Goal: Task Accomplishment & Management: Manage account settings

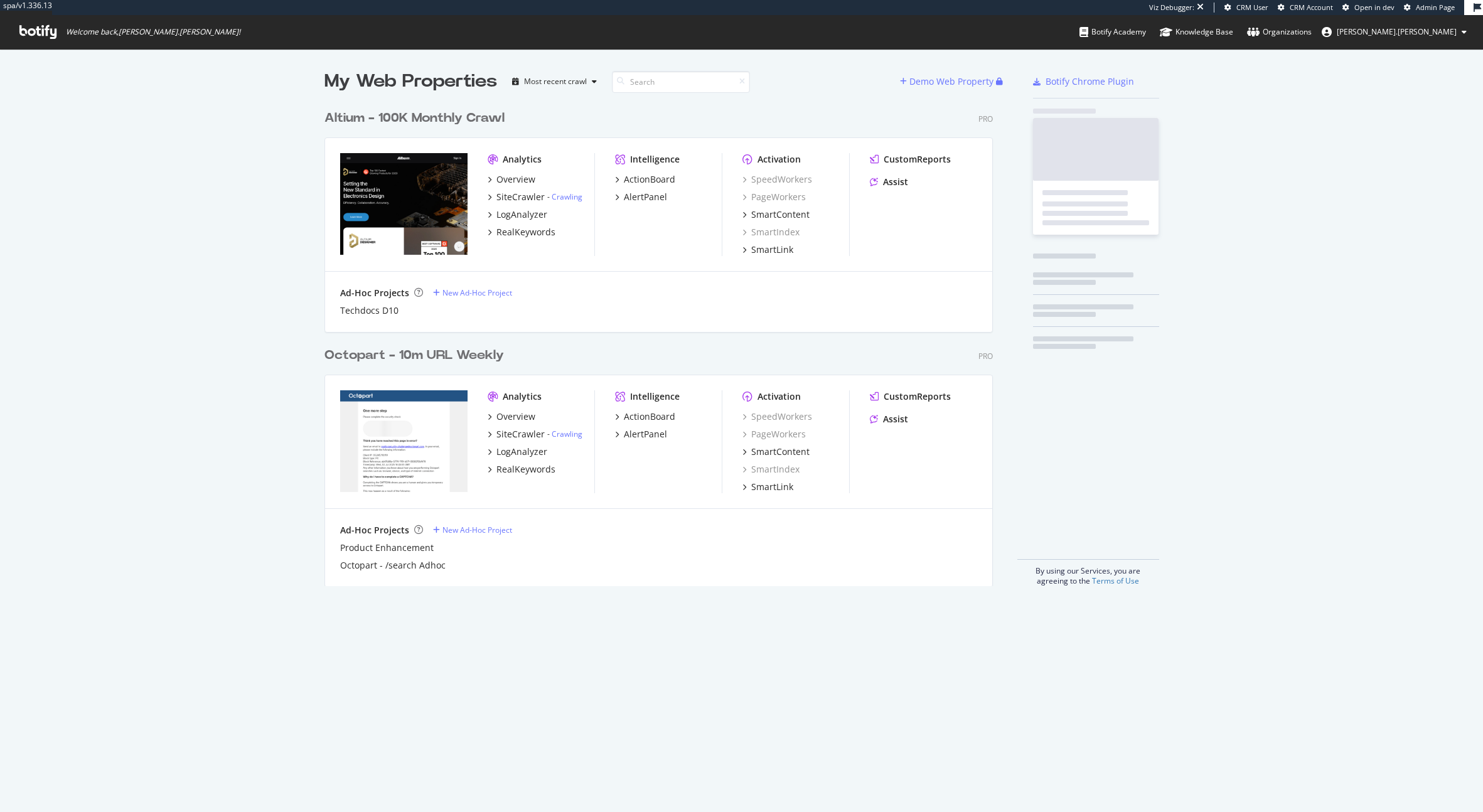
scroll to position [482, 669]
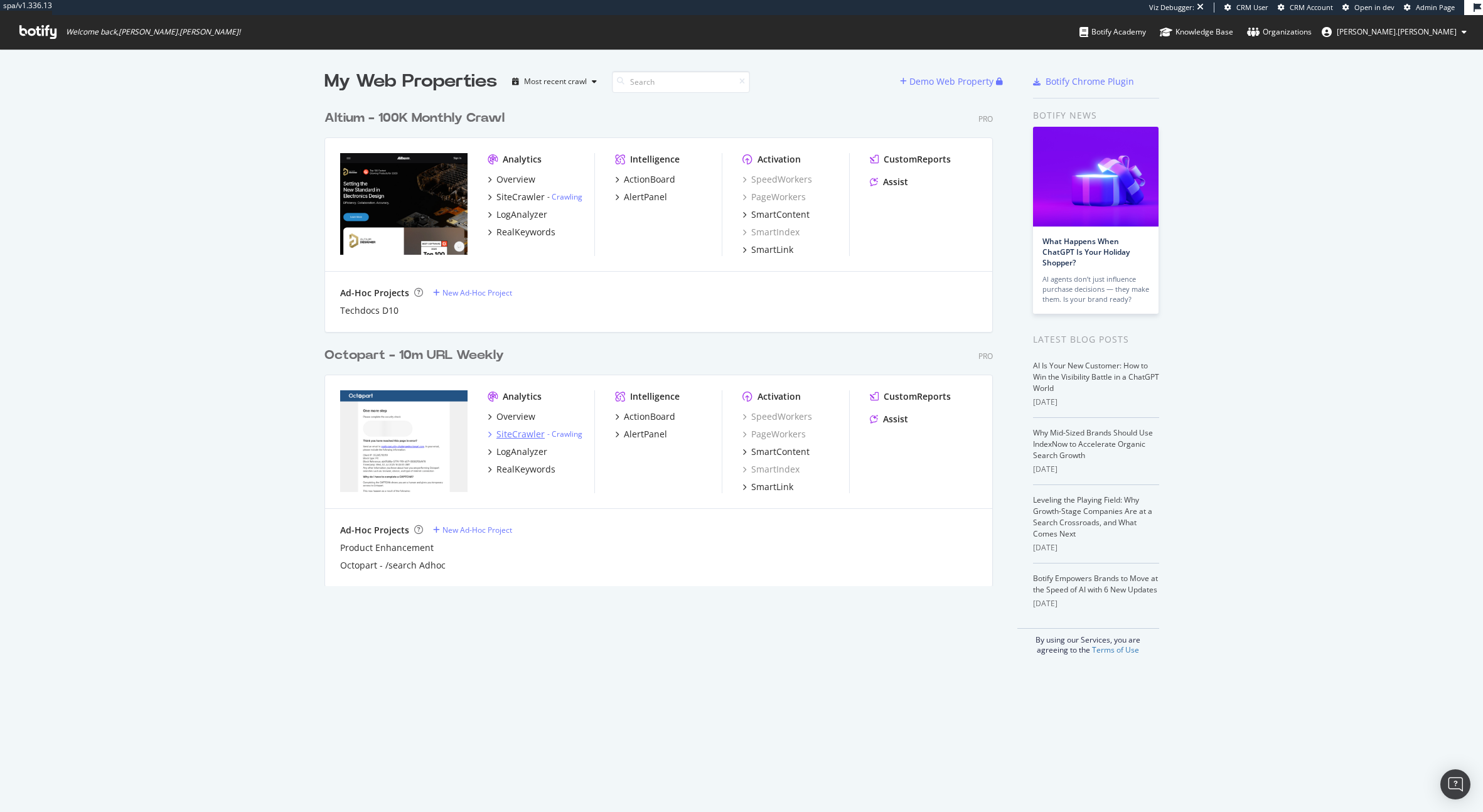
click at [529, 438] on div "SiteCrawler" at bounding box center [520, 433] width 48 height 12
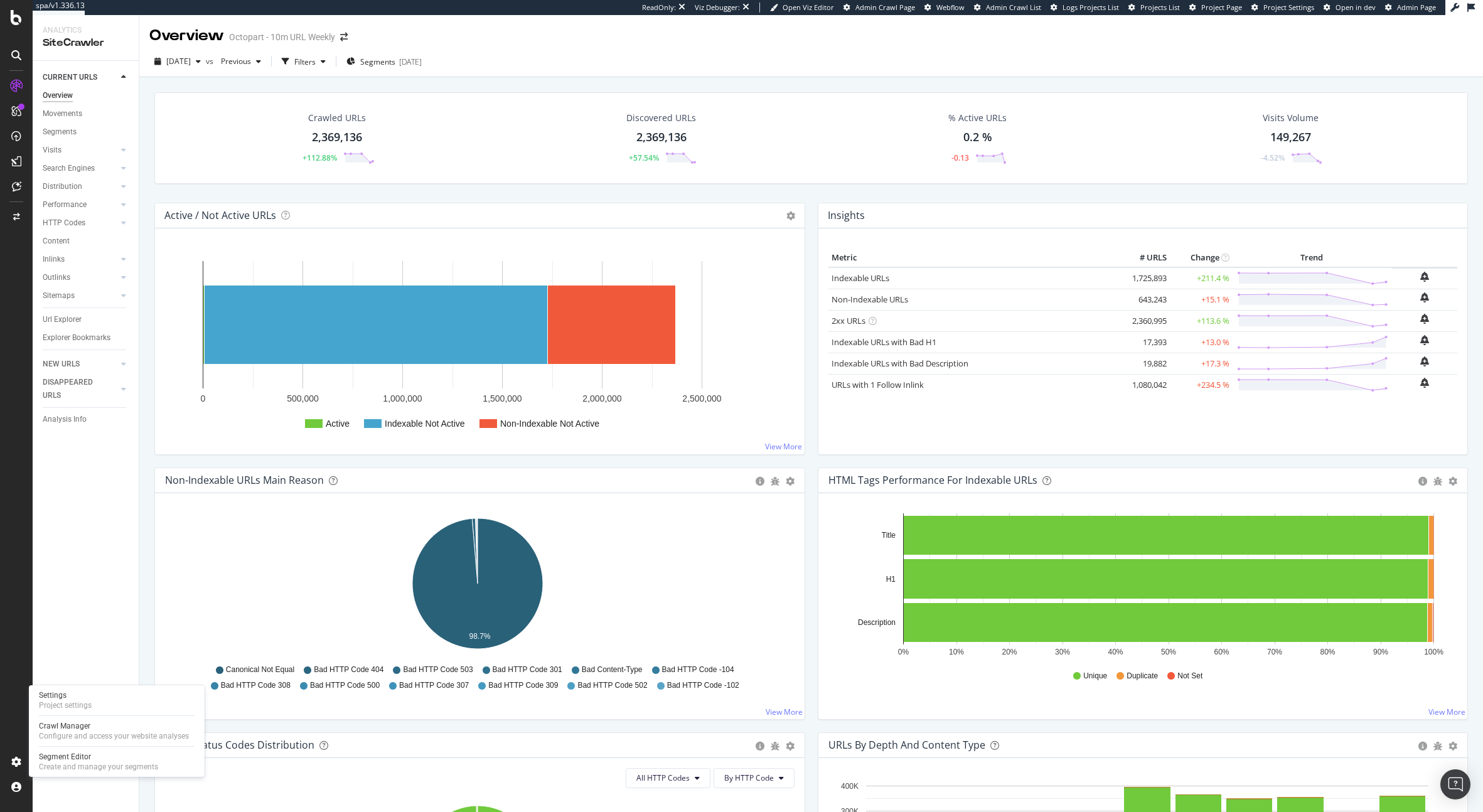
click at [101, 712] on div "Settings Project settings Crawl Manager Configure and access your website analy…" at bounding box center [117, 731] width 176 height 92
click at [102, 707] on div "Settings Project settings" at bounding box center [117, 700] width 166 height 22
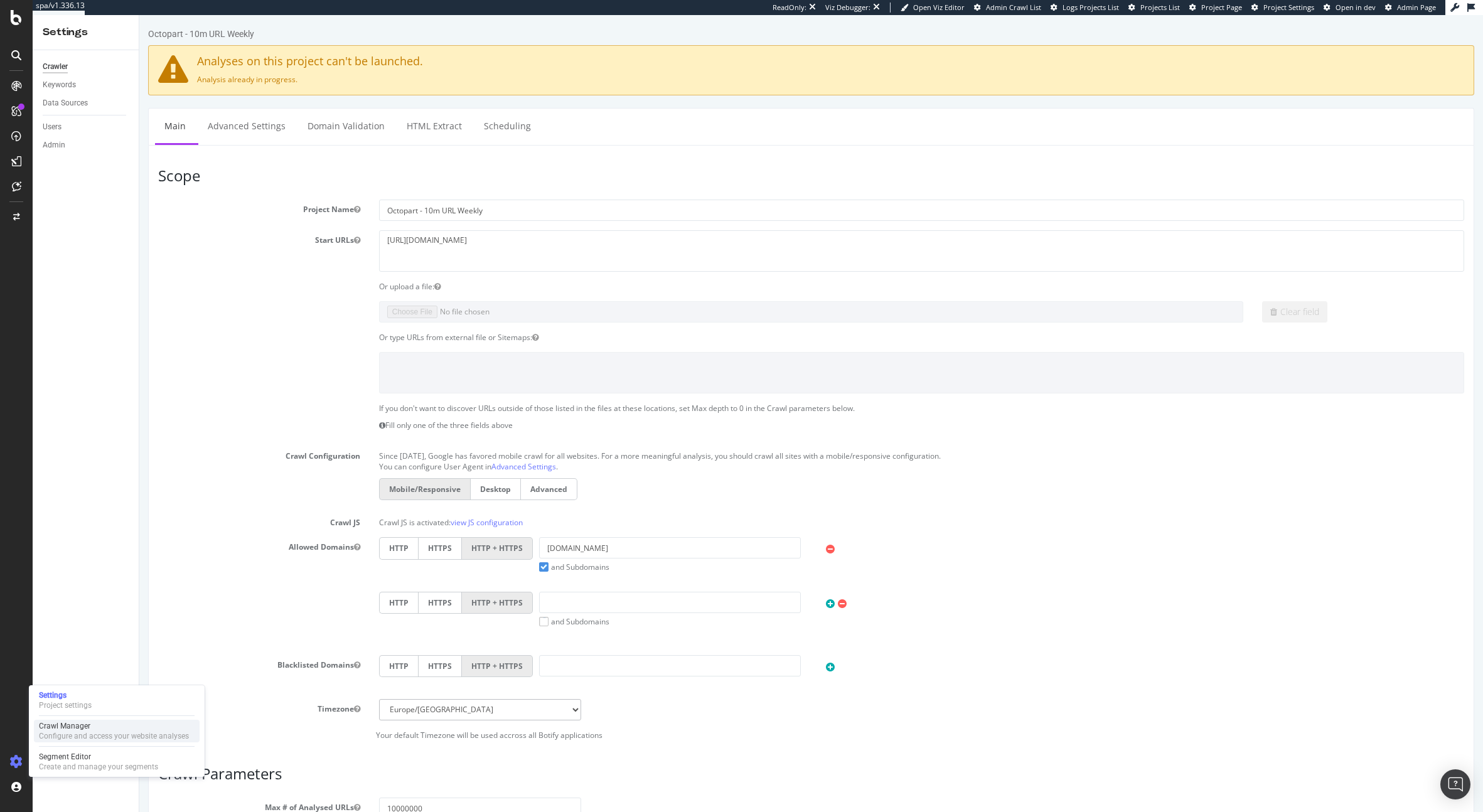
click at [63, 740] on div "Configure and access your website analyses" at bounding box center [114, 736] width 150 height 10
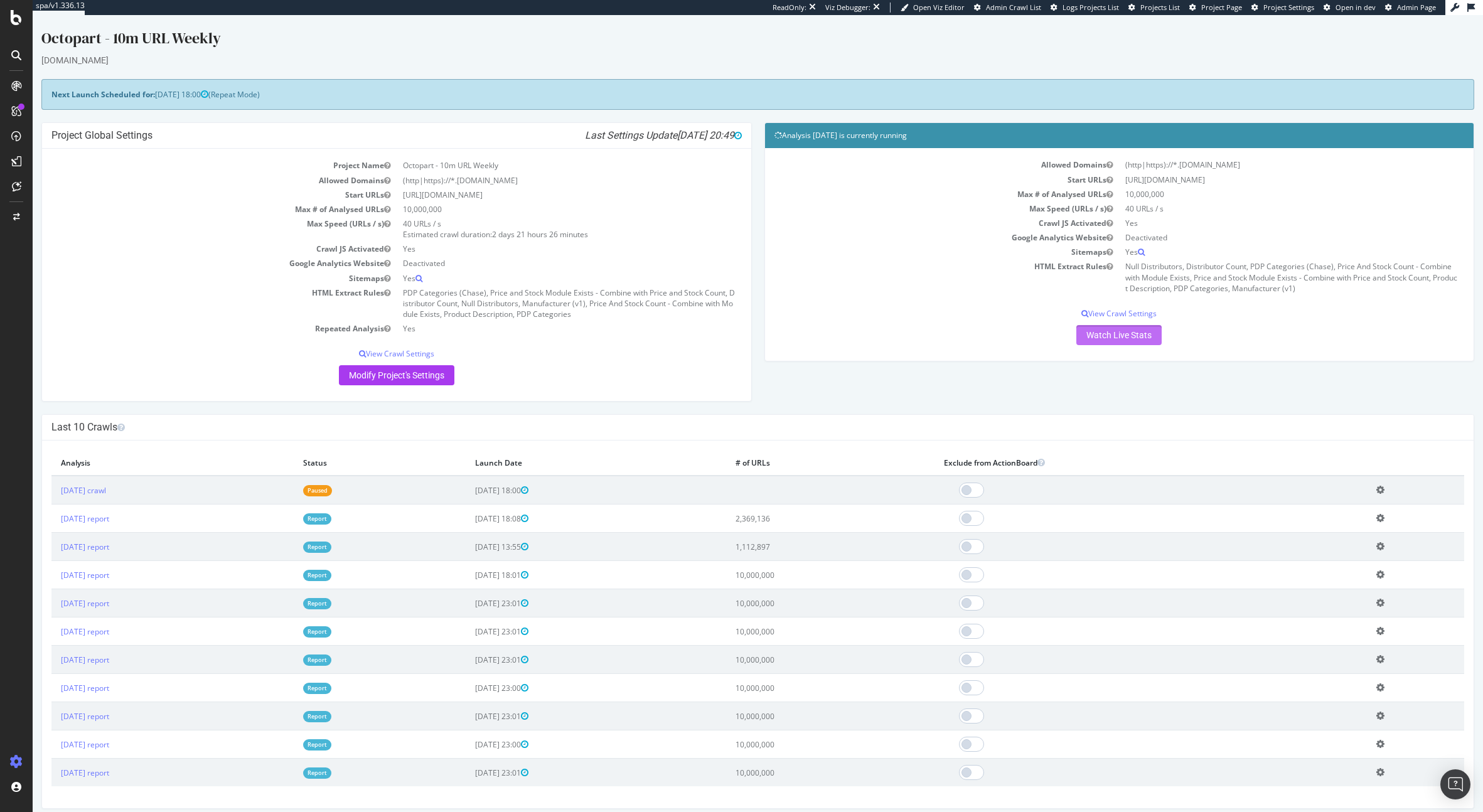
click at [1123, 329] on link "Watch Live Stats" at bounding box center [1119, 335] width 85 height 20
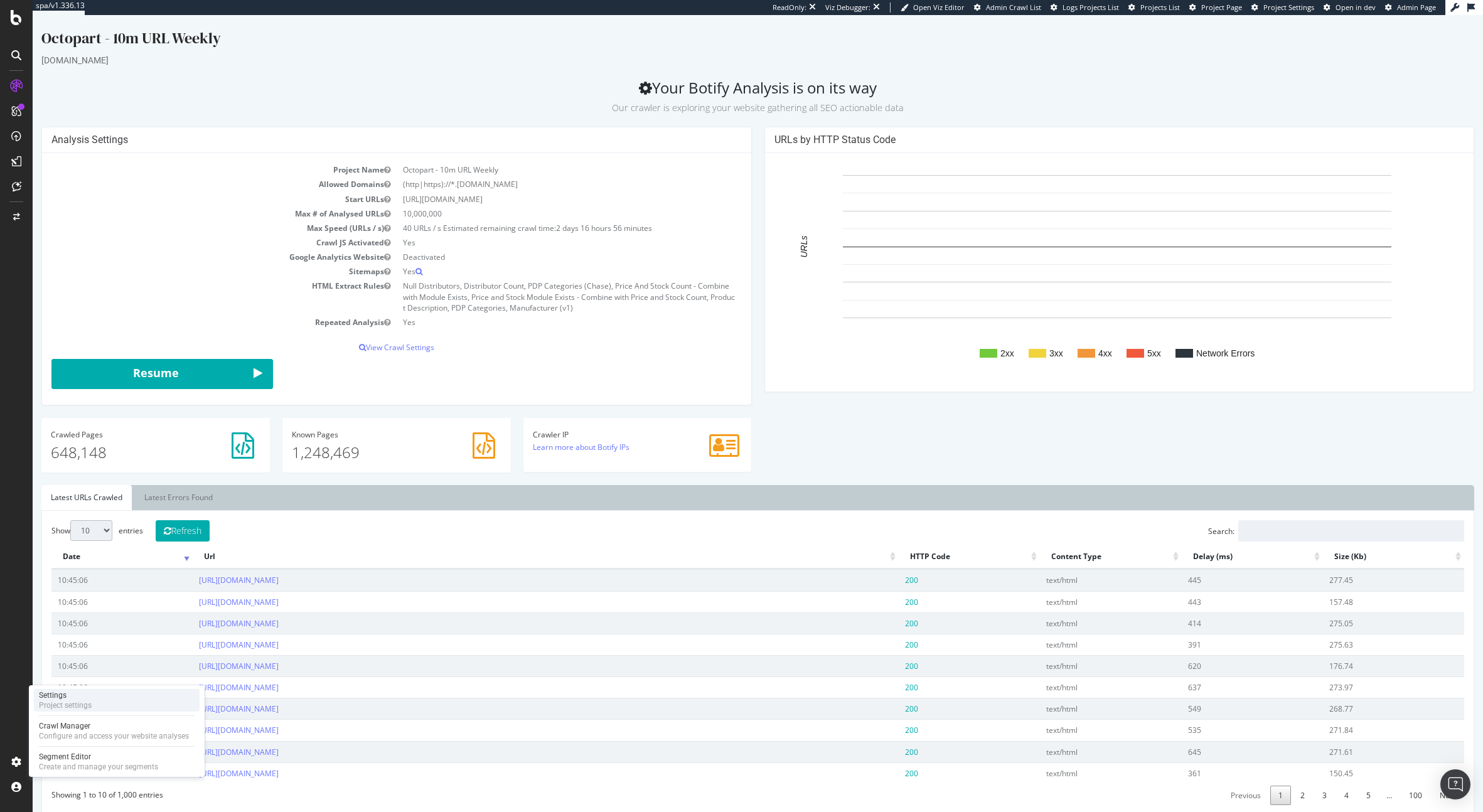
click at [53, 700] on div "Project settings" at bounding box center [65, 705] width 53 height 10
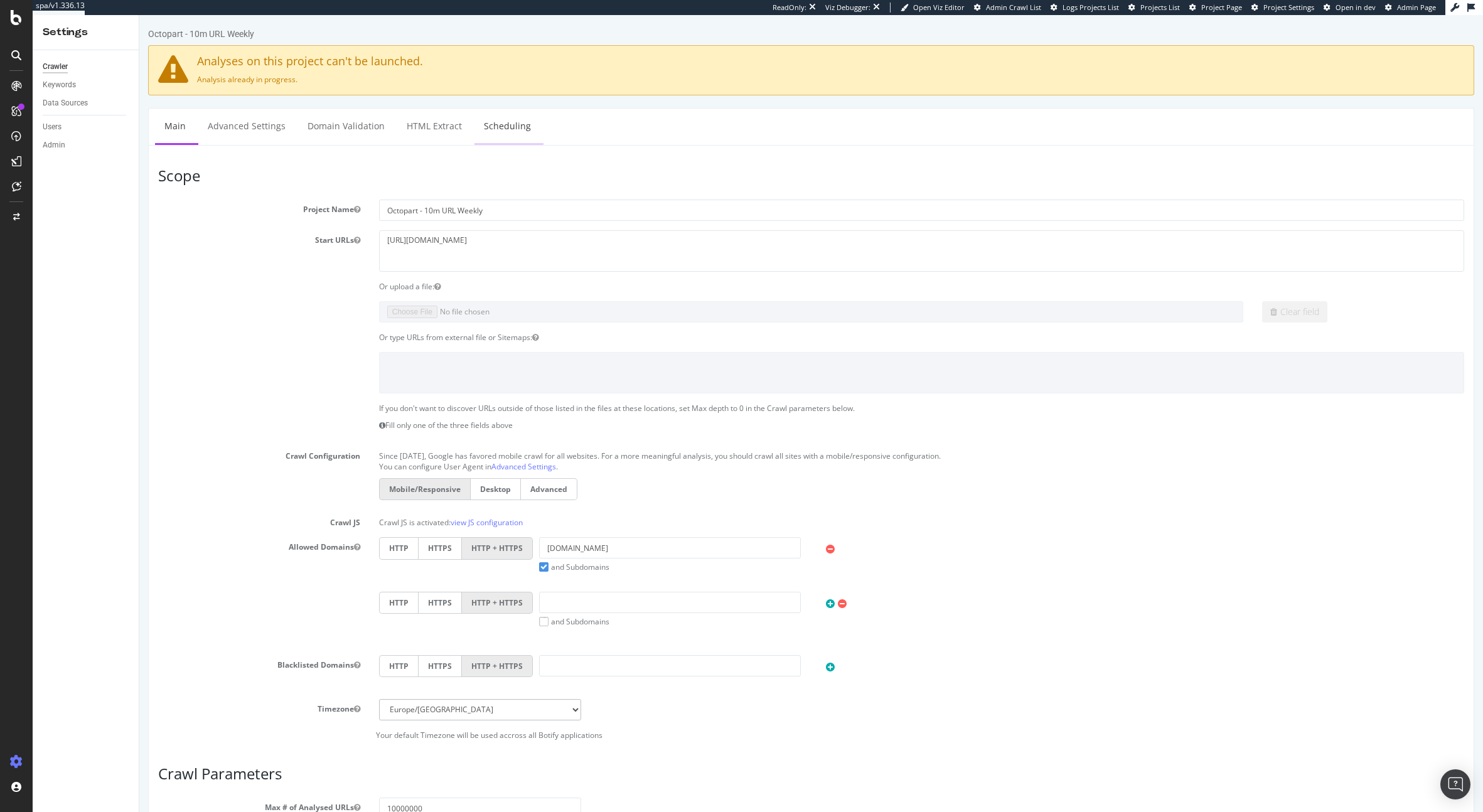
click at [475, 123] on link "Scheduling" at bounding box center [507, 126] width 66 height 35
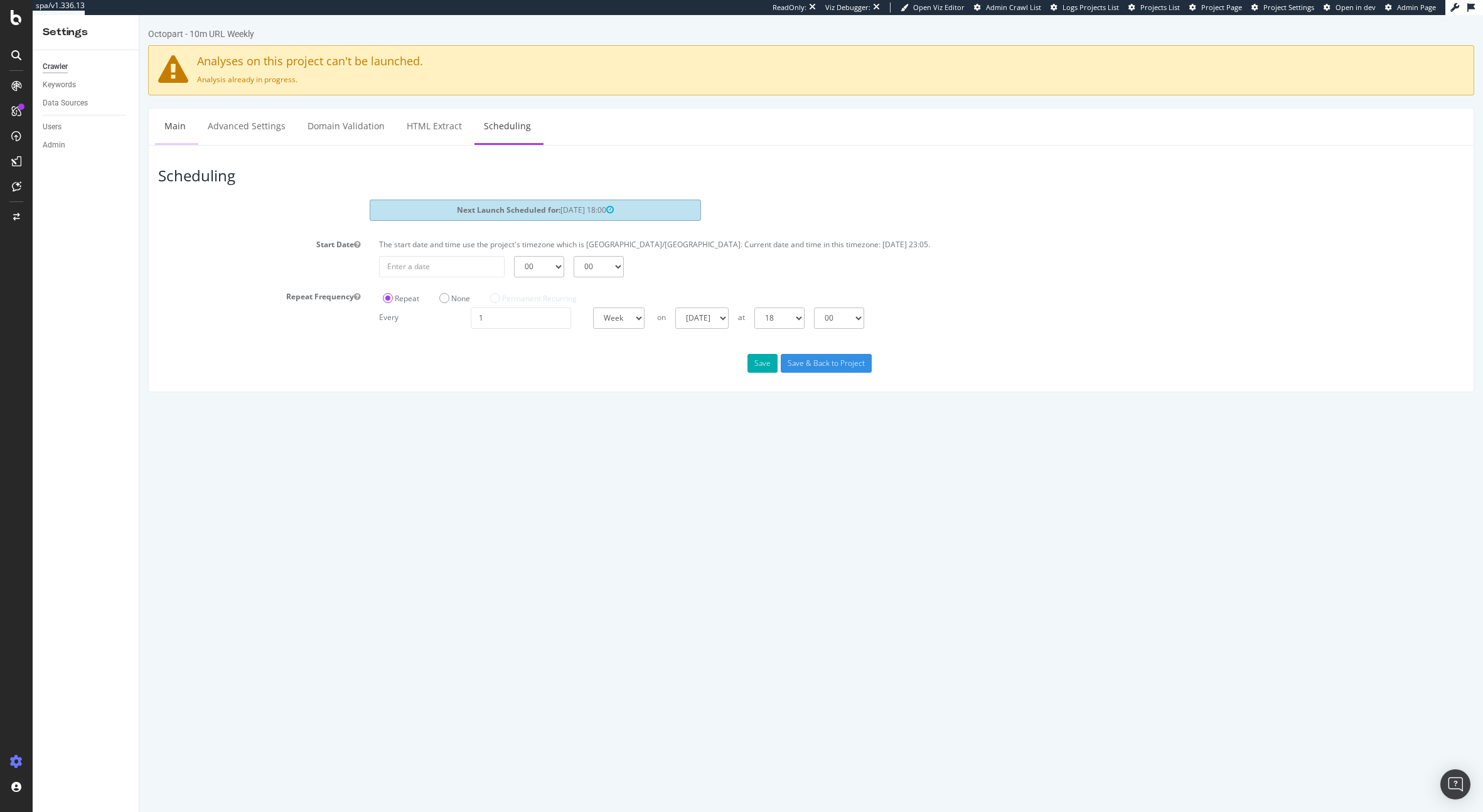
click at [169, 120] on link "Main" at bounding box center [175, 126] width 40 height 35
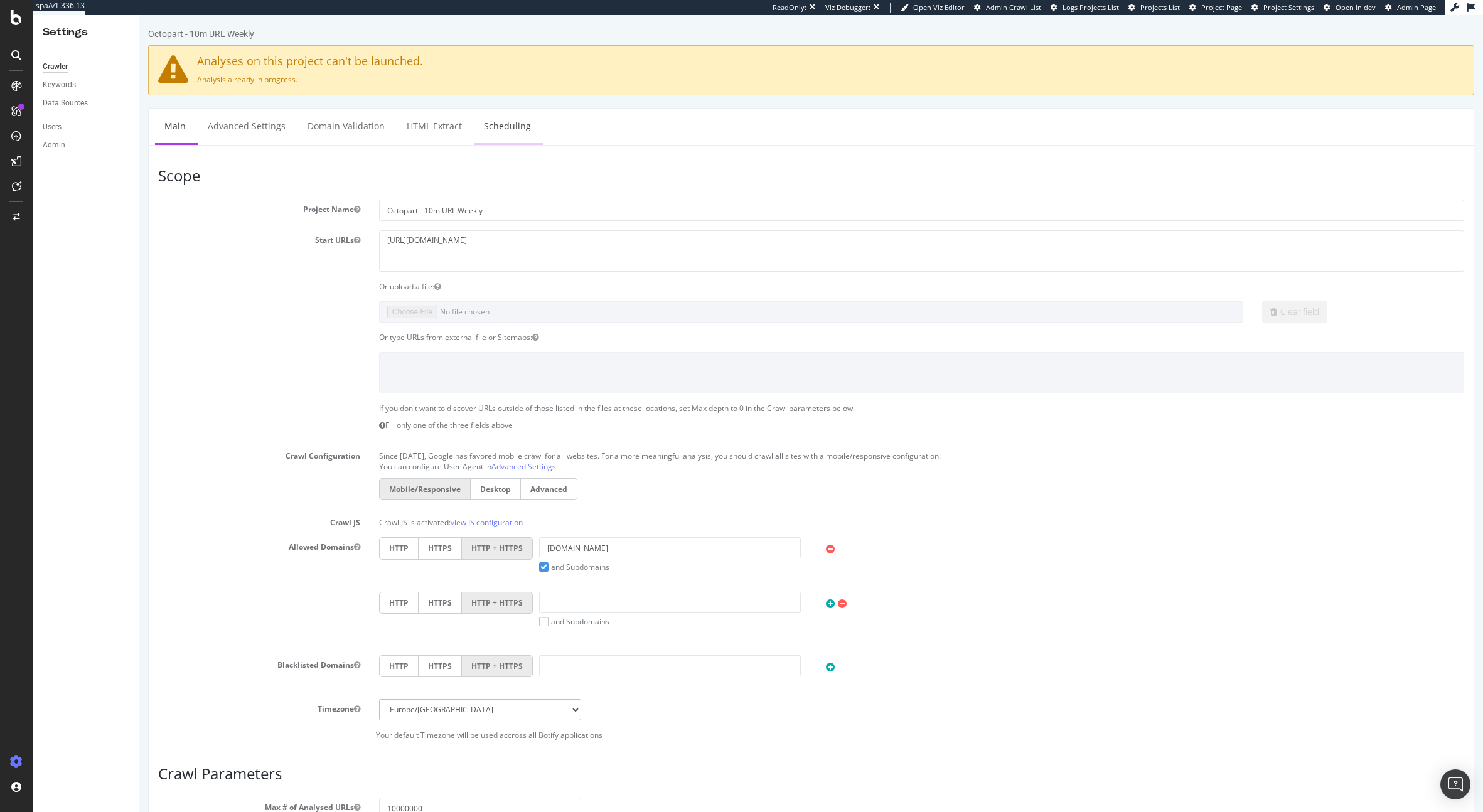
click at [501, 131] on link "Scheduling" at bounding box center [507, 126] width 66 height 35
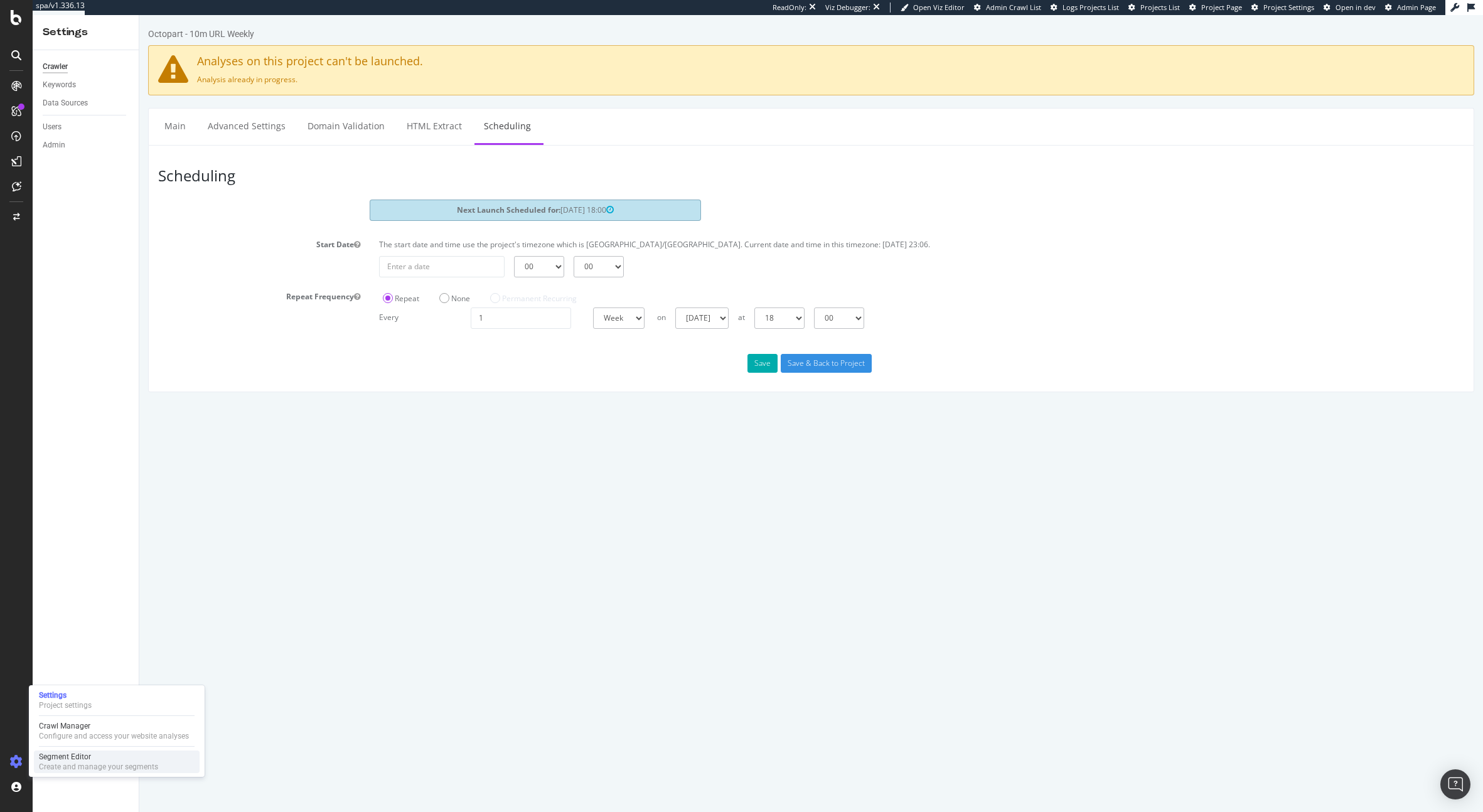
click at [46, 751] on div "Segment Editor Create and manage your segments" at bounding box center [117, 762] width 166 height 22
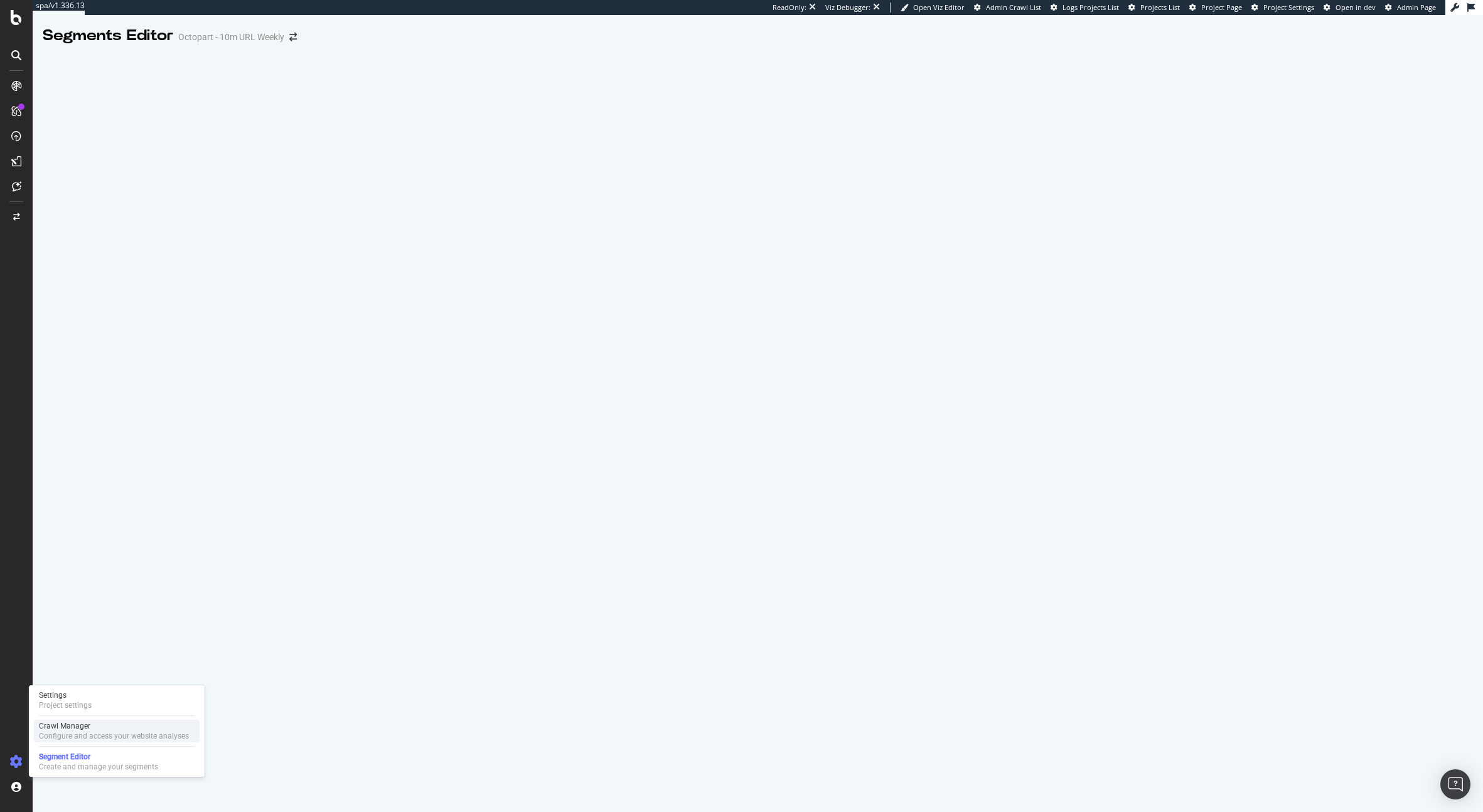
click at [54, 734] on div "Configure and access your website analyses" at bounding box center [114, 736] width 150 height 10
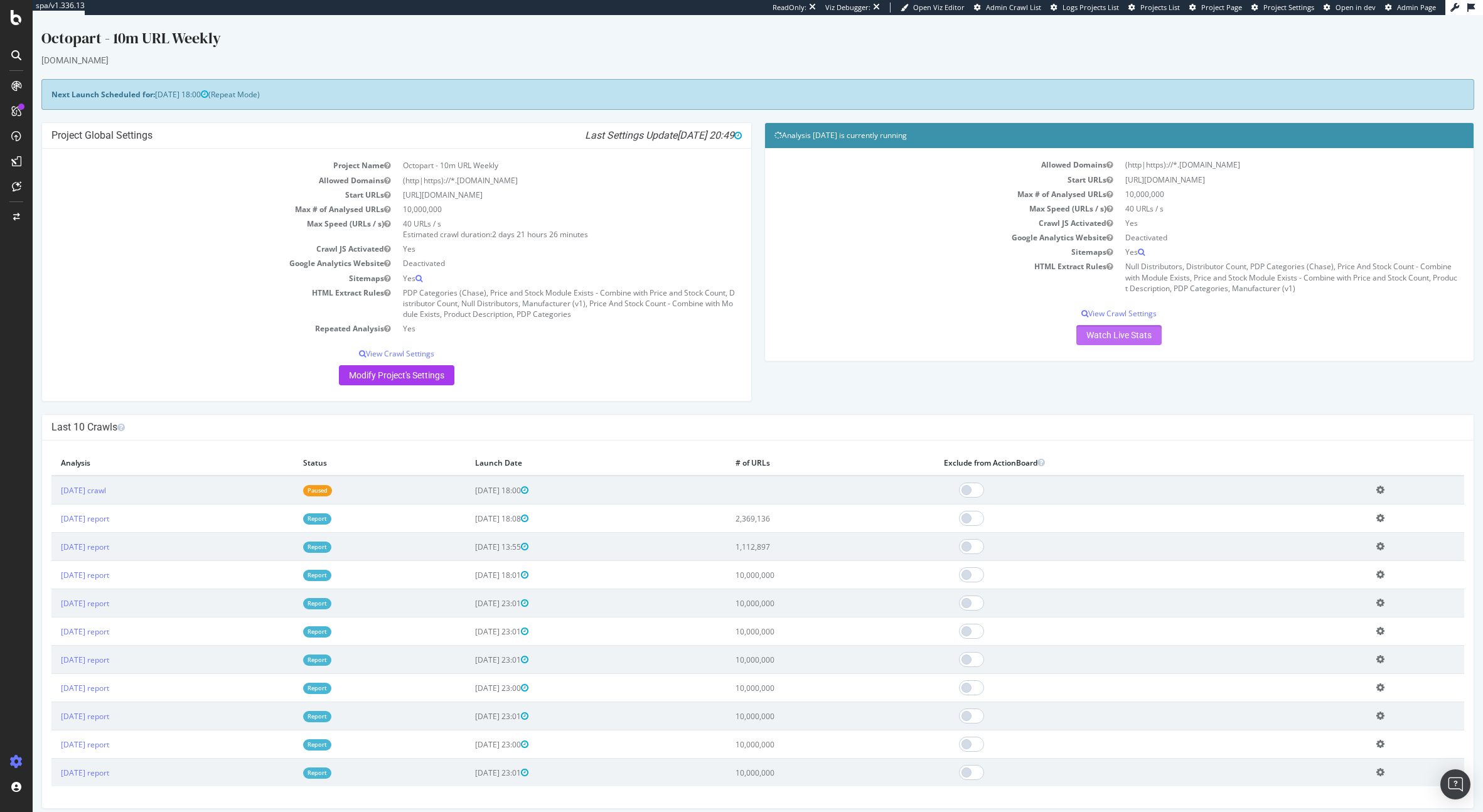
click at [1124, 332] on link "Watch Live Stats" at bounding box center [1119, 335] width 85 height 20
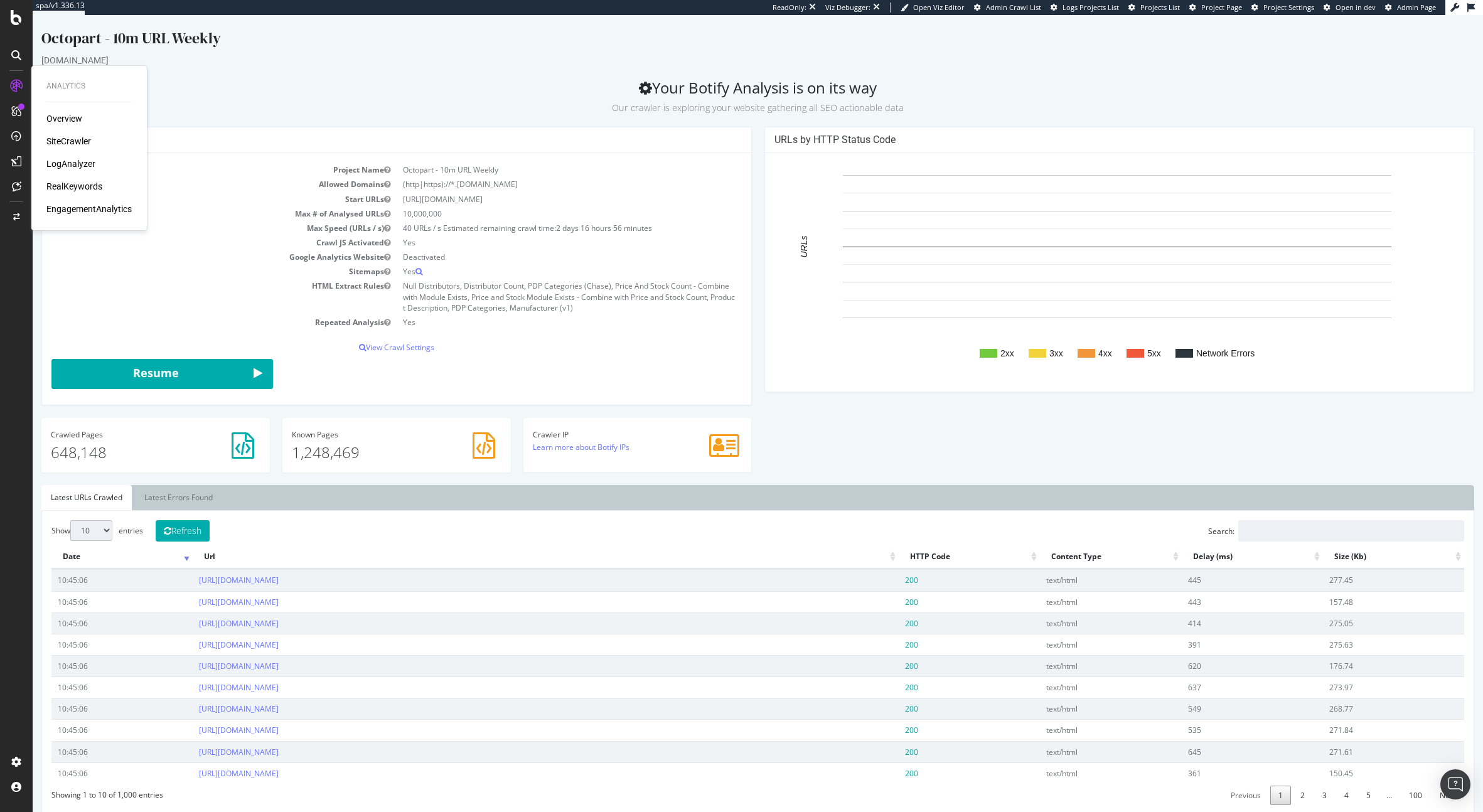
click at [45, 137] on div "Analytics Overview SiteCrawler LogAnalyzer RealKeywords EngagementAnalytics" at bounding box center [89, 148] width 105 height 159
click at [436, 66] on div "[DOMAIN_NAME]" at bounding box center [757, 60] width 1433 height 12
click at [1401, 5] on span "Admin Page" at bounding box center [1417, 6] width 39 height 9
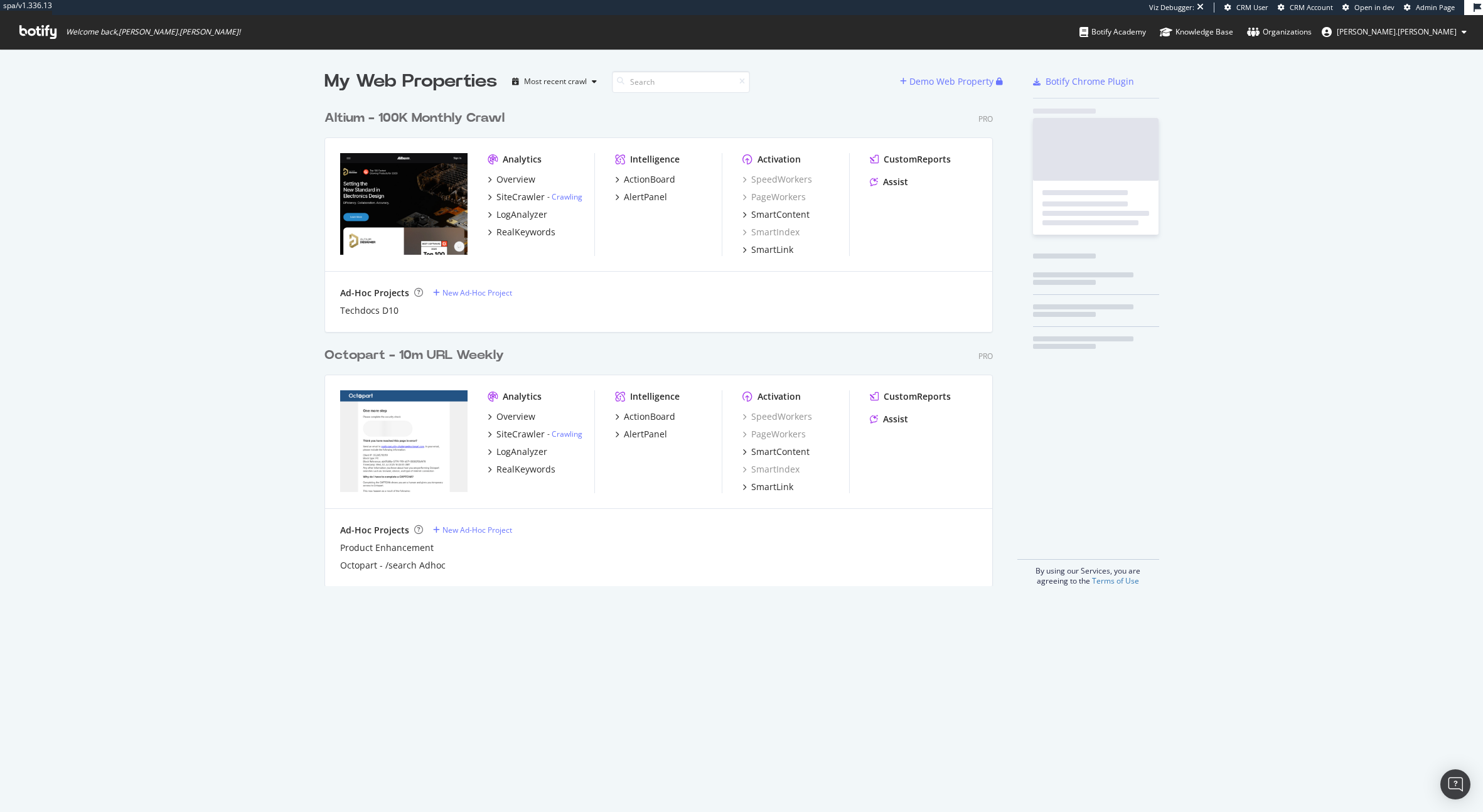
scroll to position [482, 669]
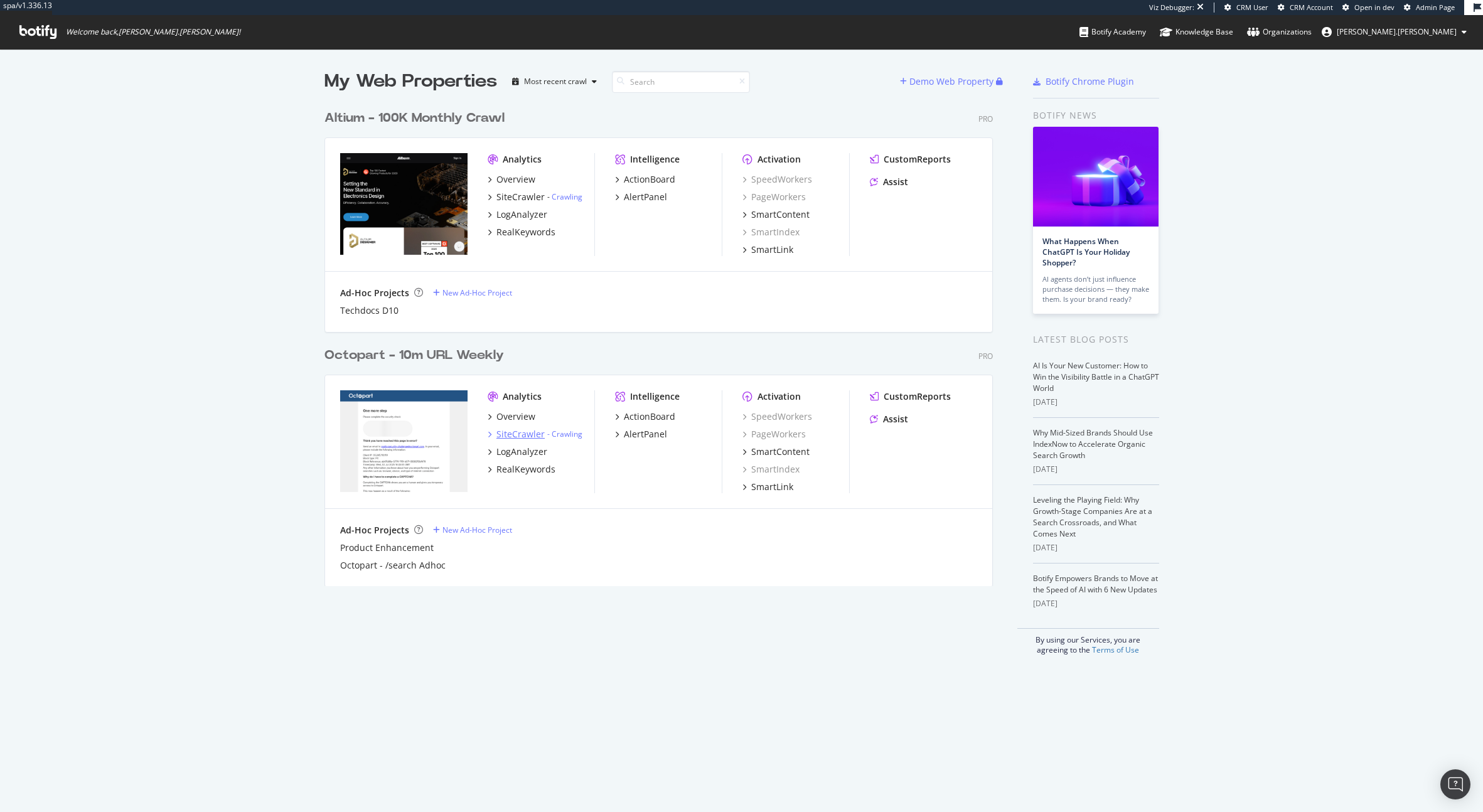
click at [519, 432] on div "SiteCrawler" at bounding box center [520, 433] width 48 height 12
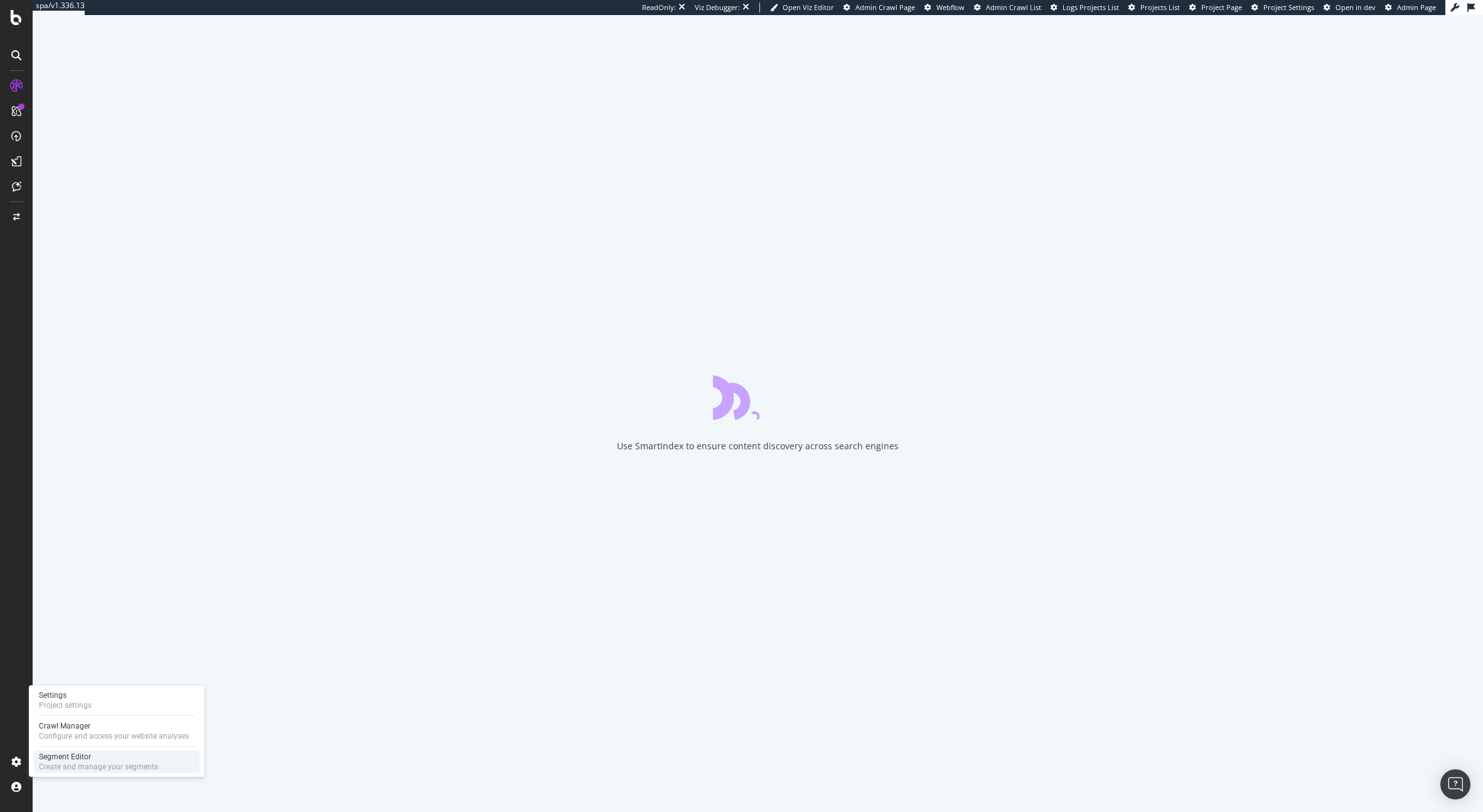
click at [84, 754] on div "Segment Editor" at bounding box center [98, 756] width 119 height 10
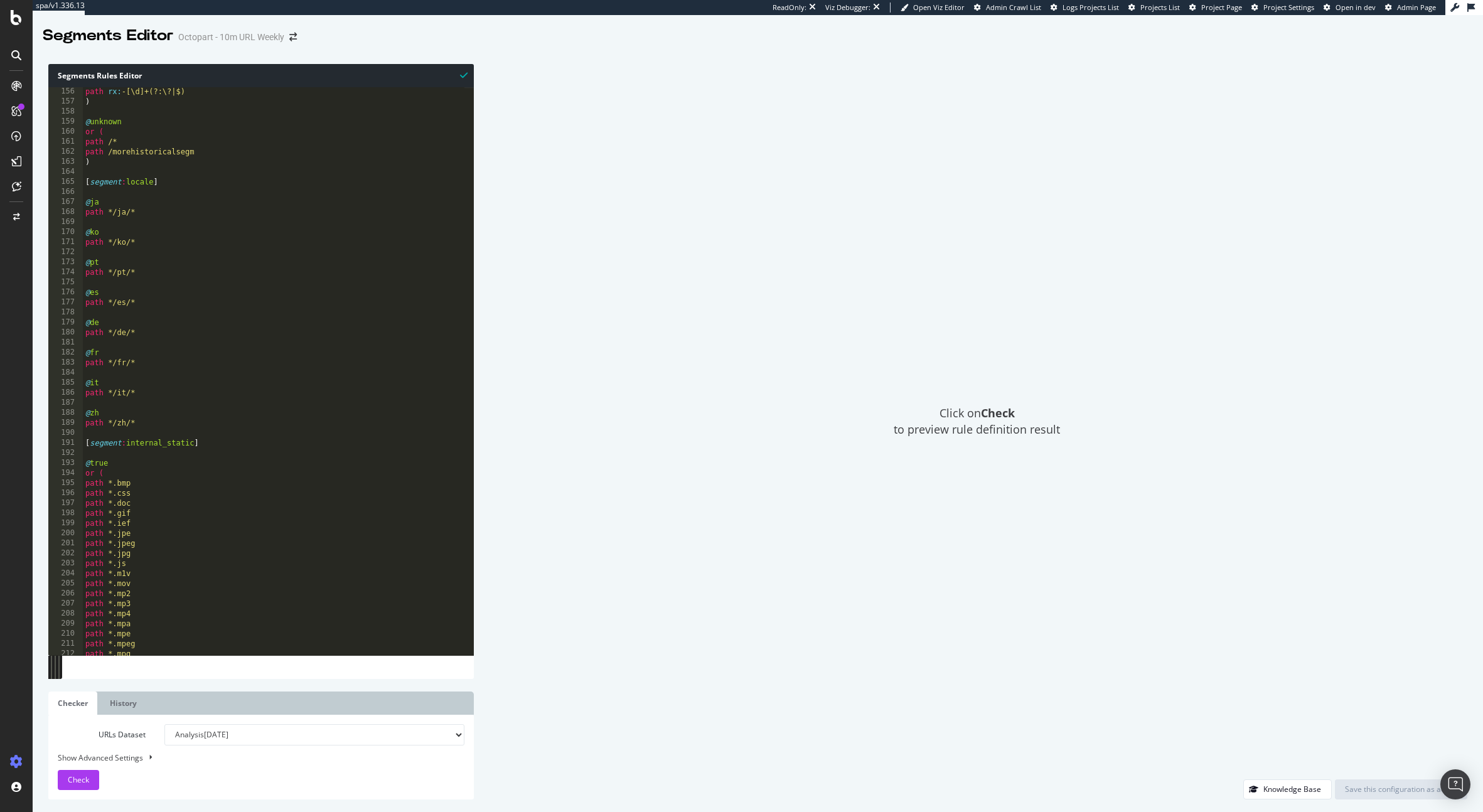
scroll to position [139, 0]
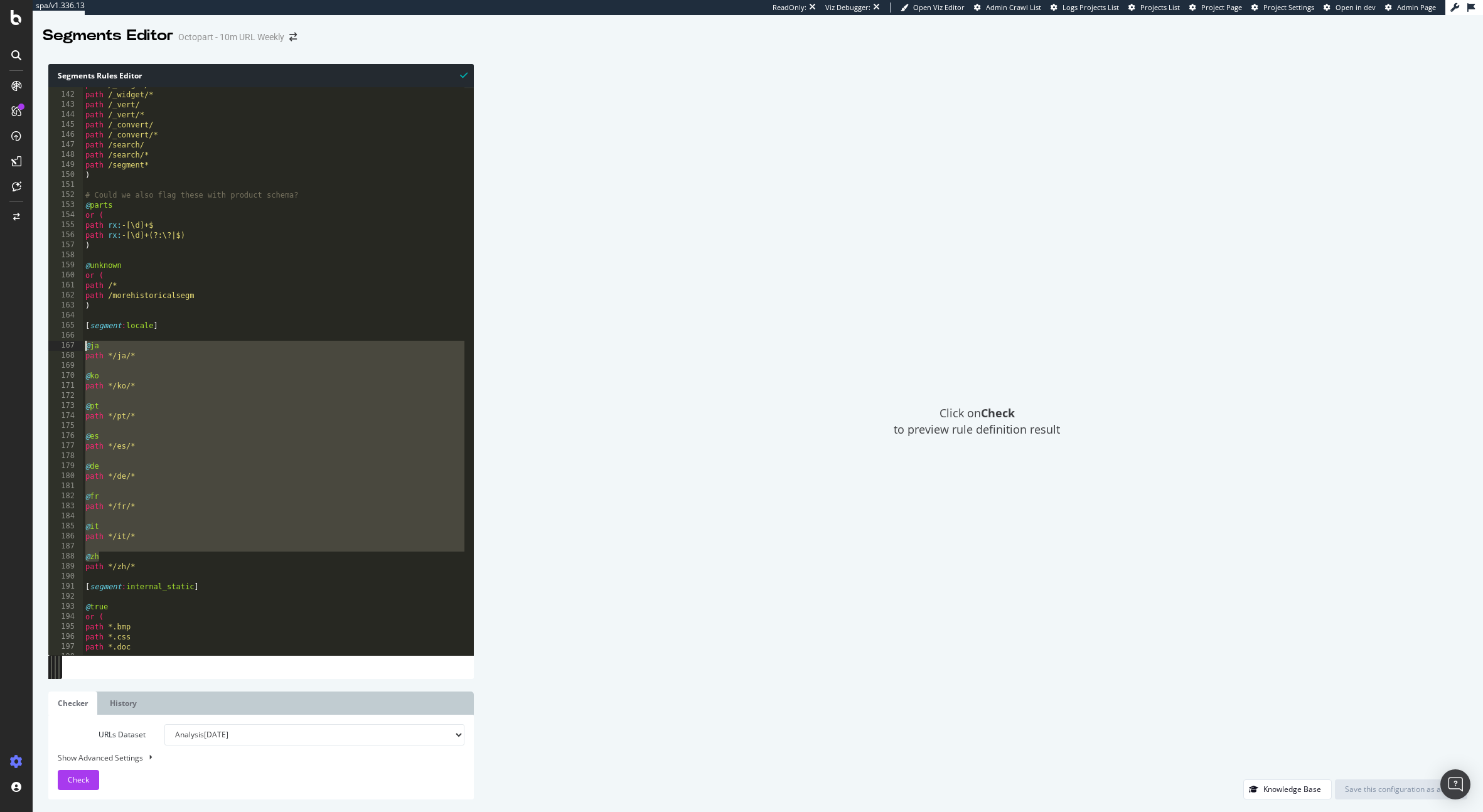
drag, startPoint x: 141, startPoint y: 550, endPoint x: 80, endPoint y: 343, distance: 215.8
click at [80, 343] on div "@zh 141 142 143 144 145 146 147 148 149 150 151 152 153 154 155 156 157 158 159…" at bounding box center [261, 371] width 426 height 568
type textarea "@ja path */ja/*"
click at [152, 574] on div "path /_widget/ path /_widget/* path /_vert/ path /_vert/* path /_convert/ path …" at bounding box center [309, 369] width 452 height 578
drag, startPoint x: 157, startPoint y: 568, endPoint x: 75, endPoint y: 341, distance: 241.4
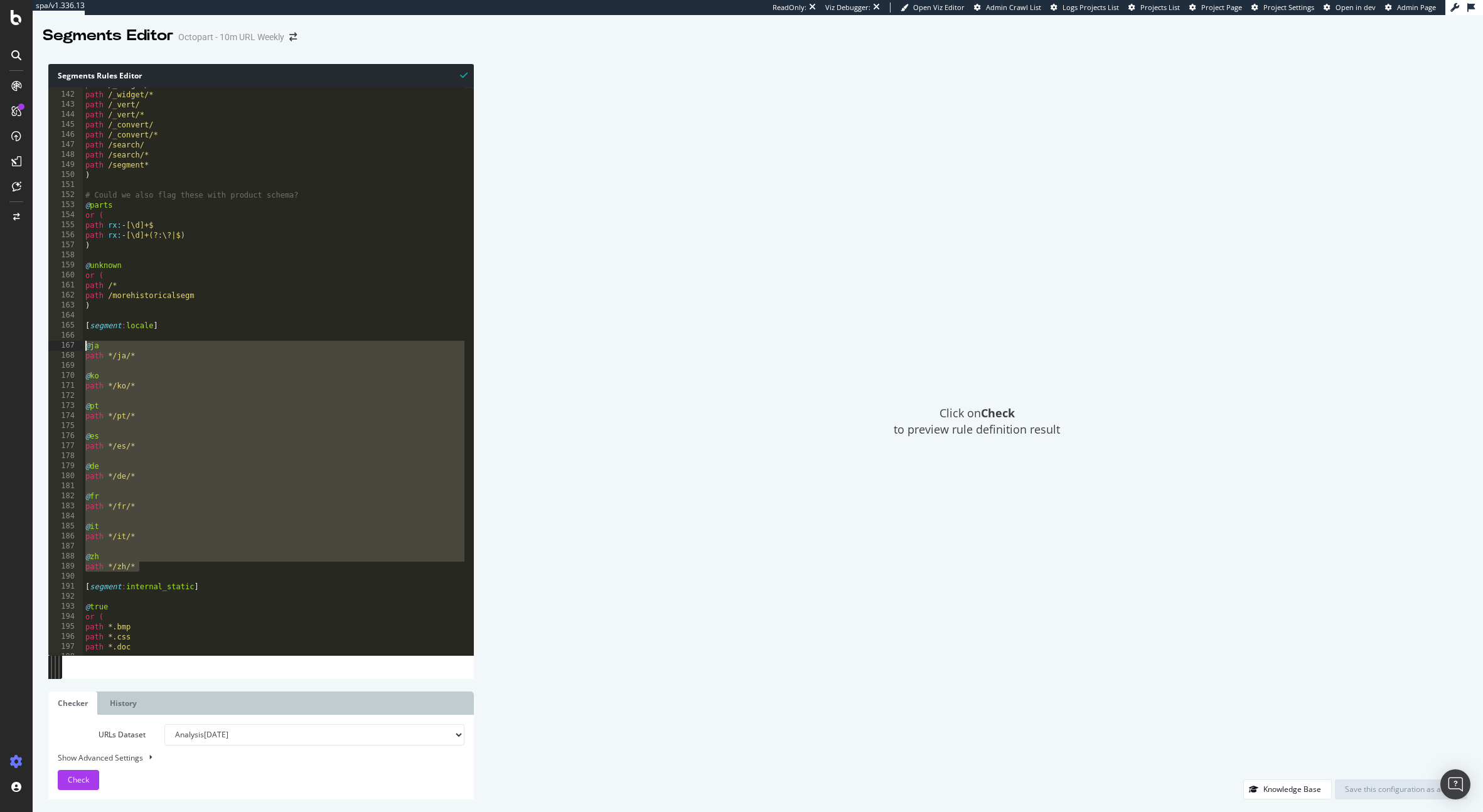
click at [75, 341] on div "141 142 143 144 145 146 147 148 149 150 151 152 153 154 155 156 157 158 159 160…" at bounding box center [261, 371] width 426 height 568
type textarea "@ja path */ja/*"
click at [555, 405] on div "Click on Check to preview rule definition result" at bounding box center [977, 422] width 981 height 715
click at [12, 22] on icon at bounding box center [17, 17] width 12 height 15
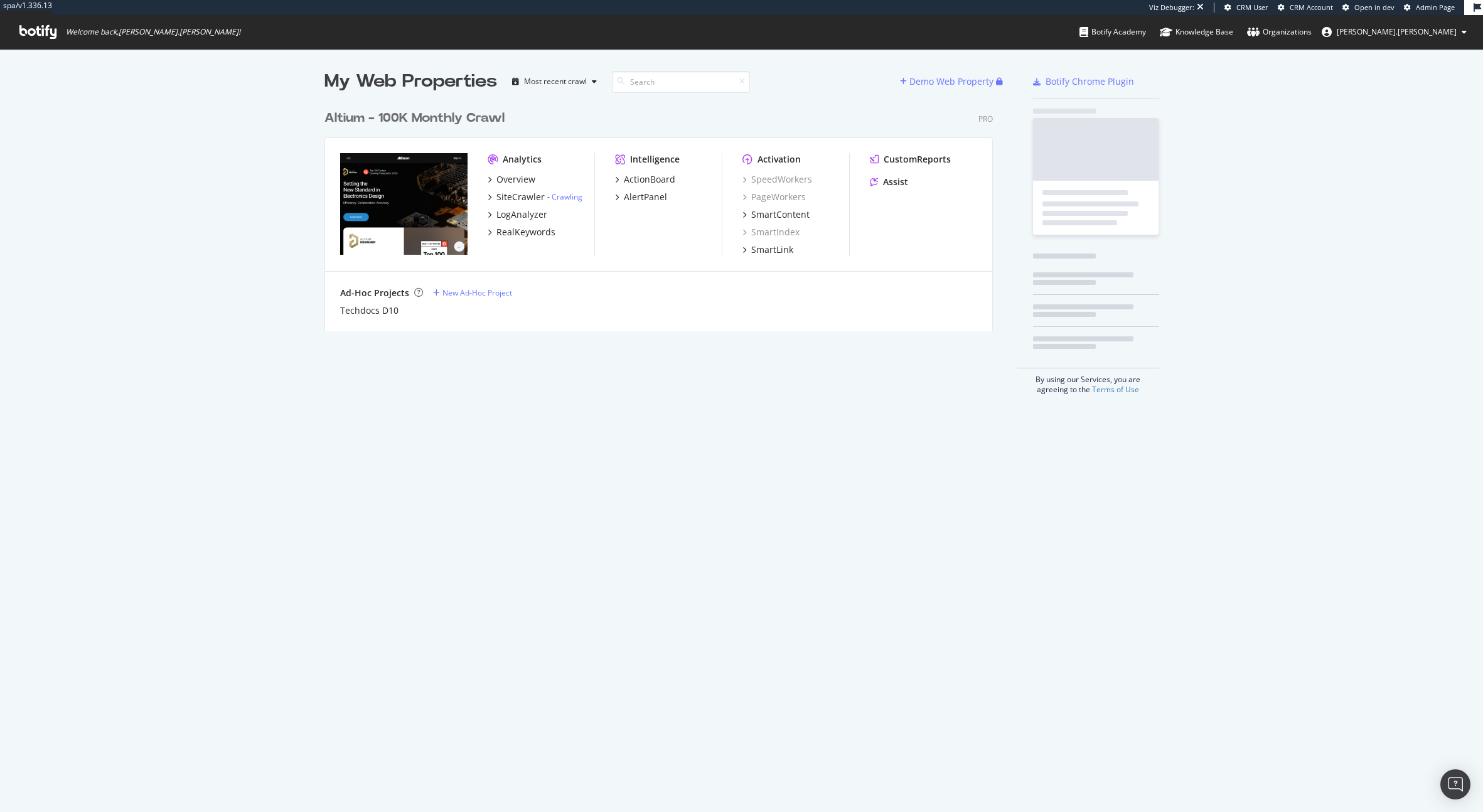
scroll to position [803, 1464]
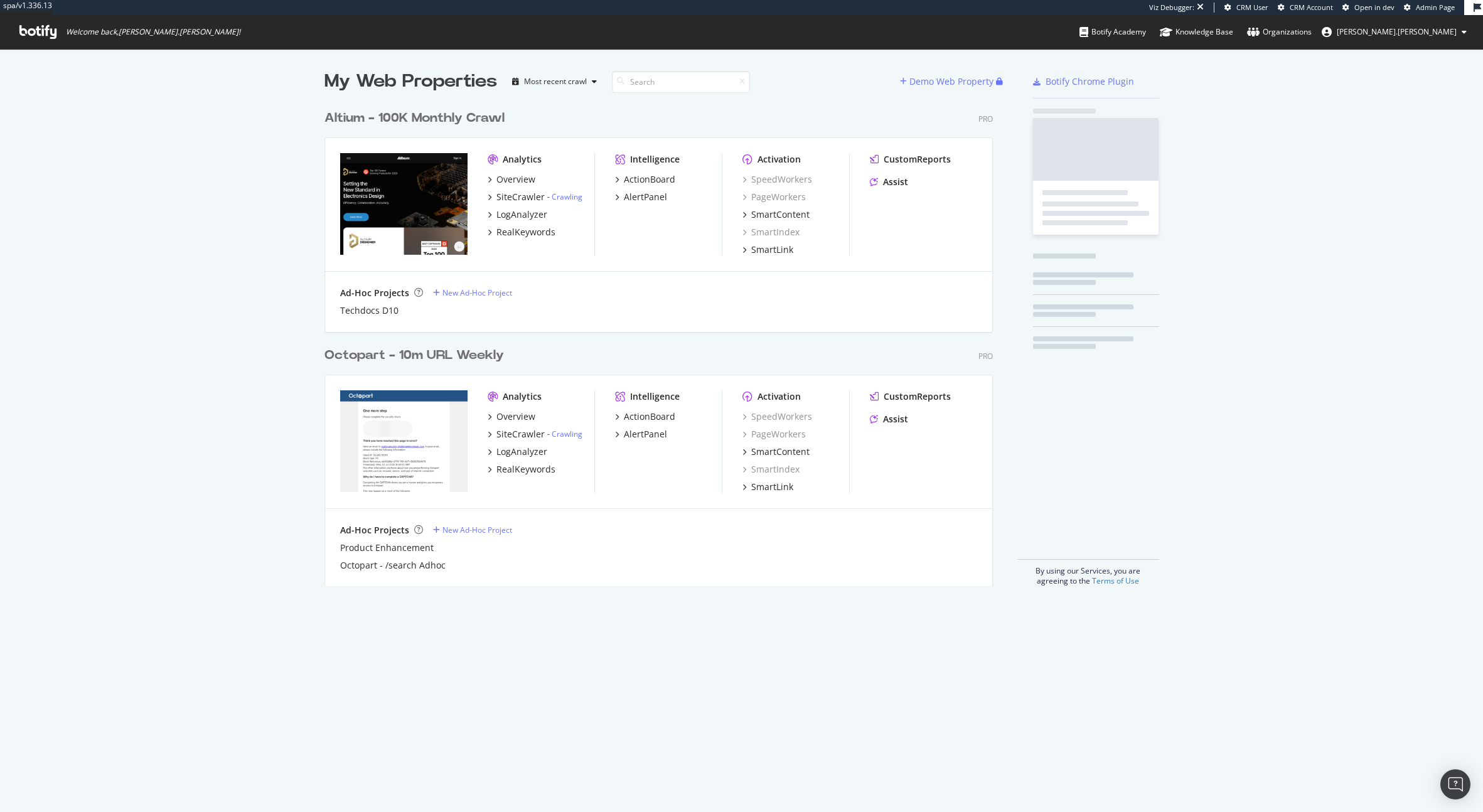
scroll to position [482, 669]
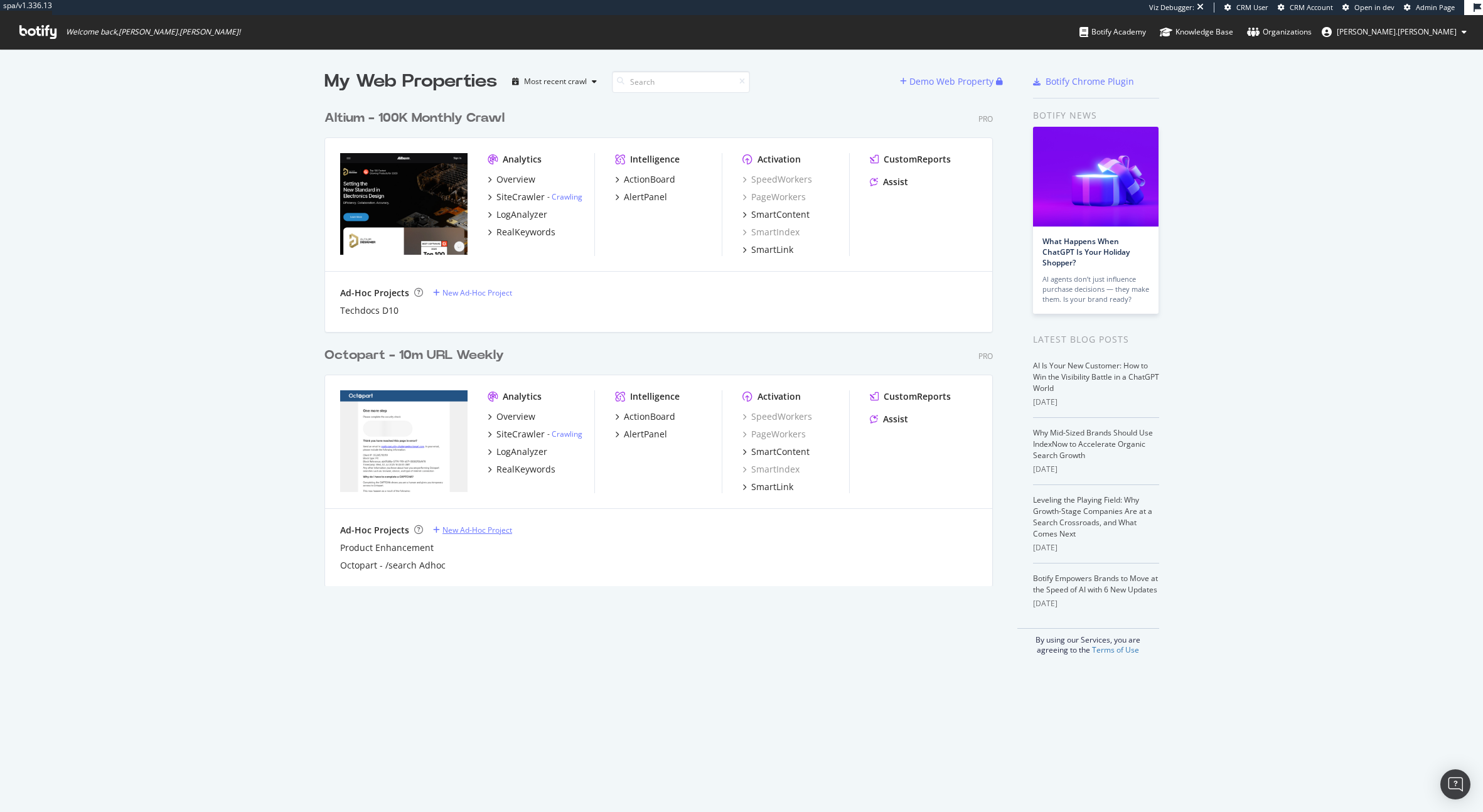
click at [489, 529] on div "New Ad-Hoc Project" at bounding box center [477, 529] width 70 height 11
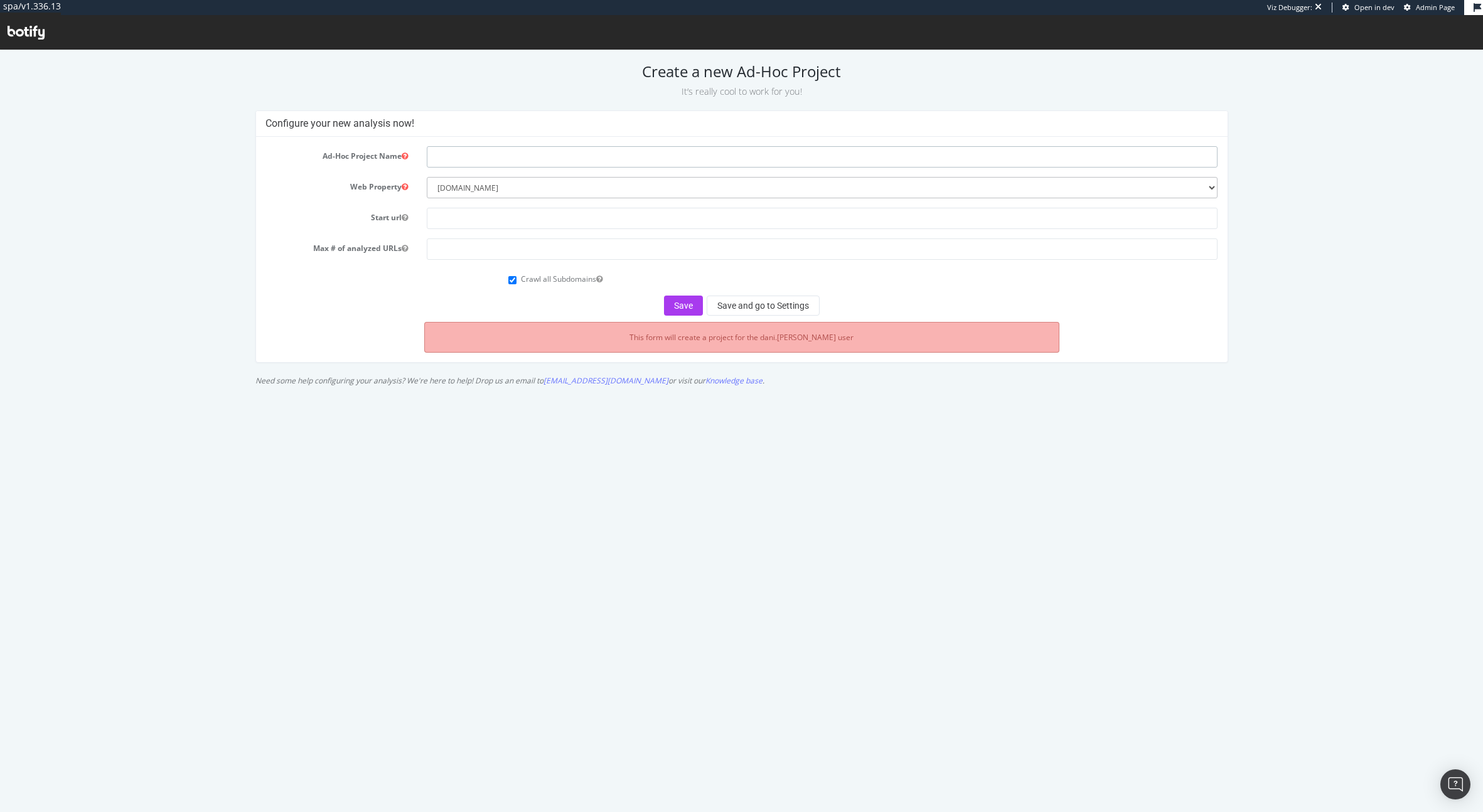
click at [513, 159] on input "text" at bounding box center [822, 157] width 791 height 22
type input "Locale Param Strip Test"
click at [485, 189] on select "--------- altium.com octopart.com" at bounding box center [822, 187] width 791 height 22
click at [427, 177] on select "--------- altium.com octopart.com" at bounding box center [822, 187] width 791 height 22
click at [484, 213] on input "text" at bounding box center [822, 219] width 791 height 22
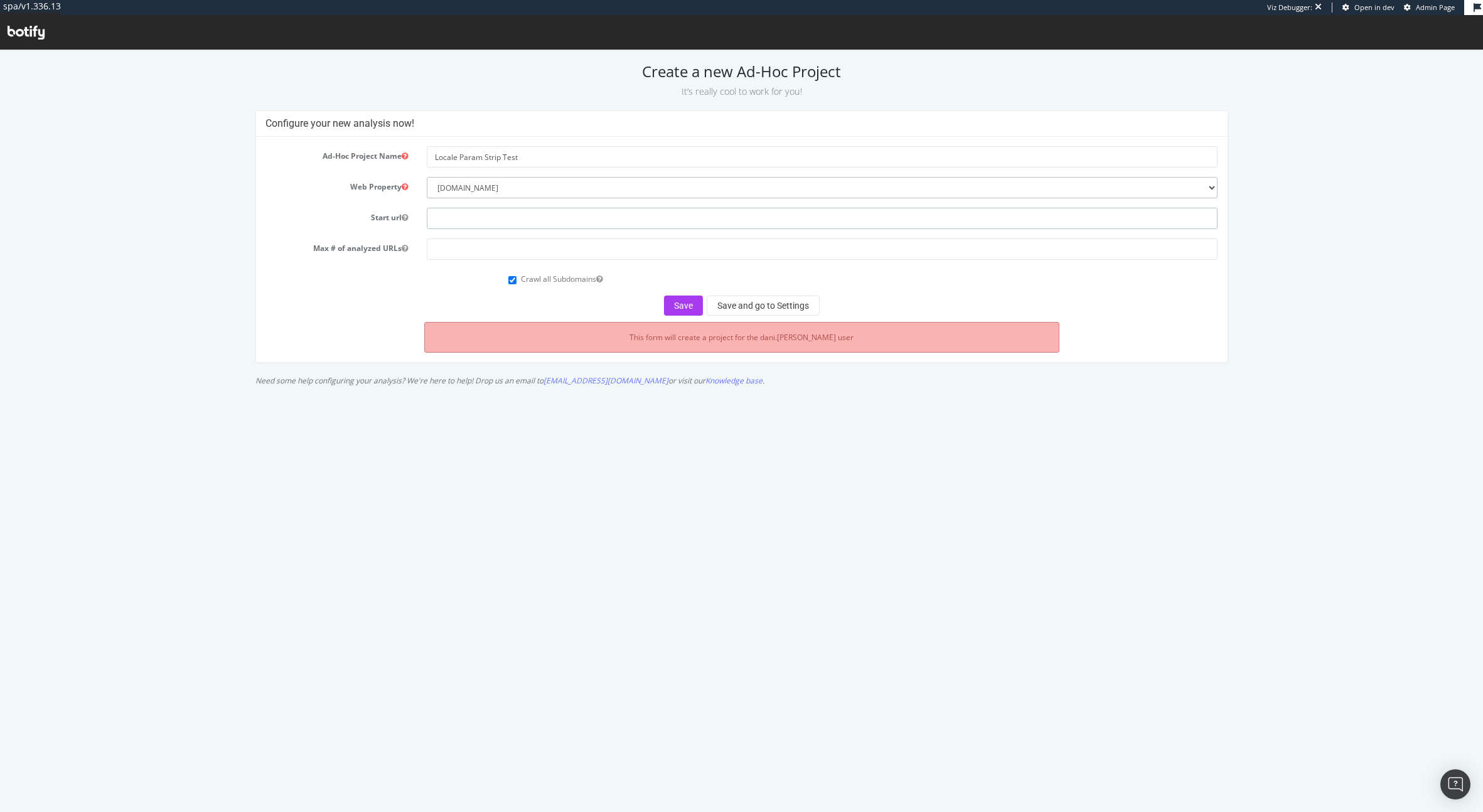
paste input "[URL][DOMAIN_NAME]"
type input "[URL][DOMAIN_NAME]"
click at [484, 247] on input "number" at bounding box center [822, 250] width 791 height 22
type input "10000"
click at [746, 300] on button "Save and go to Settings" at bounding box center [763, 306] width 113 height 20
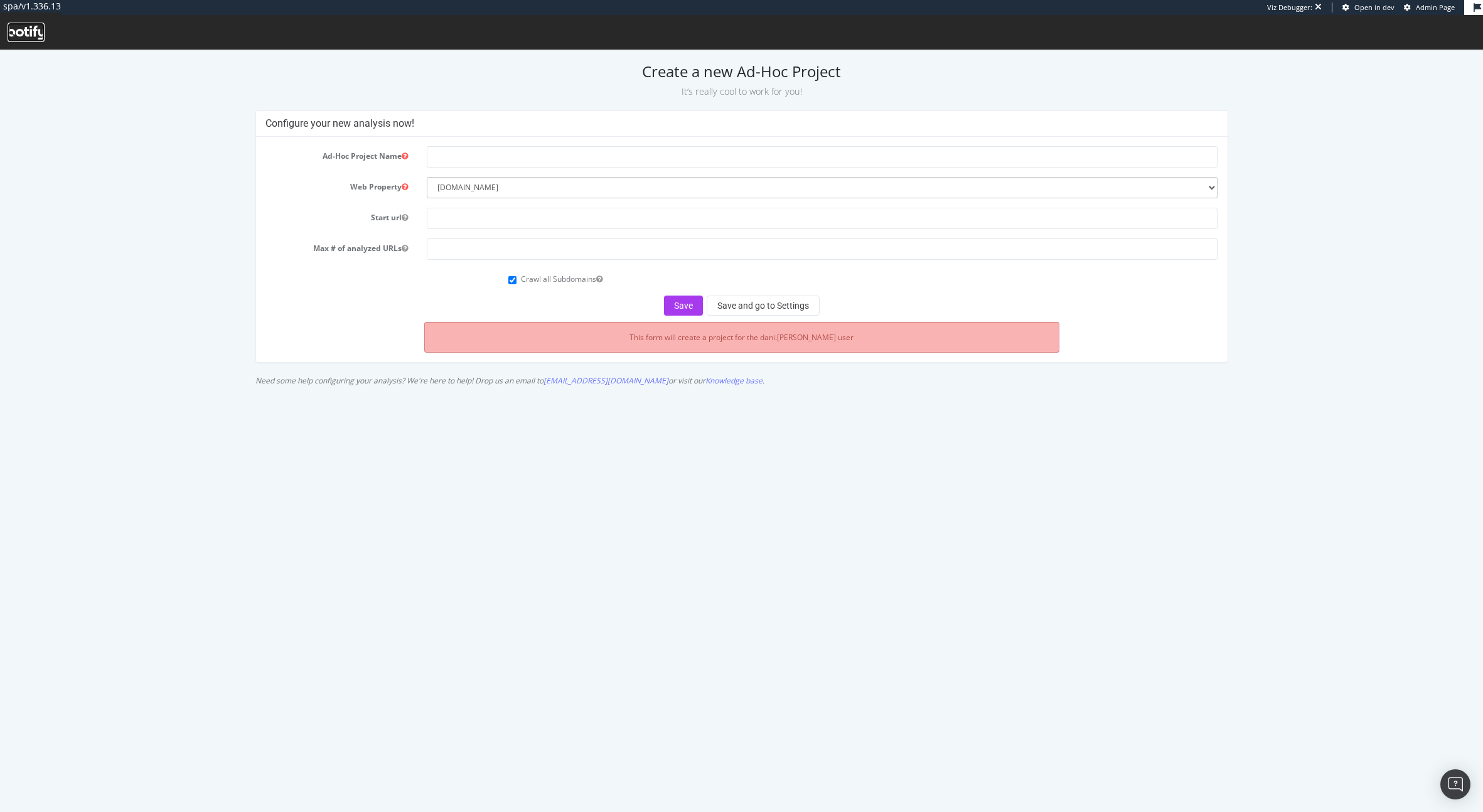
click at [27, 33] on icon at bounding box center [25, 32] width 37 height 14
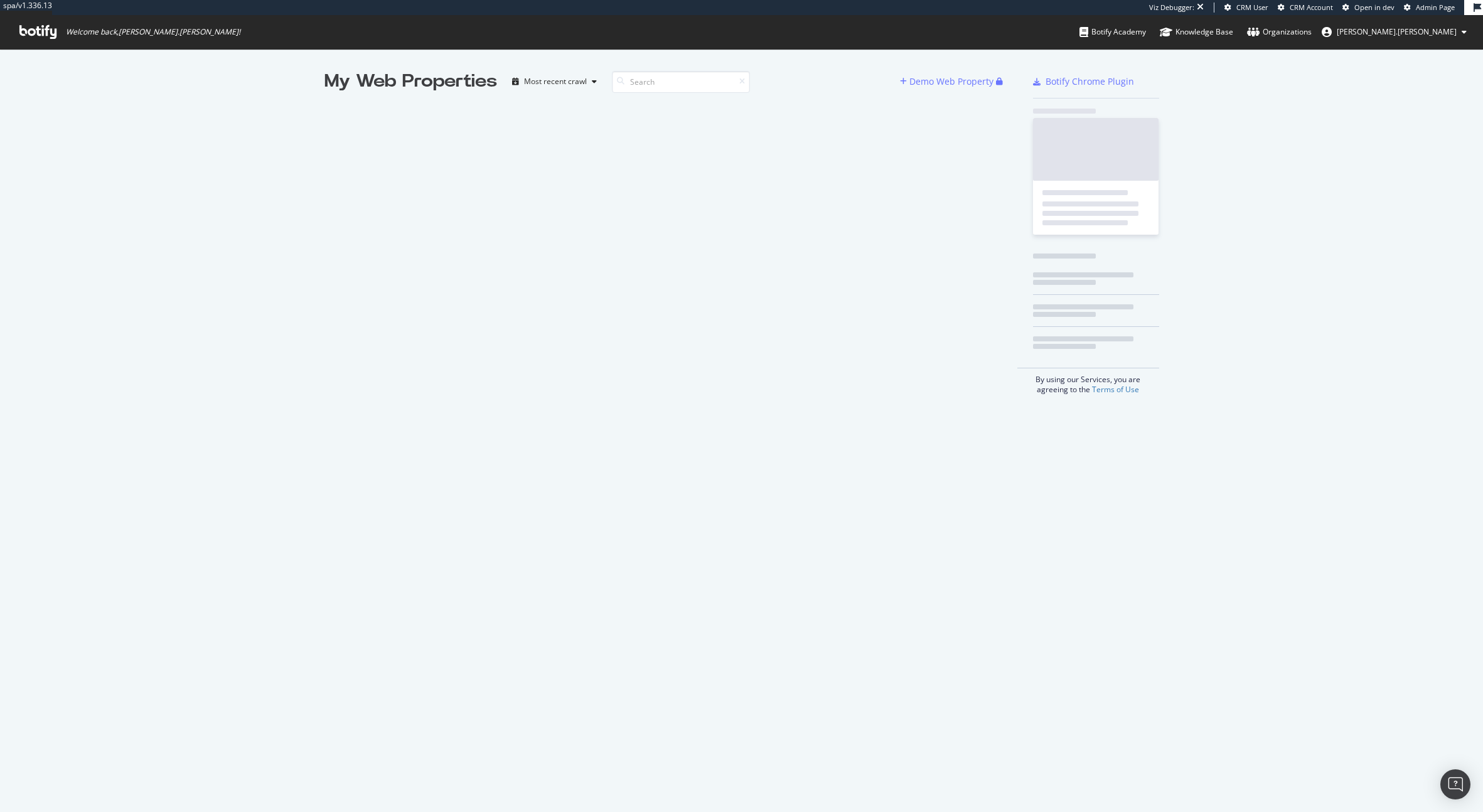
scroll to position [803, 1464]
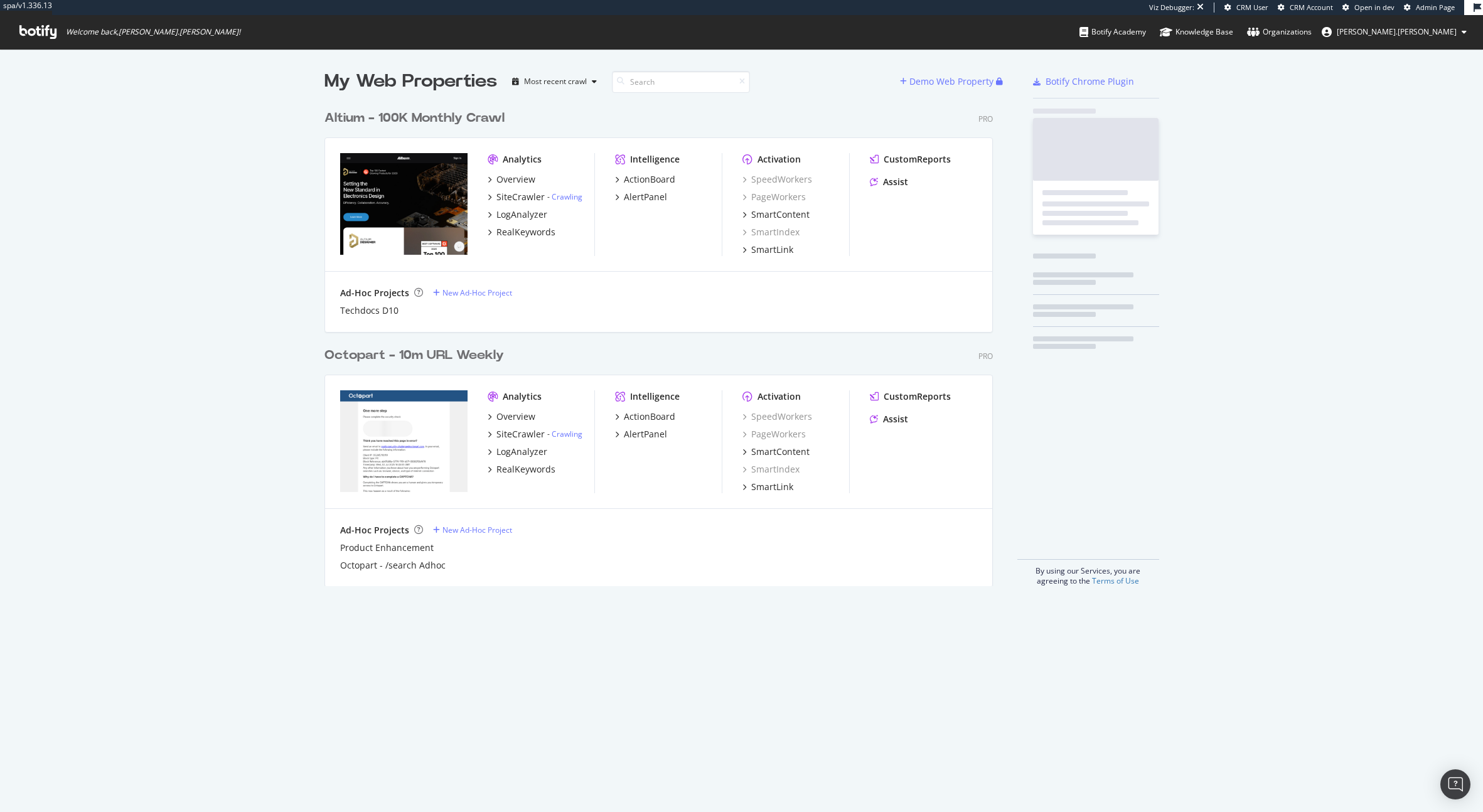
scroll to position [482, 669]
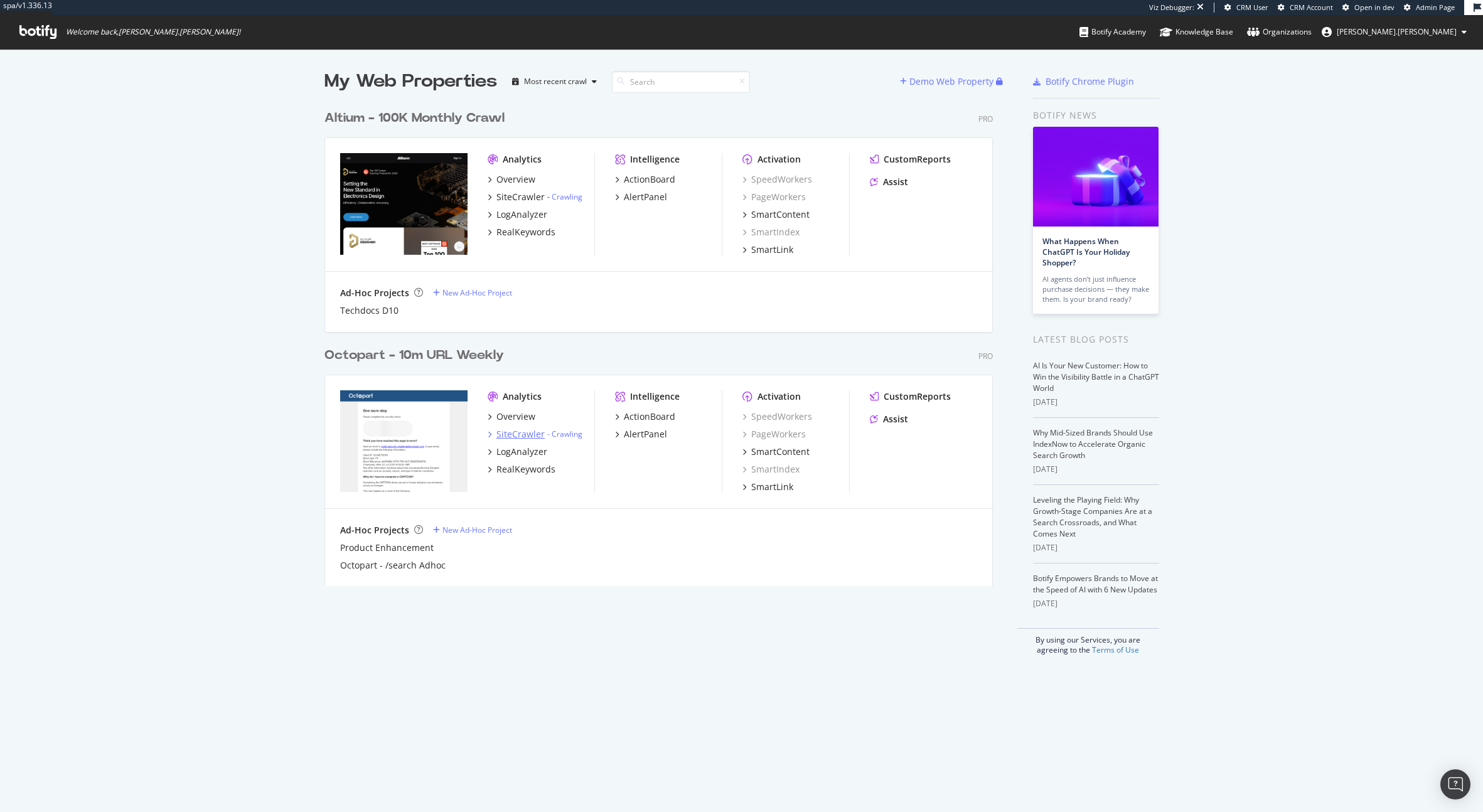
click at [516, 437] on div "SiteCrawler" at bounding box center [520, 433] width 48 height 12
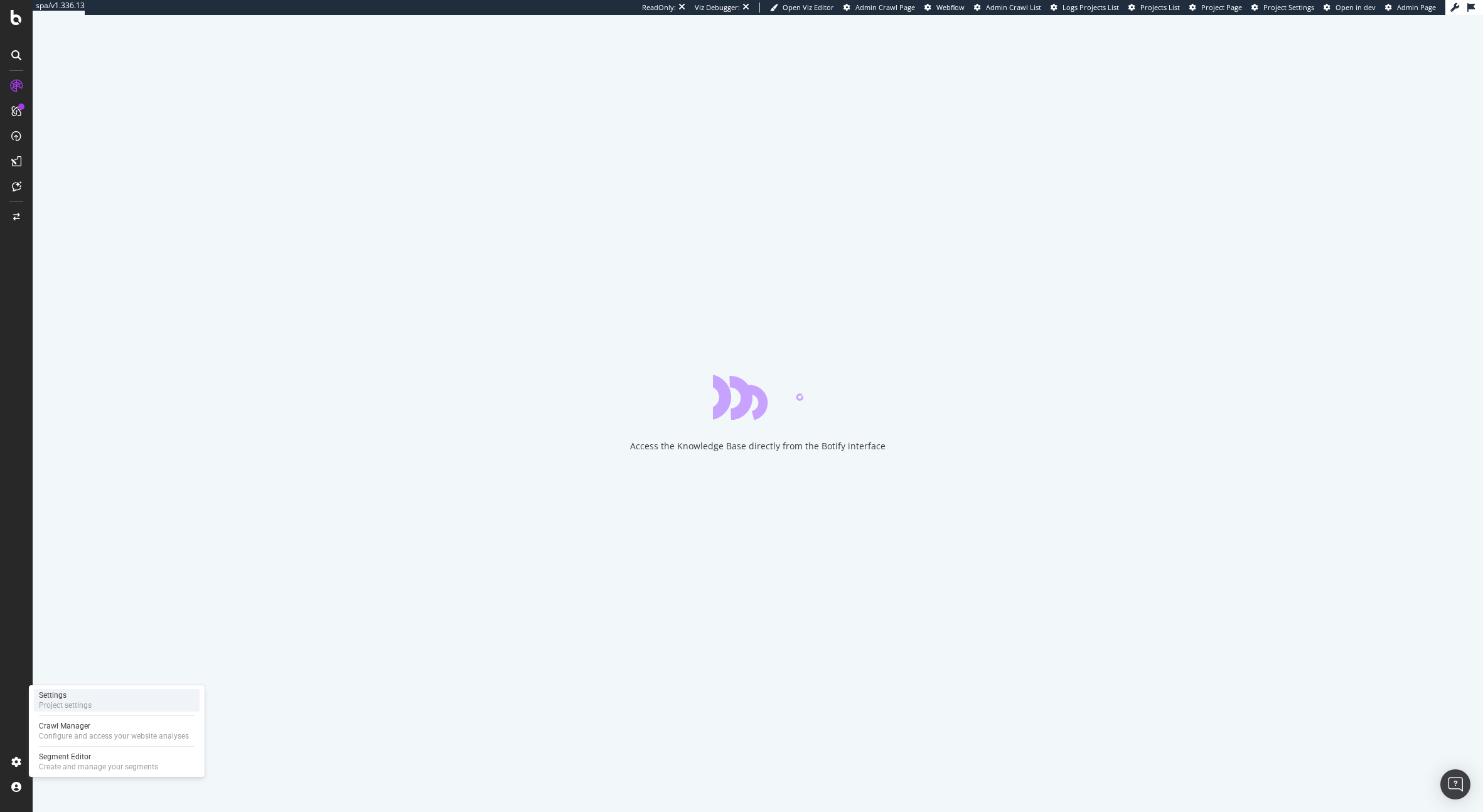
click at [85, 702] on div "Project settings" at bounding box center [65, 705] width 53 height 10
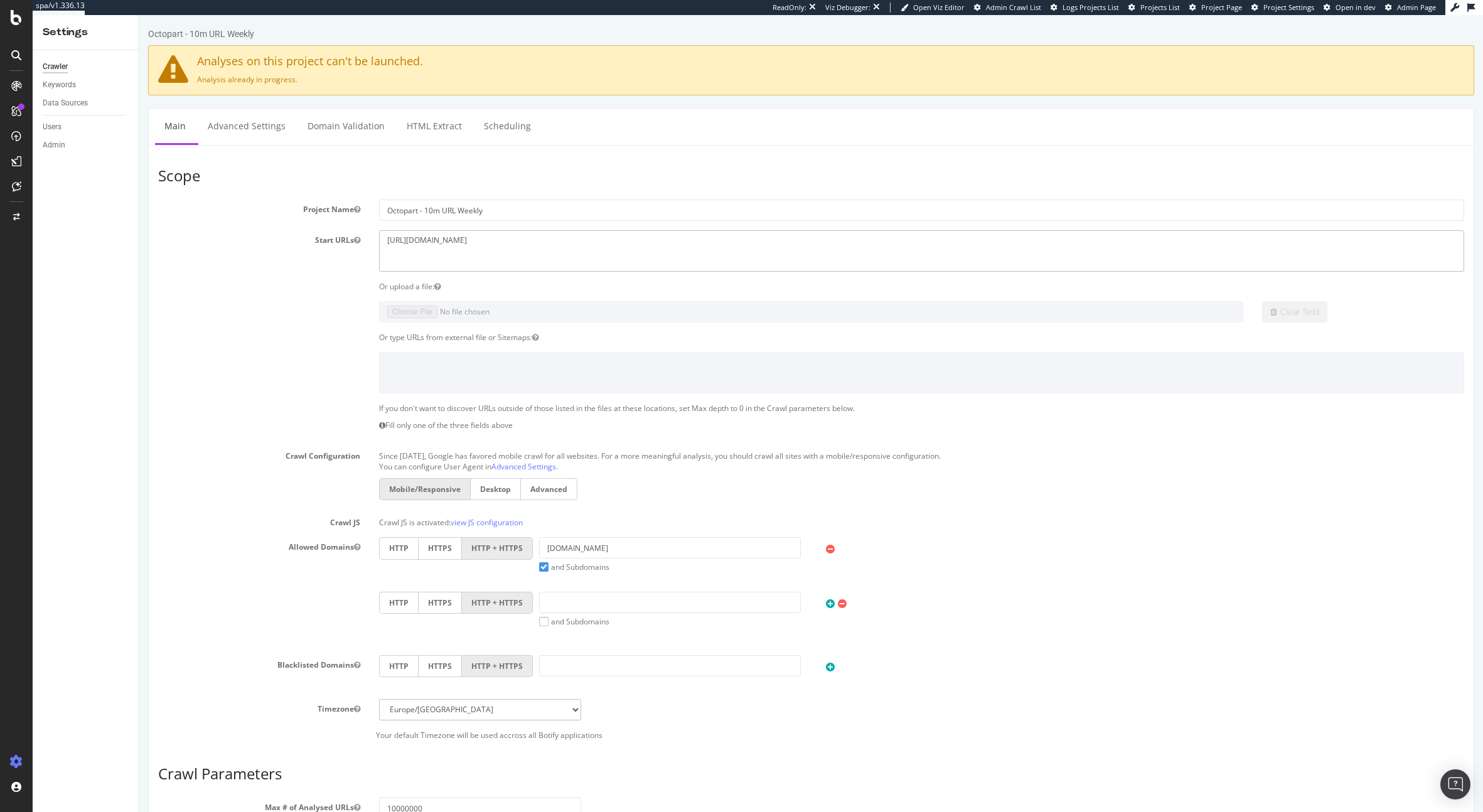
click at [448, 239] on textarea "[URL][DOMAIN_NAME]" at bounding box center [922, 250] width 1085 height 41
click at [480, 239] on textarea "[URL][DOMAIN_NAME]" at bounding box center [922, 250] width 1085 height 41
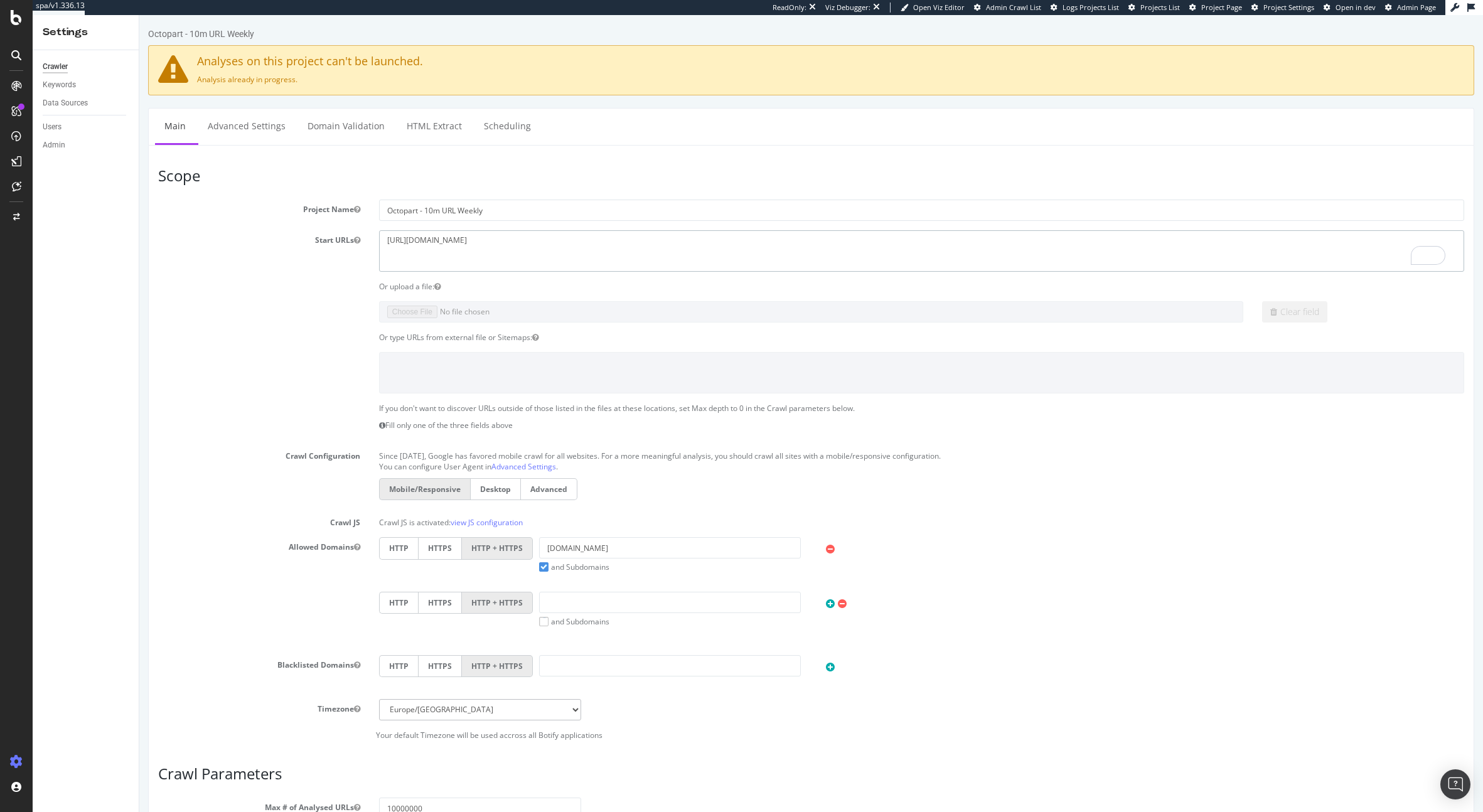
click at [480, 239] on textarea "[URL][DOMAIN_NAME]" at bounding box center [922, 250] width 1085 height 41
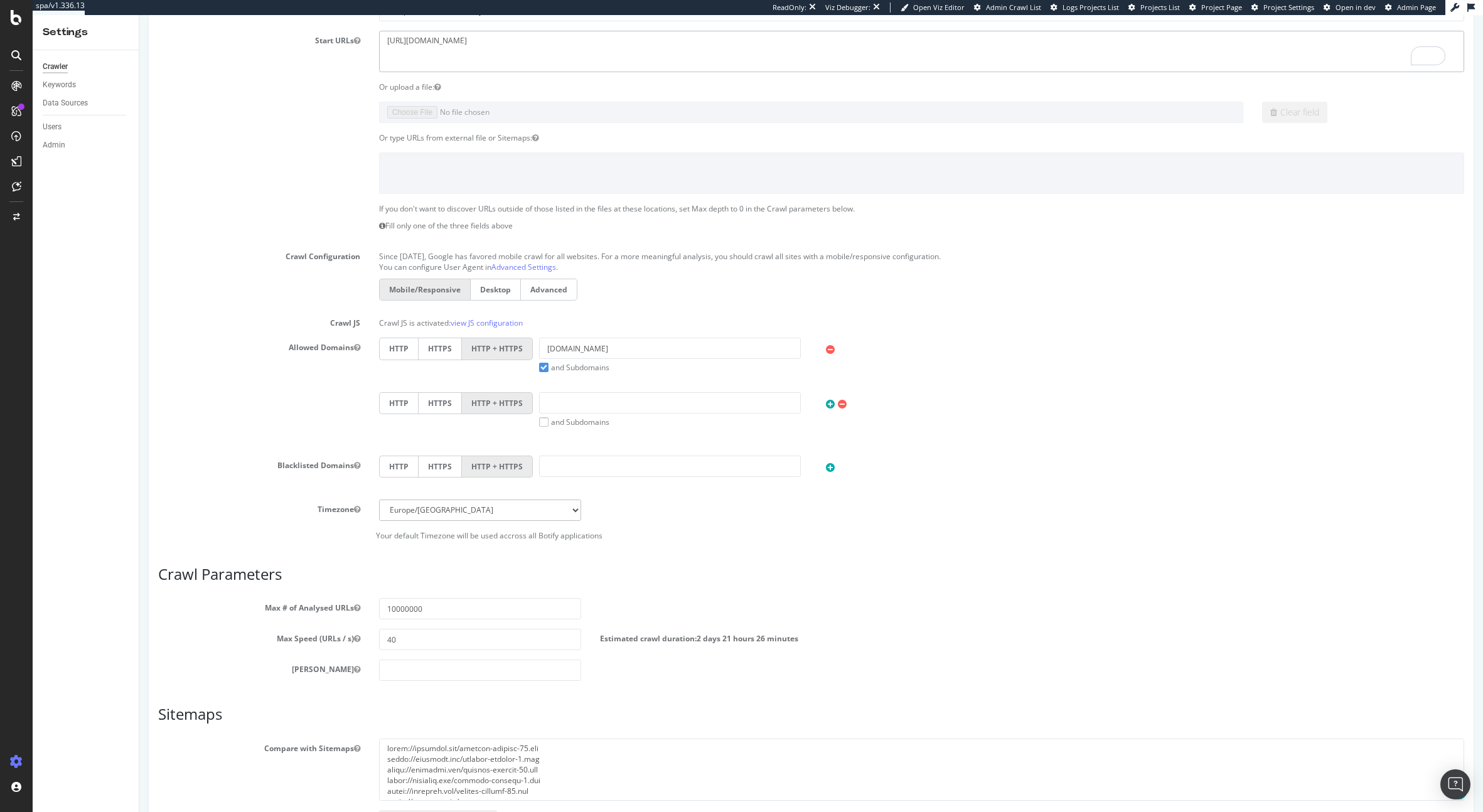
scroll to position [292, 0]
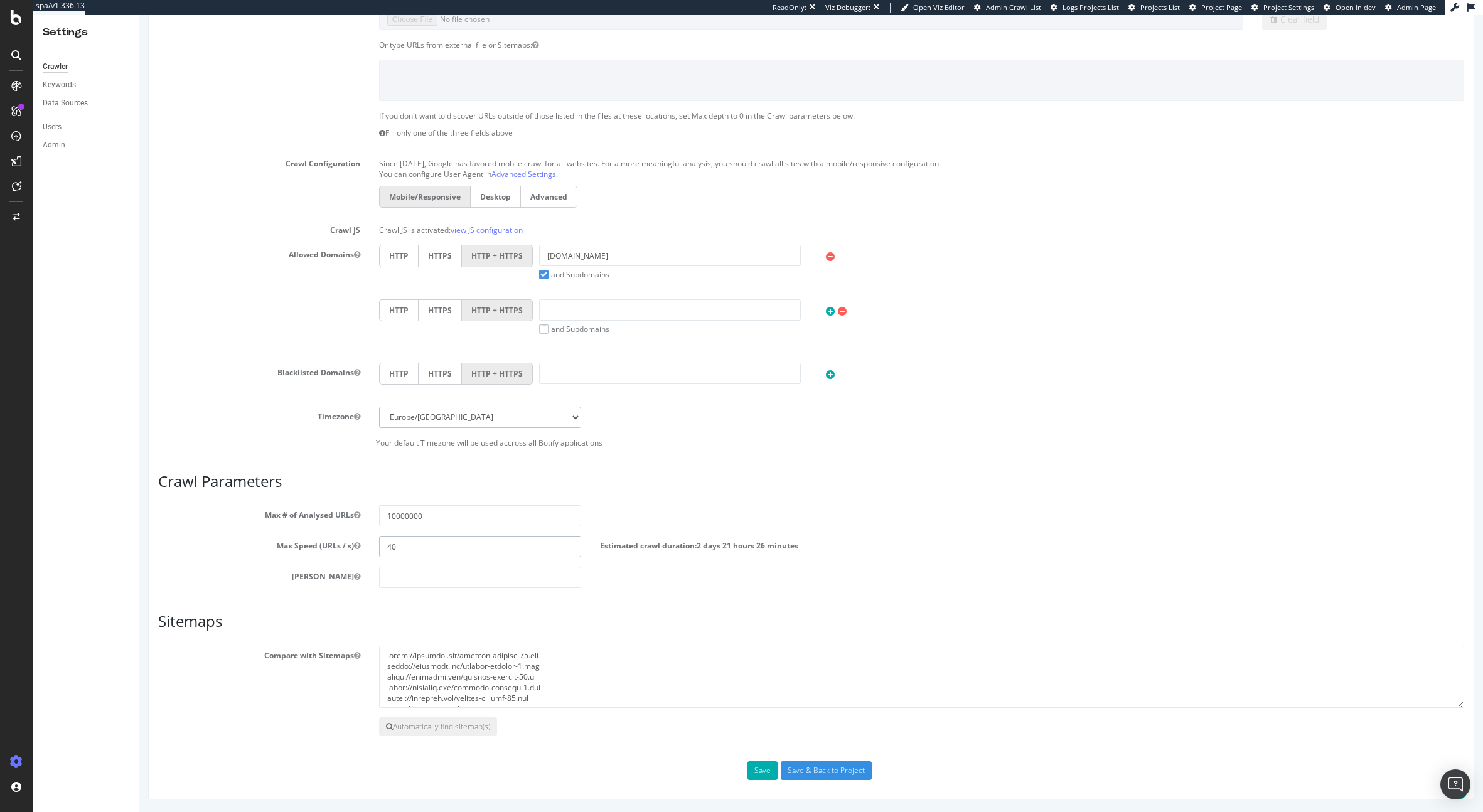
click at [389, 540] on input "40" at bounding box center [480, 547] width 202 height 22
drag, startPoint x: 550, startPoint y: 698, endPoint x: 369, endPoint y: 556, distance: 230.1
click at [369, 556] on div "Scope Project Name Octopart - 10m URL Weekly Start URLs https://octopart.com/ O…" at bounding box center [811, 327] width 1306 height 905
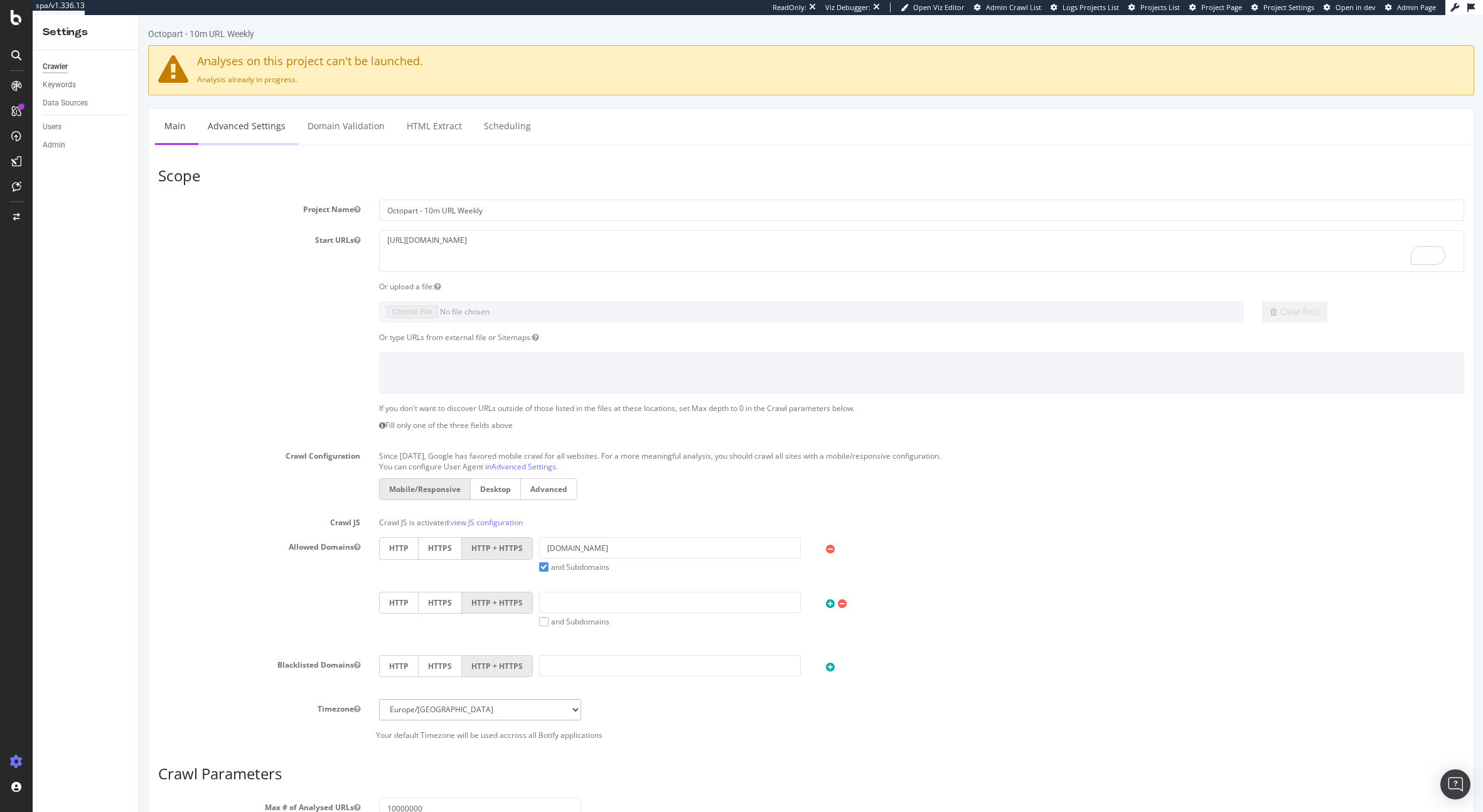
click at [255, 112] on link "Advanced Settings" at bounding box center [247, 126] width 97 height 35
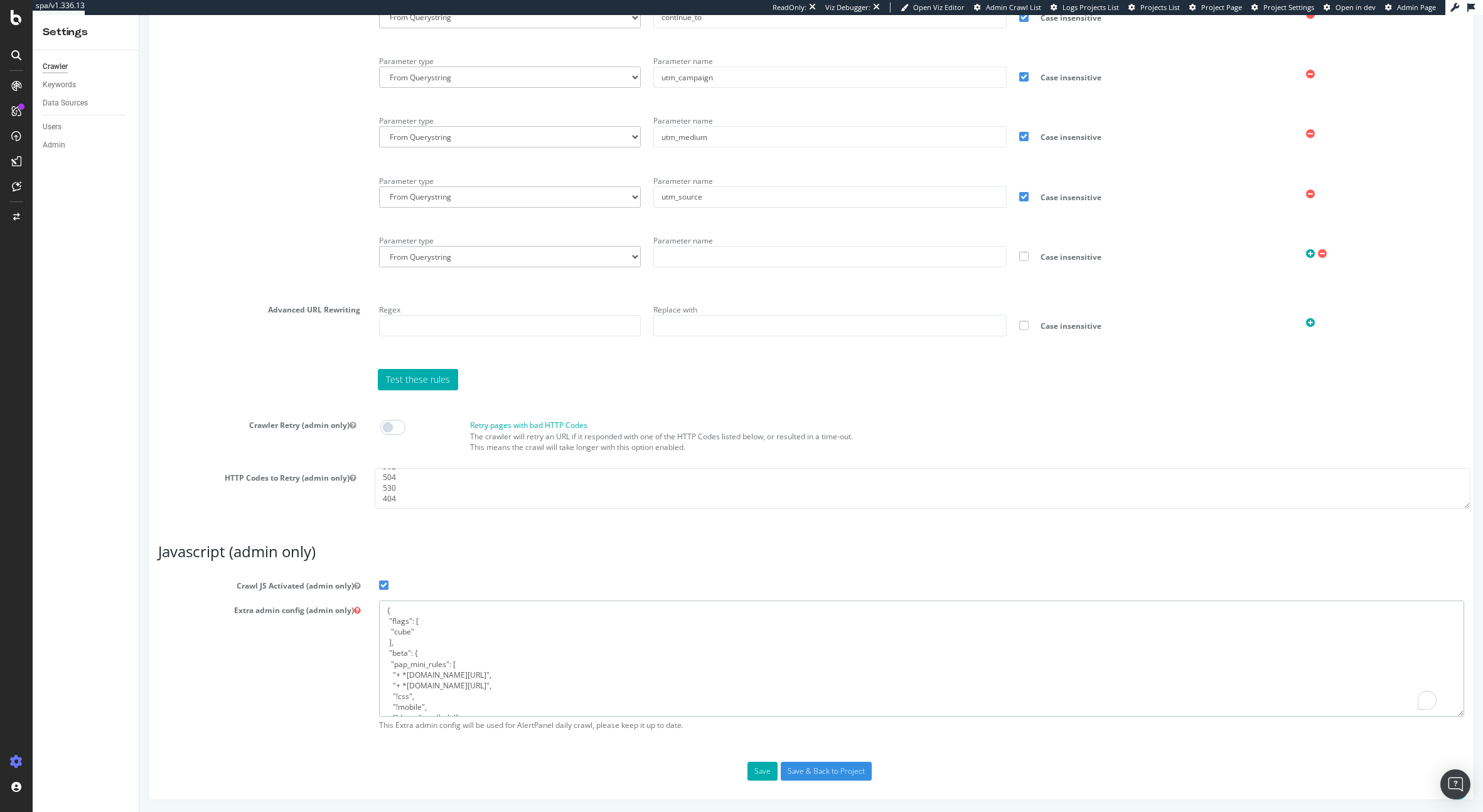
drag, startPoint x: 415, startPoint y: 674, endPoint x: 384, endPoint y: 539, distance: 138.5
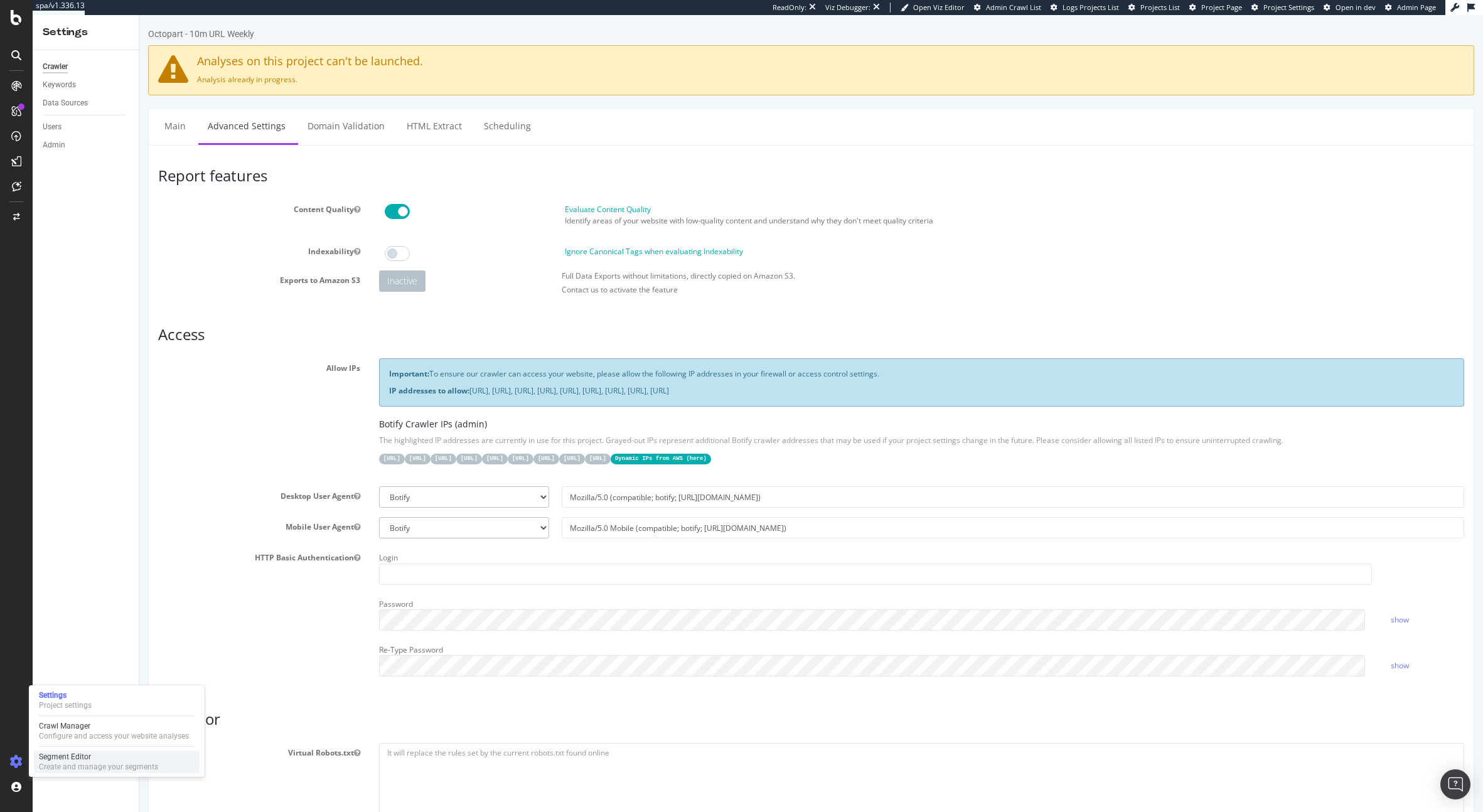
click at [74, 772] on div "Segment Editor Create and manage your segments" at bounding box center [117, 762] width 166 height 22
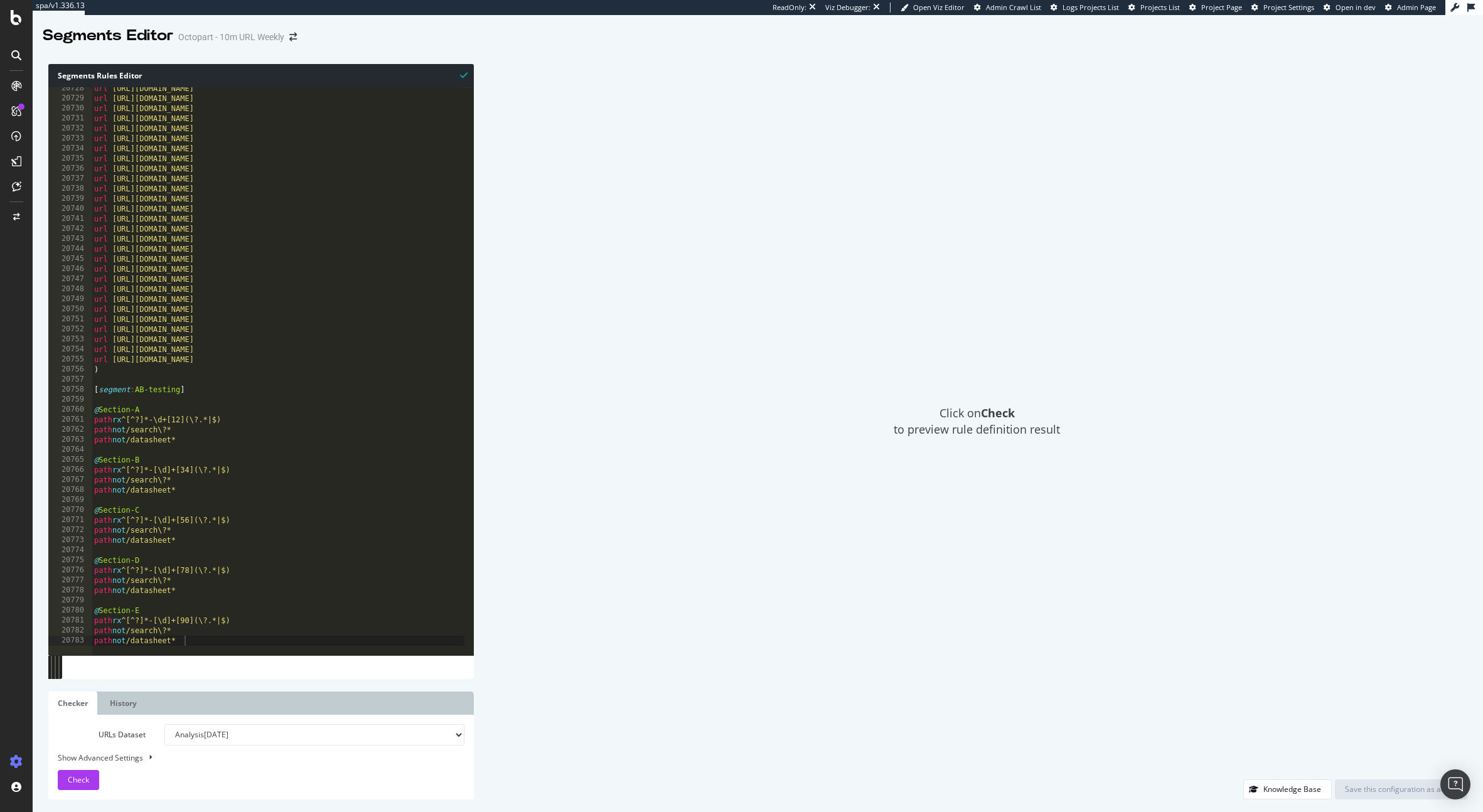
scroll to position [20001, 0]
click at [205, 635] on div "url https://octopart.com/zoe-m8q-0-10-u-blox-103157708 url https://octopart.com…" at bounding box center [317, 373] width 452 height 578
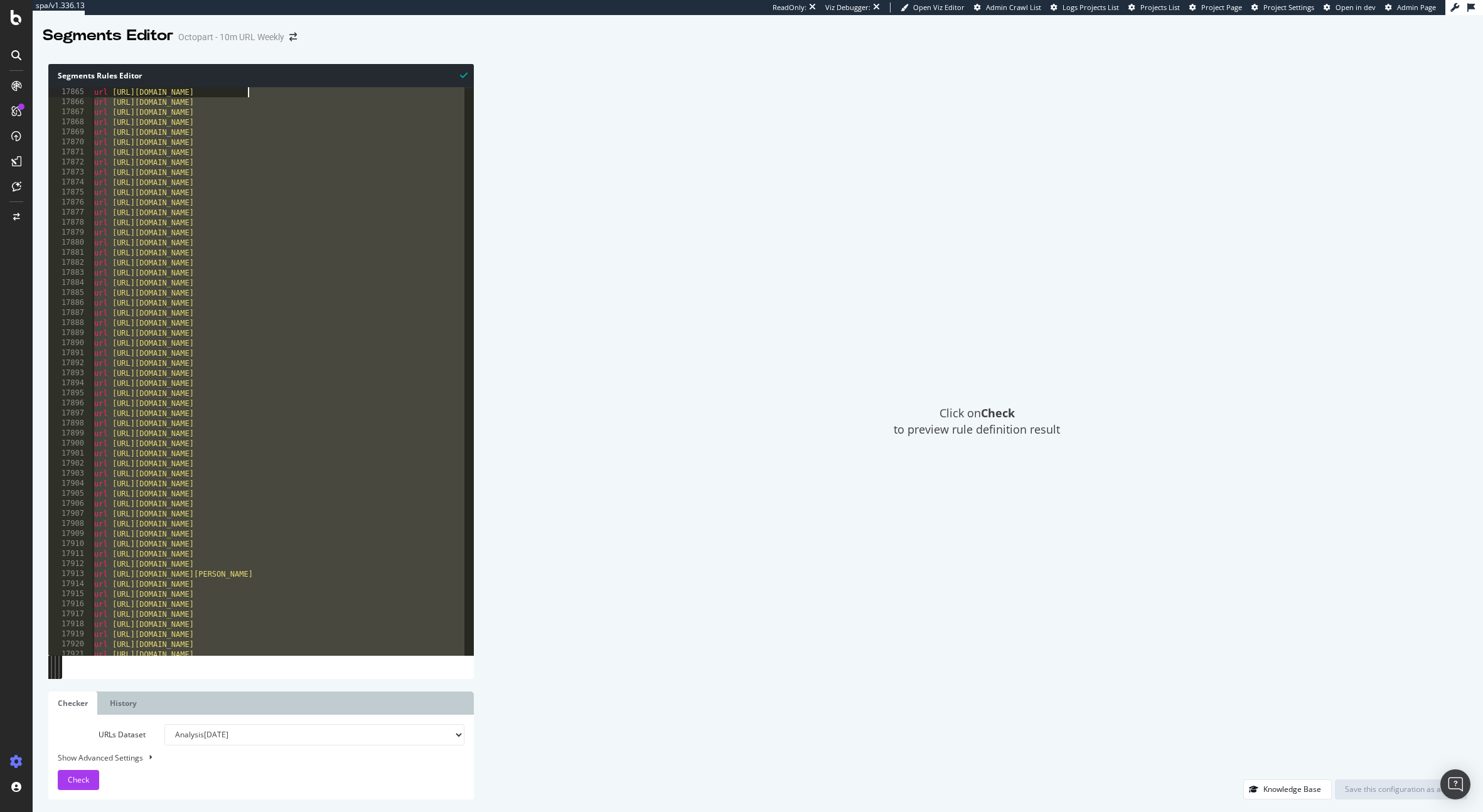
drag, startPoint x: 200, startPoint y: 640, endPoint x: 247, endPoint y: -92, distance: 733.5
click at [247, 0] on html "spa/v1.336.13 ReadOnly: Viz Debugger: Open Viz Editor Admin Crawl List Logs Pro…" at bounding box center [742, 406] width 1483 height 812
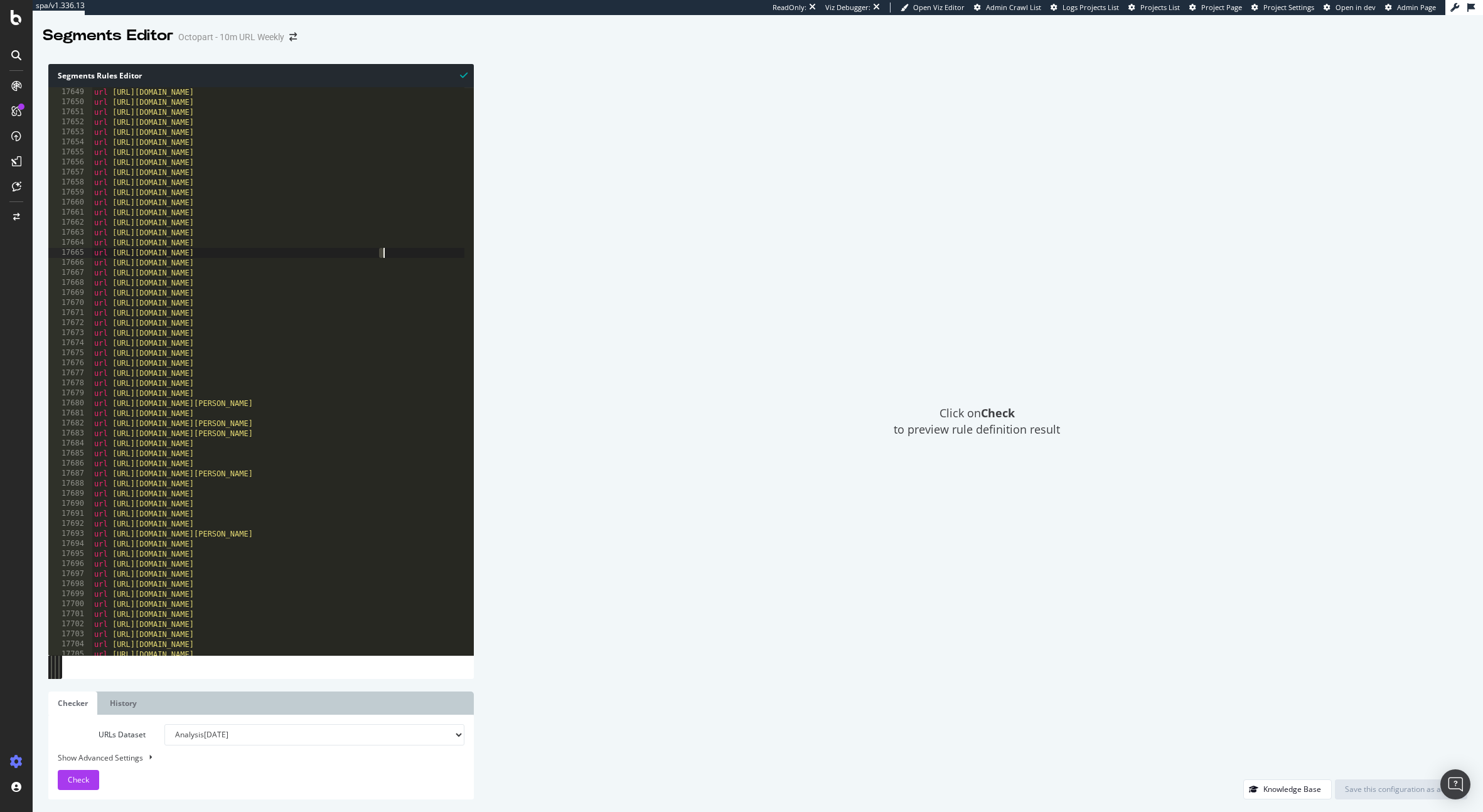
drag, startPoint x: 382, startPoint y: 257, endPoint x: 379, endPoint y: 340, distance: 83.1
click at [382, 258] on div "url https://octopart.com/mk20dn512vll10-nxp+semiconductors-70300879 url https:/…" at bounding box center [317, 376] width 452 height 578
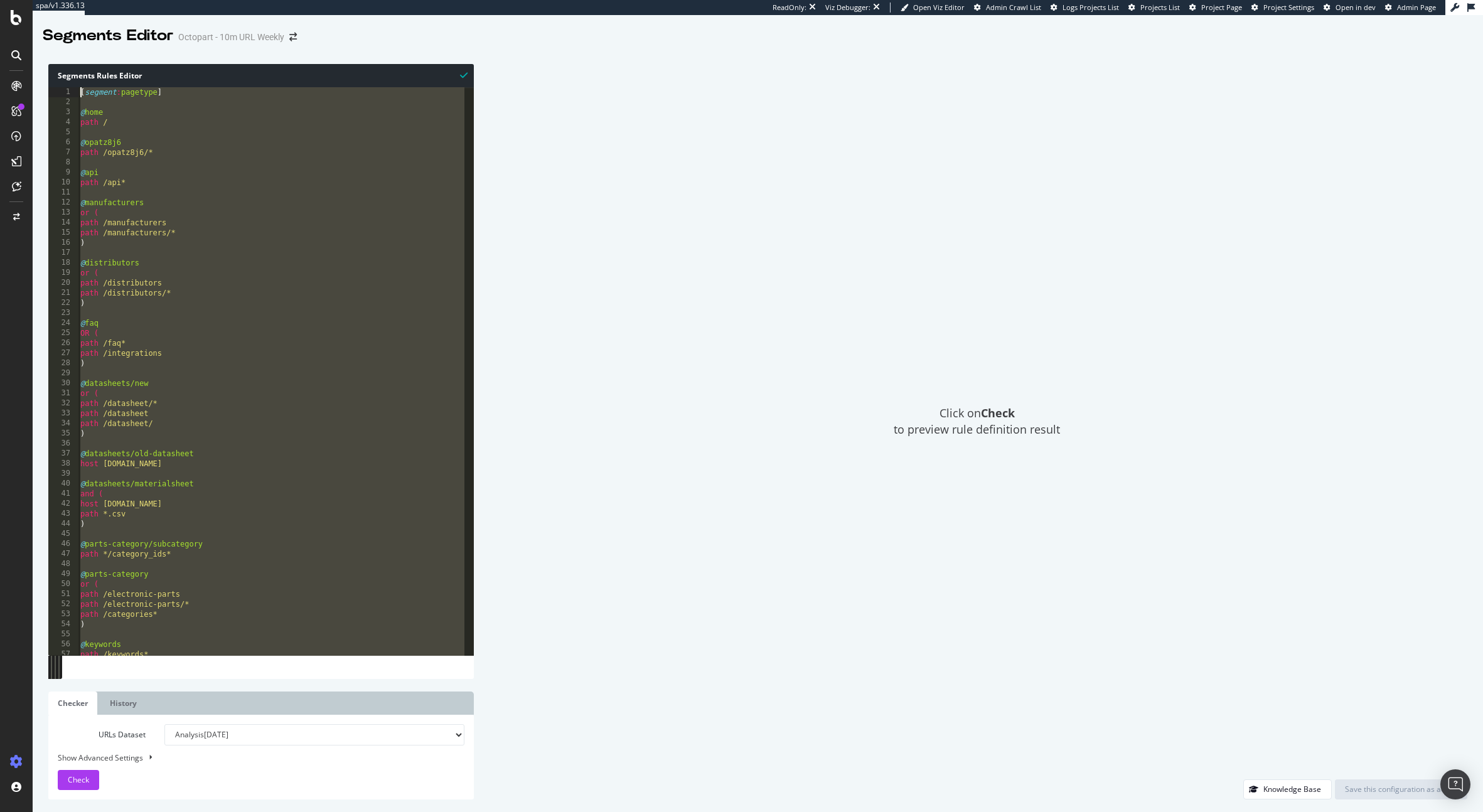
scroll to position [0, 0]
drag, startPoint x: 94, startPoint y: 476, endPoint x: 62, endPoint y: -79, distance: 555.9
click at [62, 0] on html "spa/v1.336.13 ReadOnly: Viz Debugger: Open Viz Editor Admin Crawl List Logs Pro…" at bounding box center [742, 406] width 1483 height 812
type textarea "[segment:pagetype]"
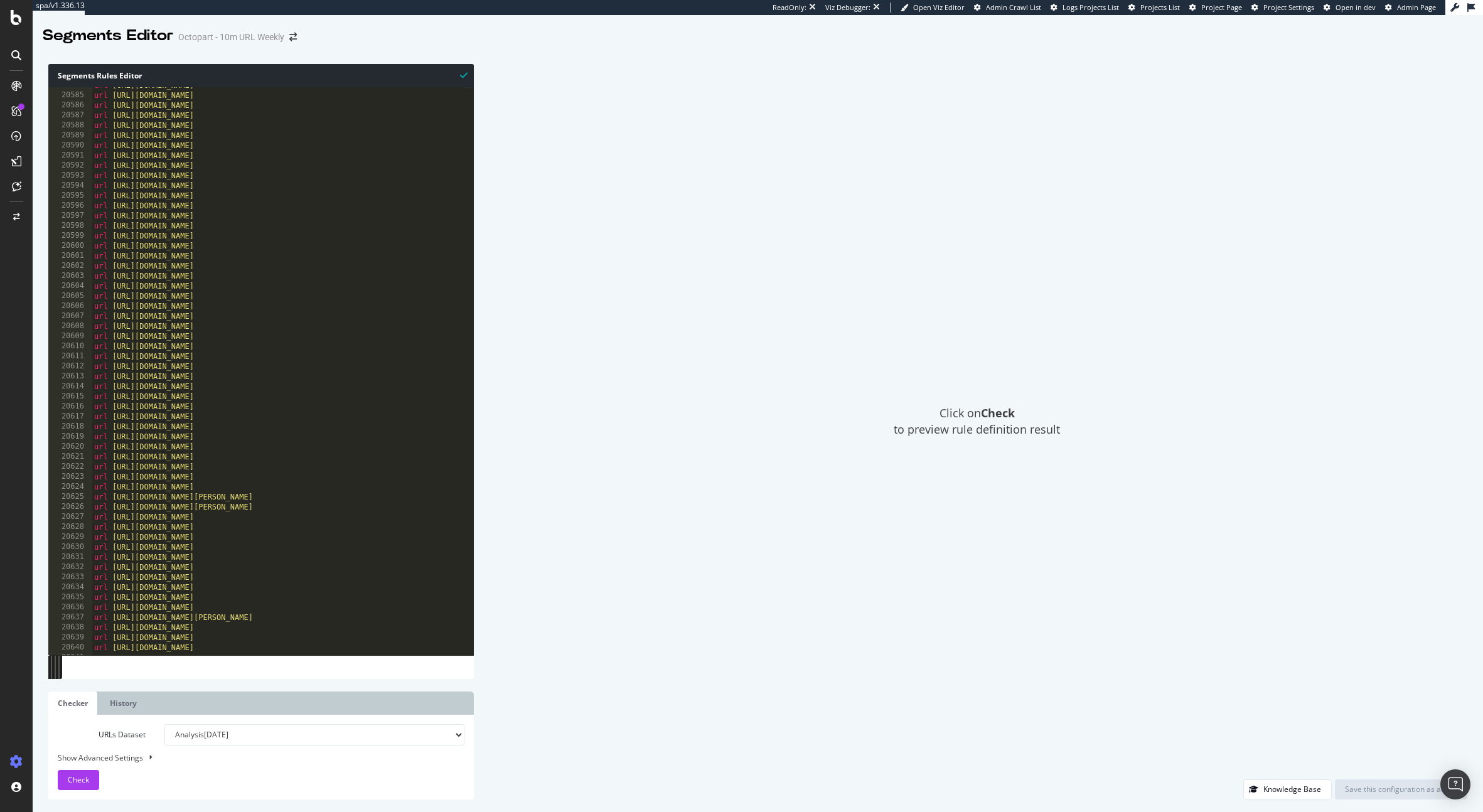
scroll to position [20001, 0]
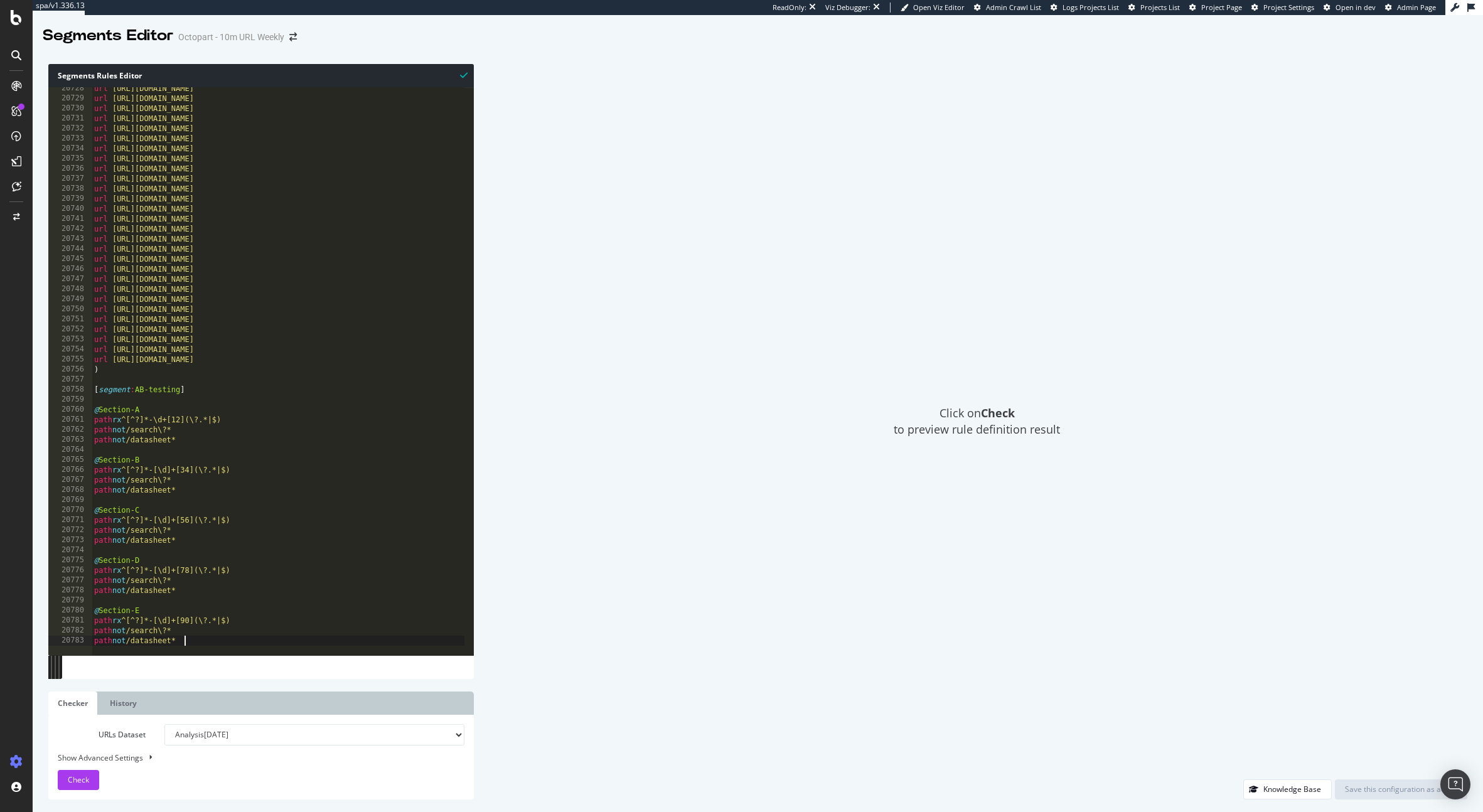
click at [206, 644] on div at bounding box center [317, 649] width 452 height 12
click at [91, 709] on div "Project settings" at bounding box center [65, 705] width 53 height 10
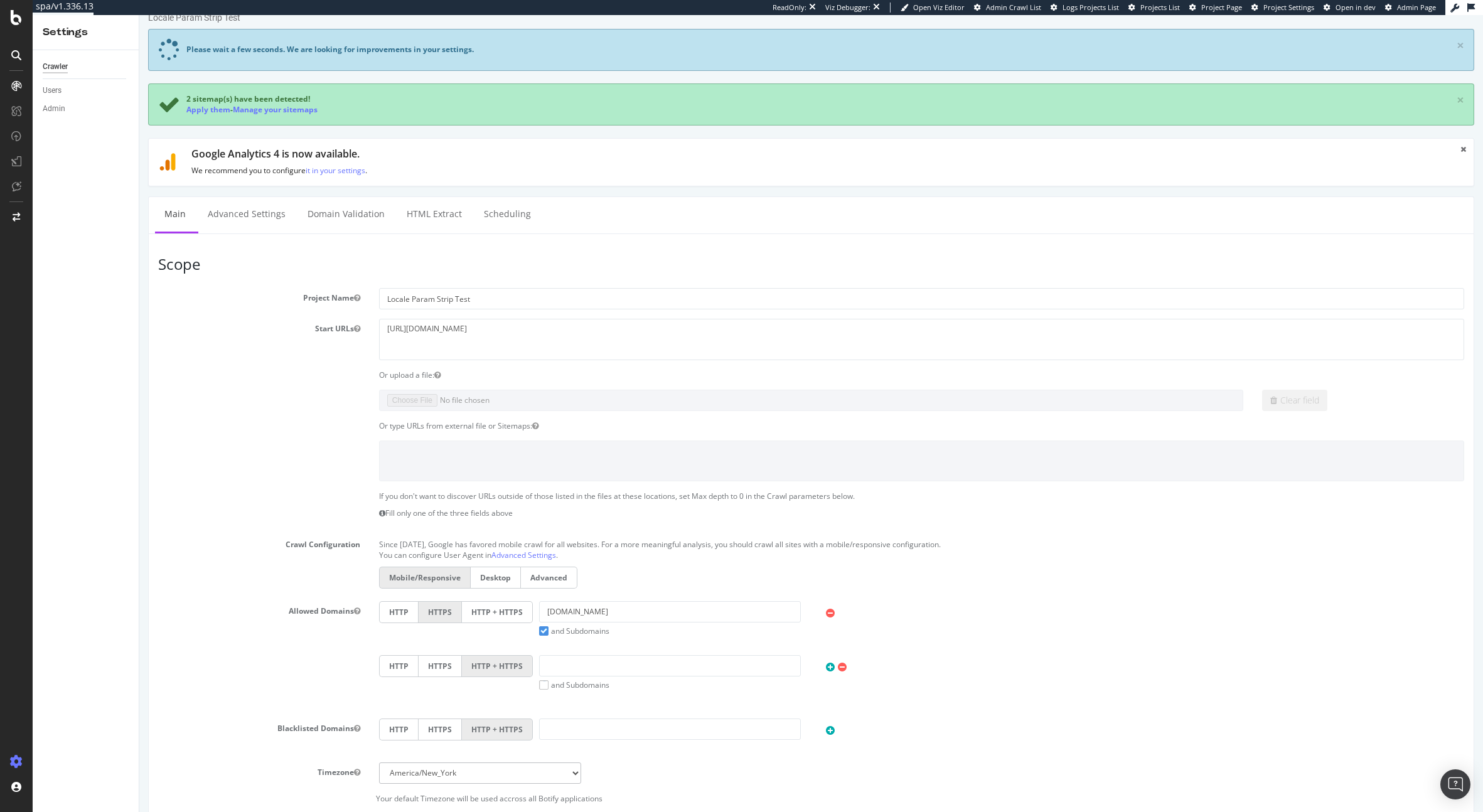
scroll to position [19, 0]
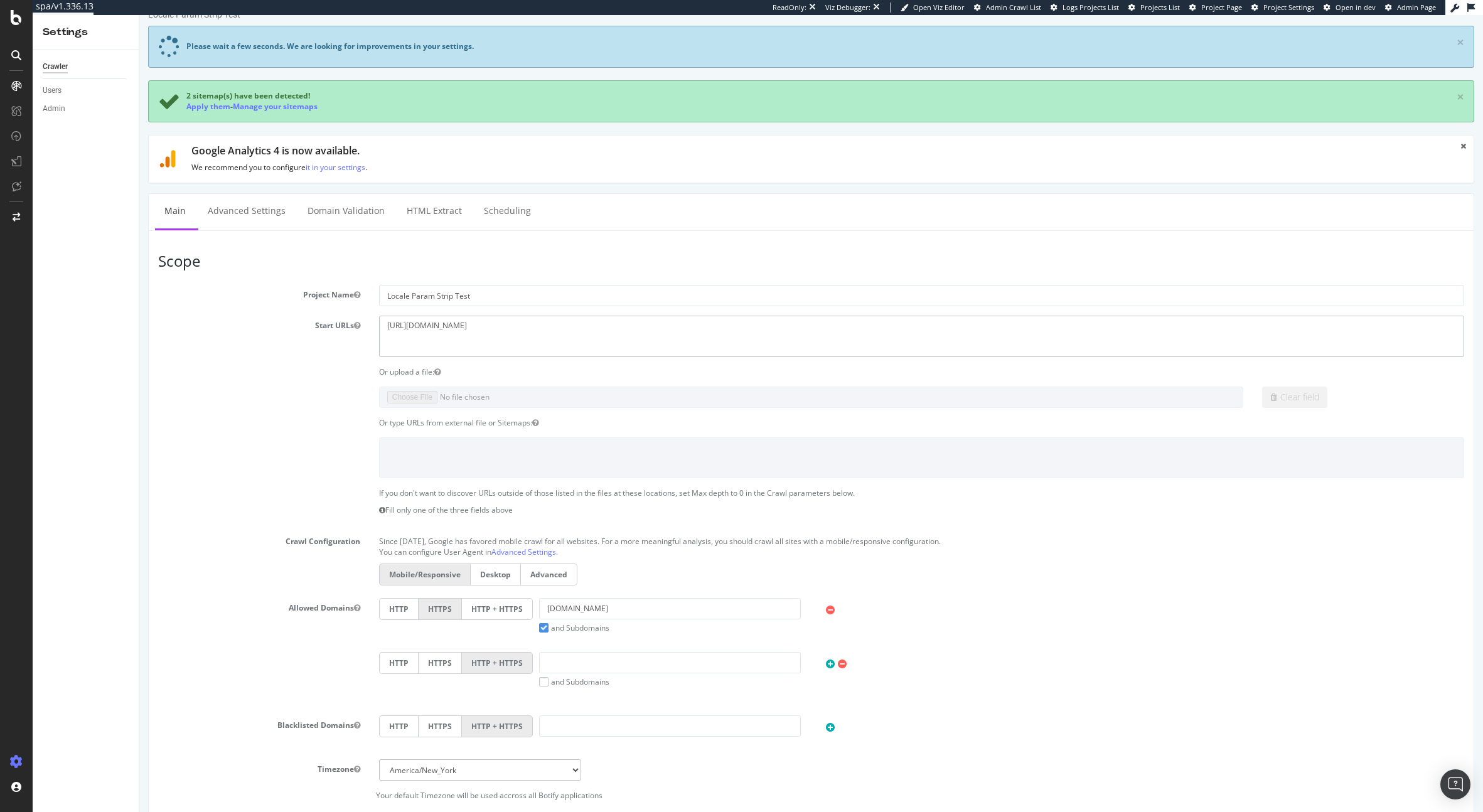
click at [472, 325] on textarea "[URL][DOMAIN_NAME]" at bounding box center [922, 336] width 1085 height 41
click at [442, 296] on input "Locale Param Strip Test" at bounding box center [922, 296] width 1085 height 22
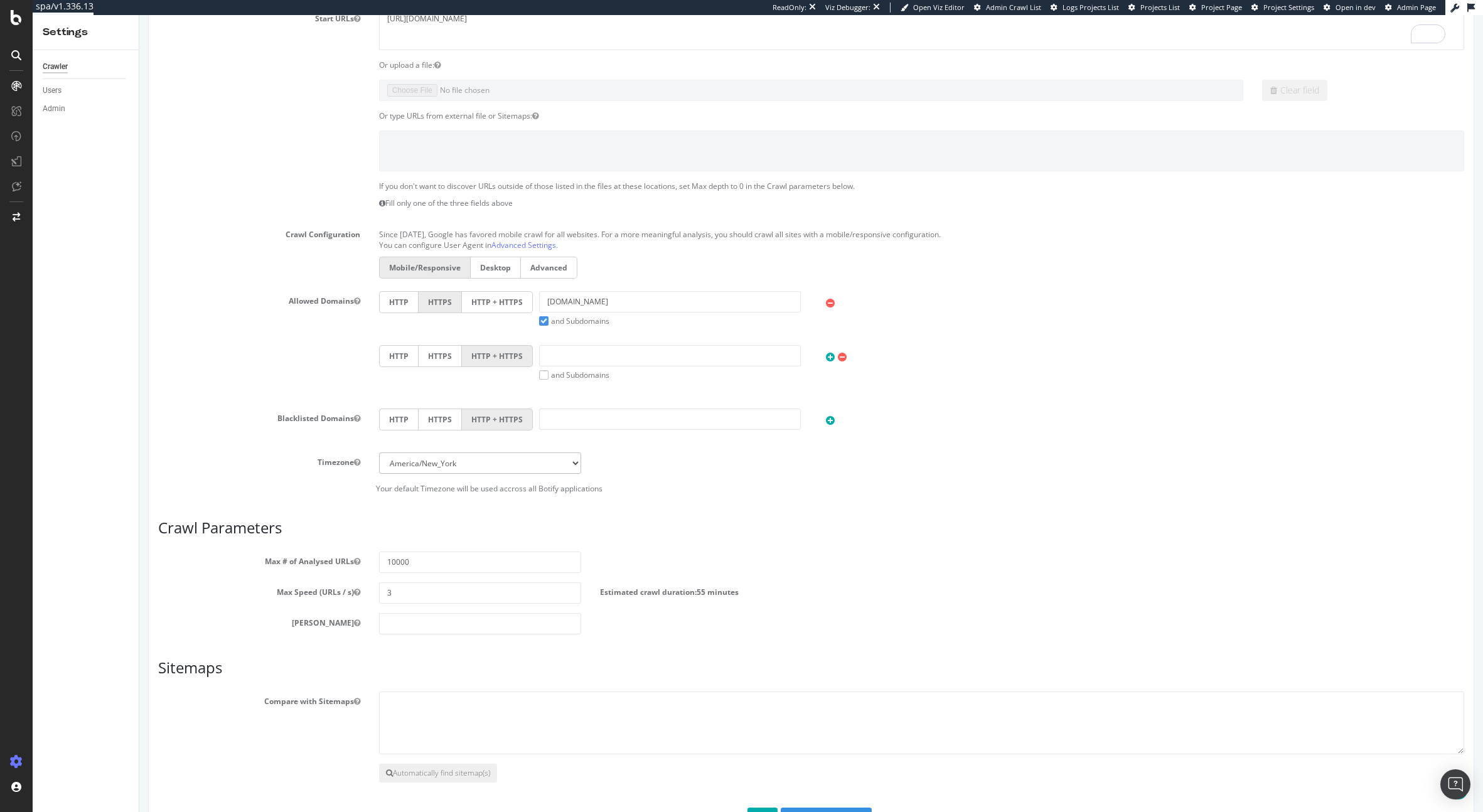
scroll to position [373, 0]
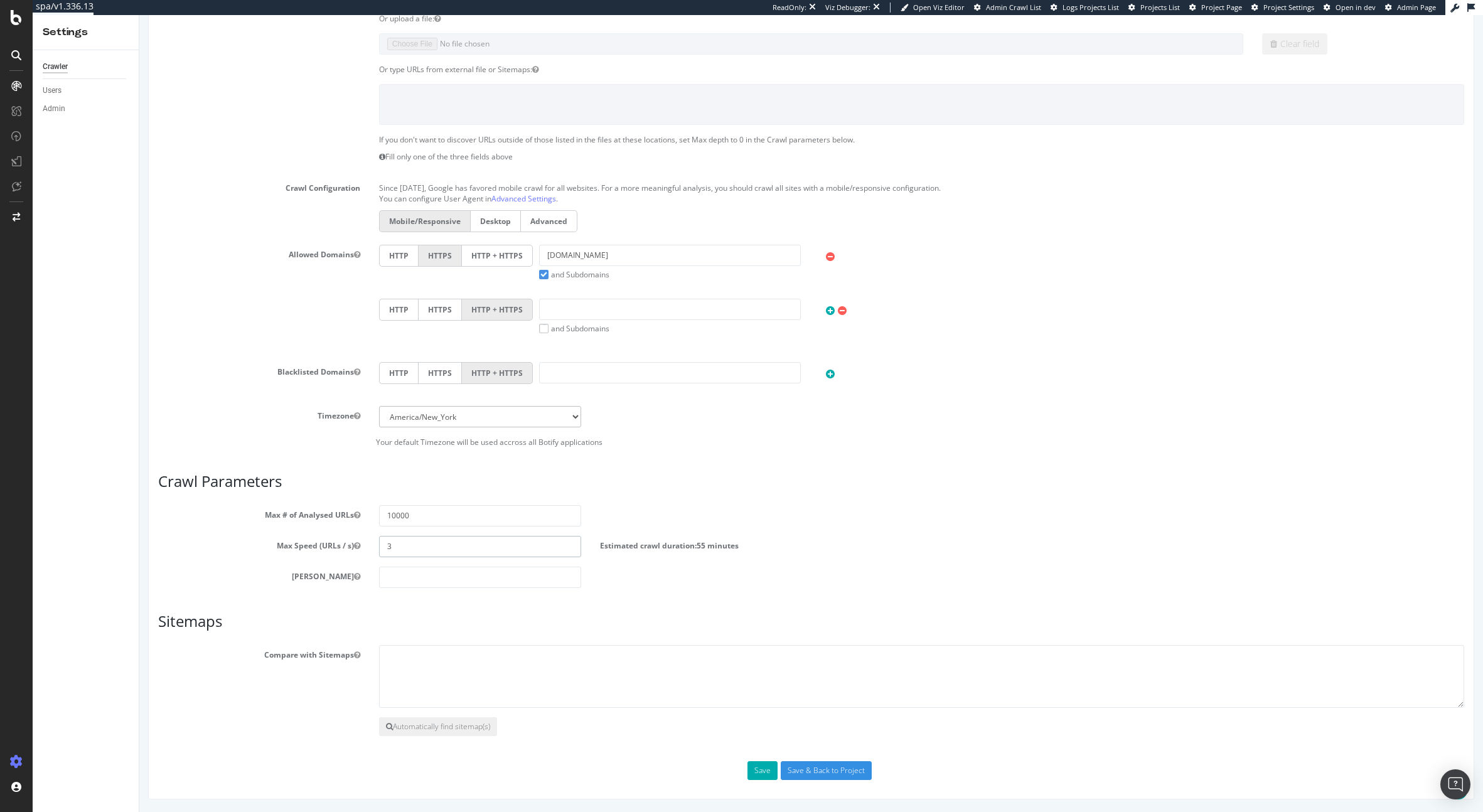
click at [461, 541] on input "3" at bounding box center [480, 547] width 202 height 22
type input "5"
click at [509, 666] on textarea at bounding box center [922, 676] width 1085 height 63
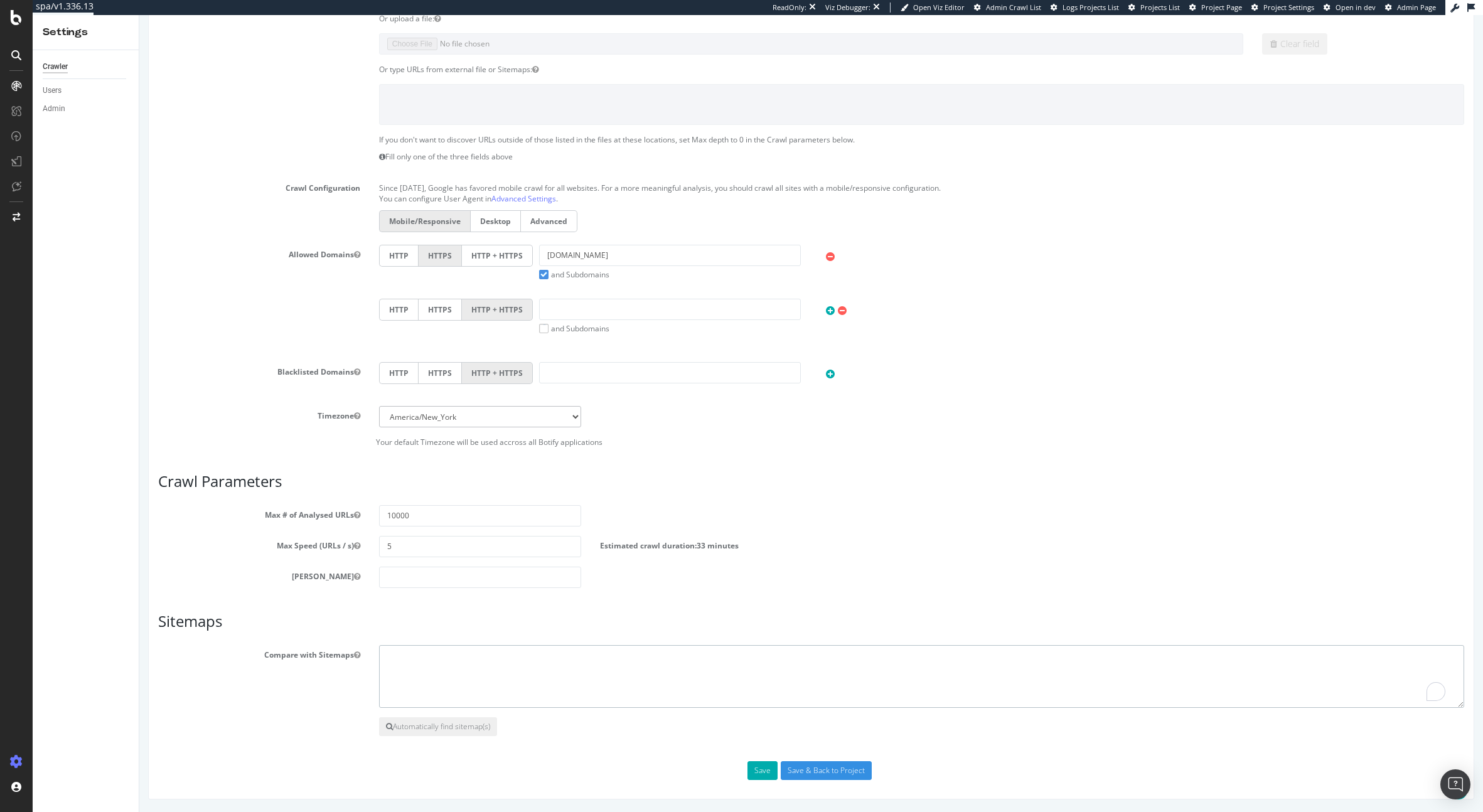
paste textarea "https://octopart.com/product-sitemap-12.xml https://octopart.com/product-sitema…"
type textarea "https://octopart.com/product-sitemap-12.xml https://octopart.com/product-sitema…"
click at [766, 774] on button "Save" at bounding box center [762, 770] width 30 height 19
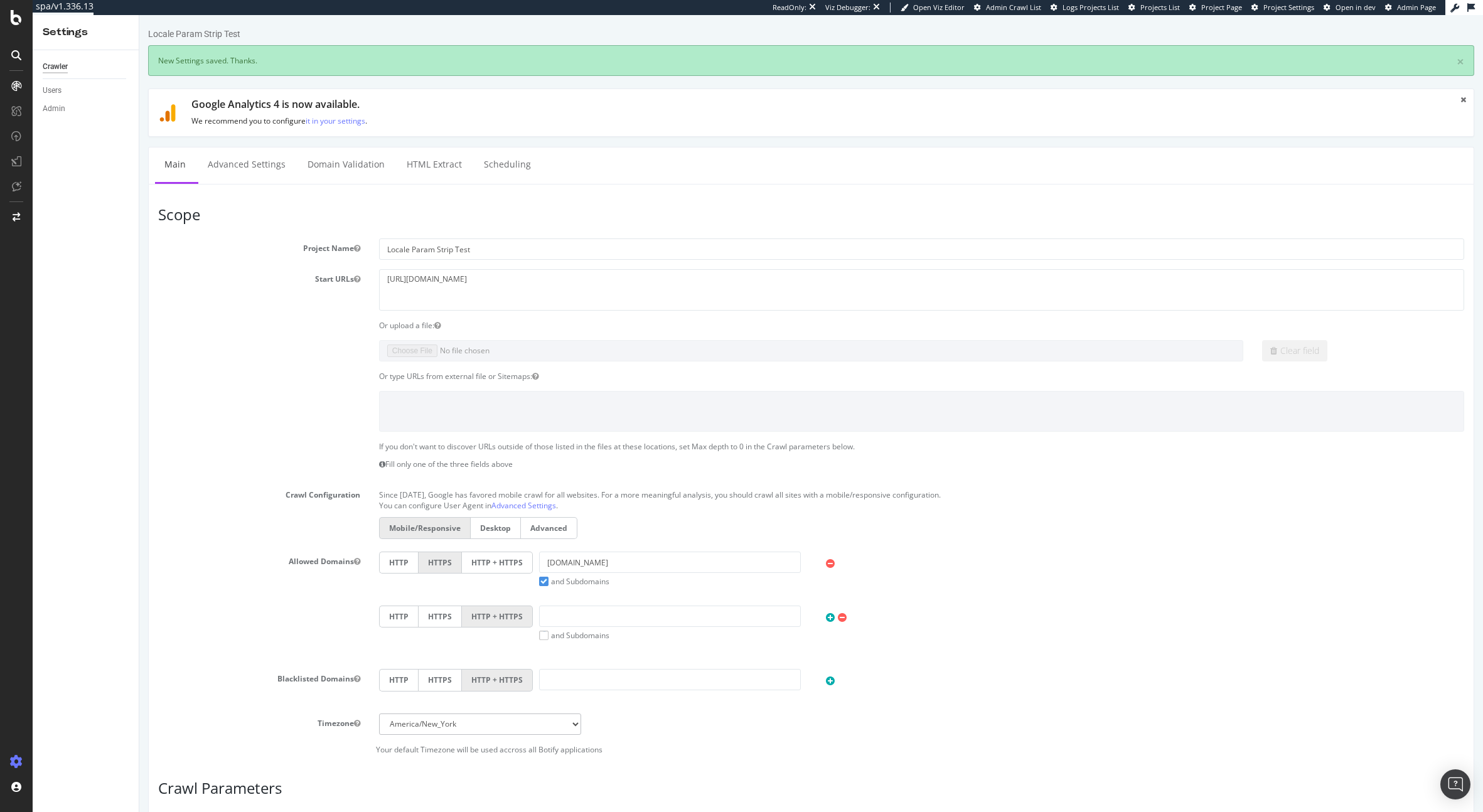
scroll to position [0, 0]
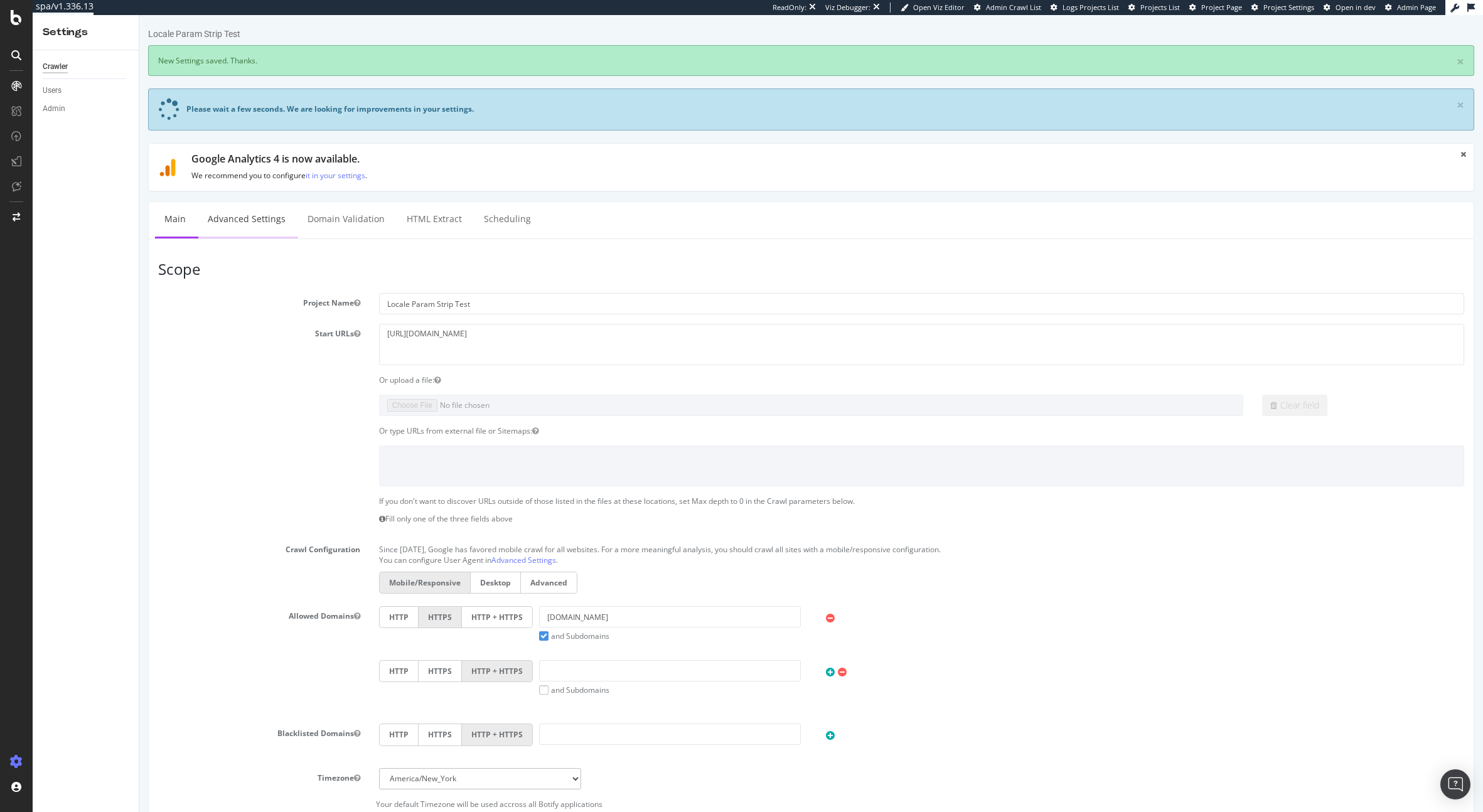
click at [261, 217] on link "Advanced Settings" at bounding box center [247, 219] width 97 height 35
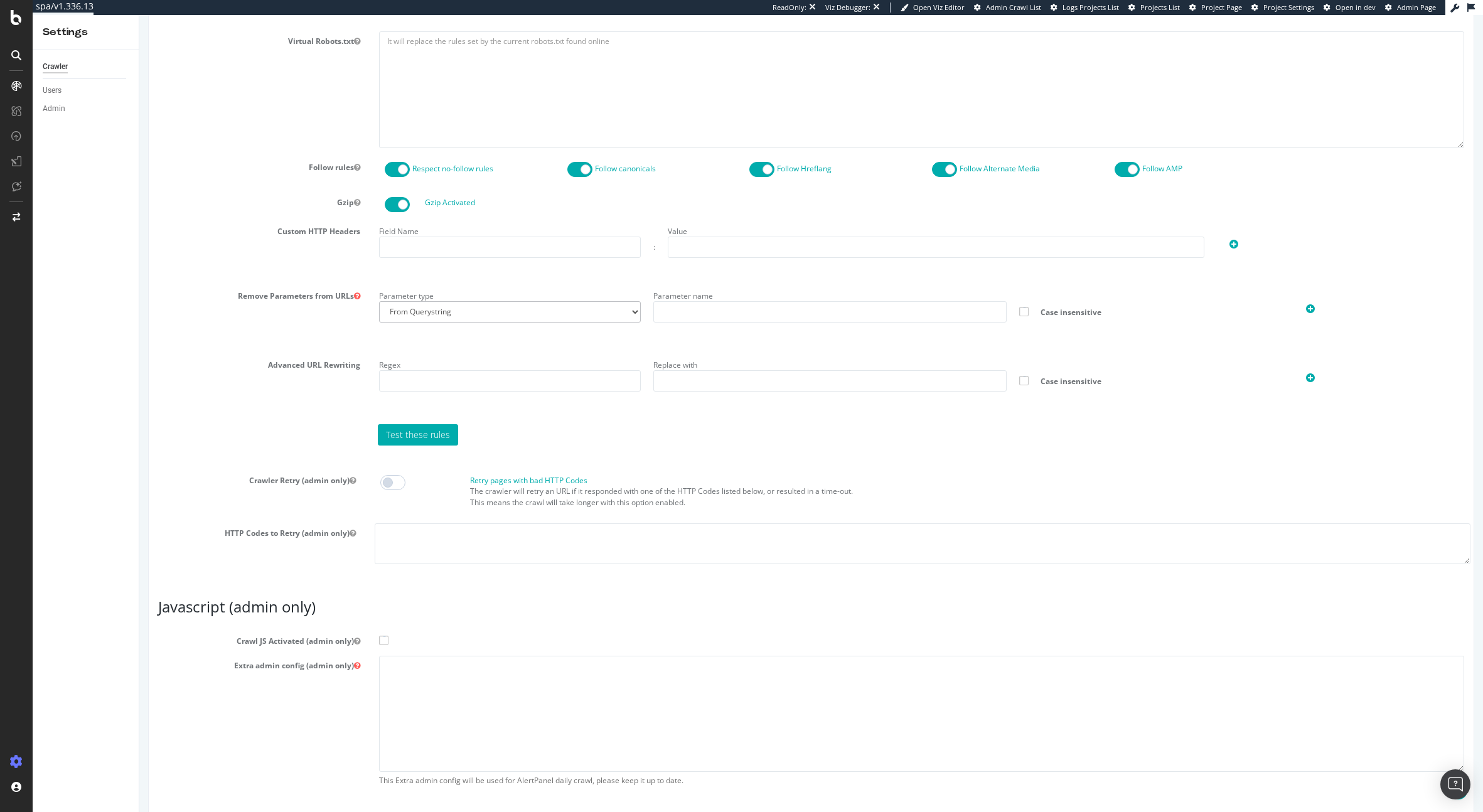
scroll to position [759, 0]
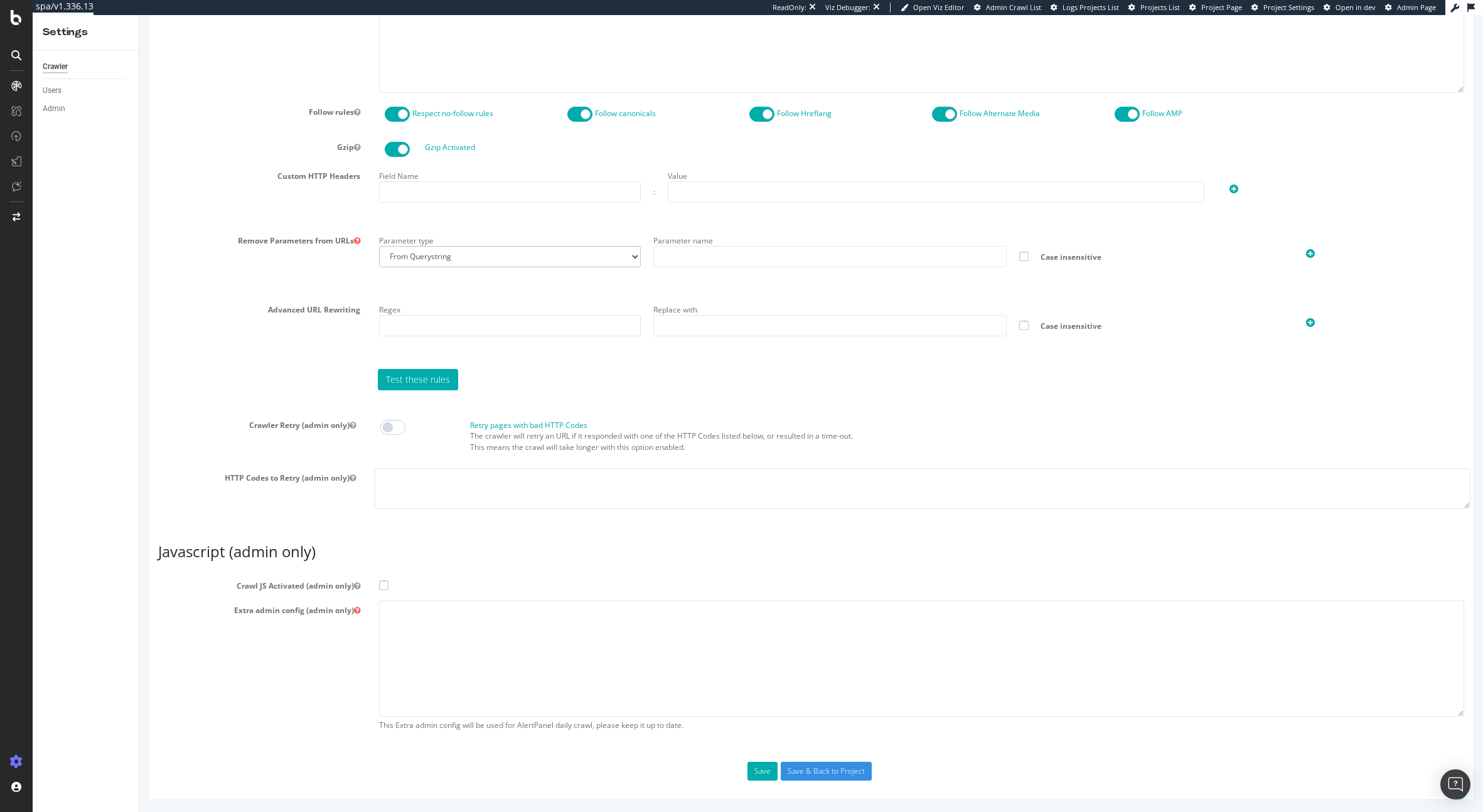
click at [382, 582] on span at bounding box center [384, 585] width 9 height 9
click at [139, 15] on input "Crawl JS Activated (admin only)" at bounding box center [139, 15] width 0 height 0
click at [417, 645] on textarea at bounding box center [922, 658] width 1085 height 116
paste textarea "{ "flags": [ "cube" ], "beta": { "pap_mini_rules": [ "+ *[DOMAIN_NAME][URL]", "…"
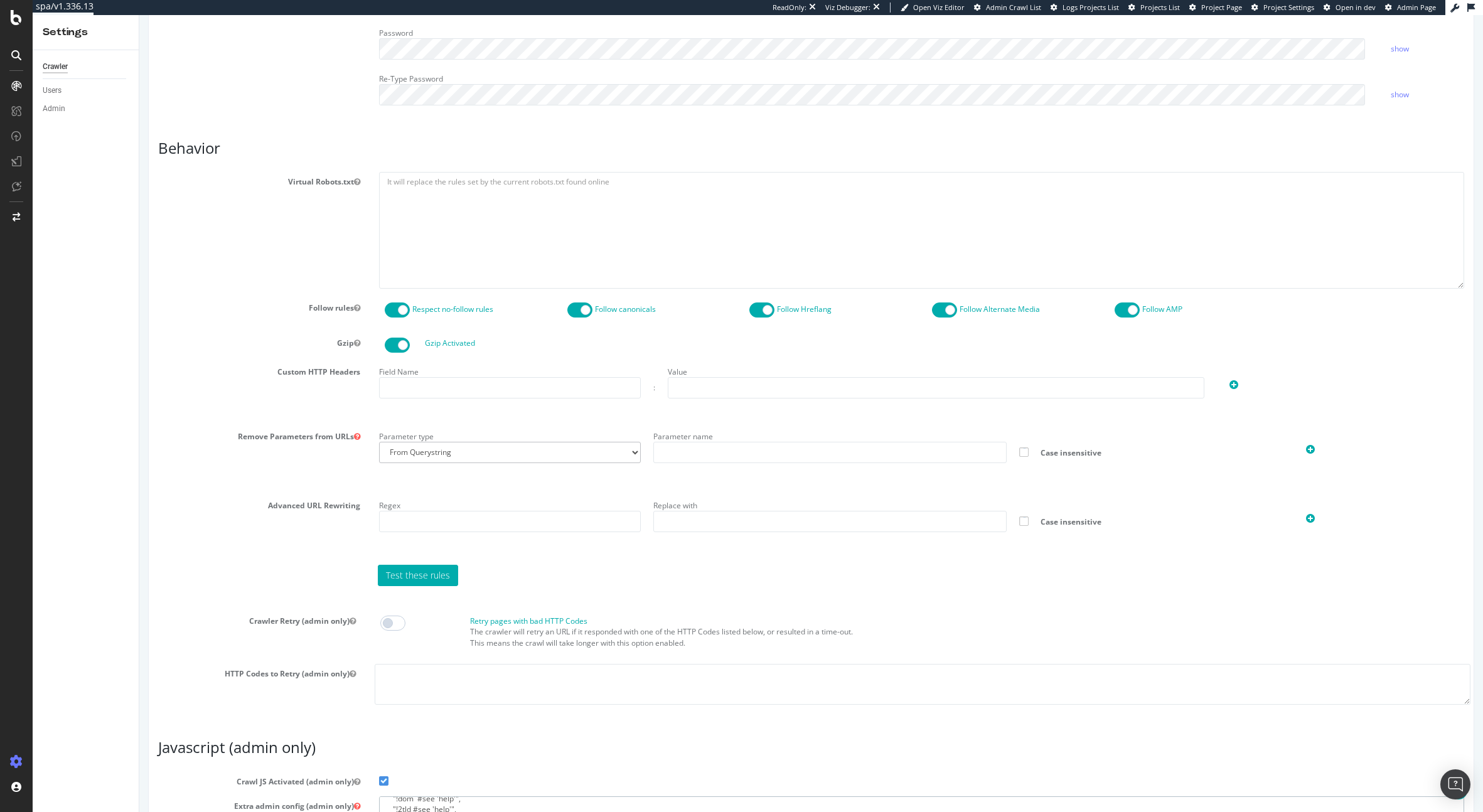
scroll to position [521, 0]
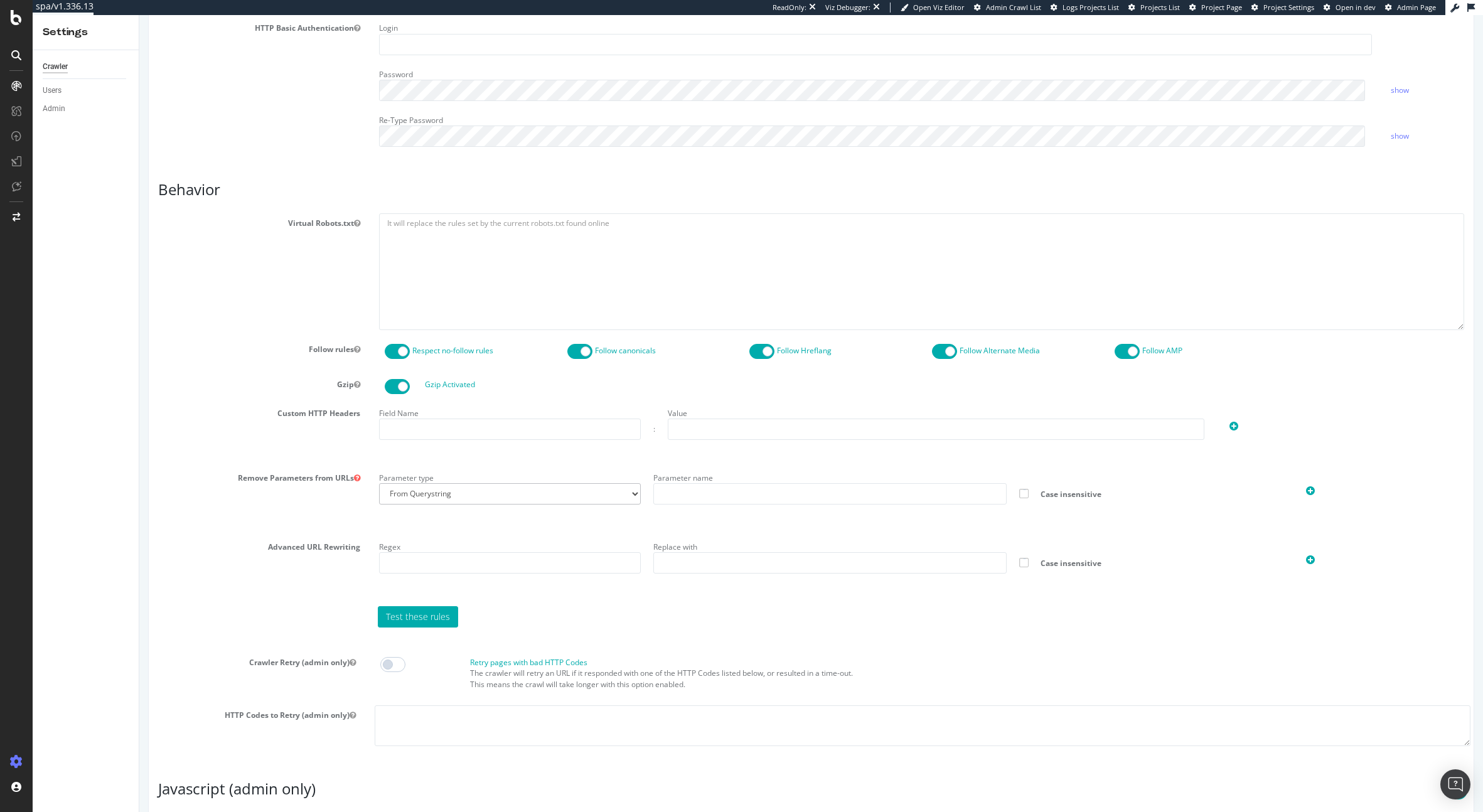
type textarea "{ "flags": [ "cube" ], "beta": { "pap_mini_rules": [ "+ *[DOMAIN_NAME][URL]", "…"
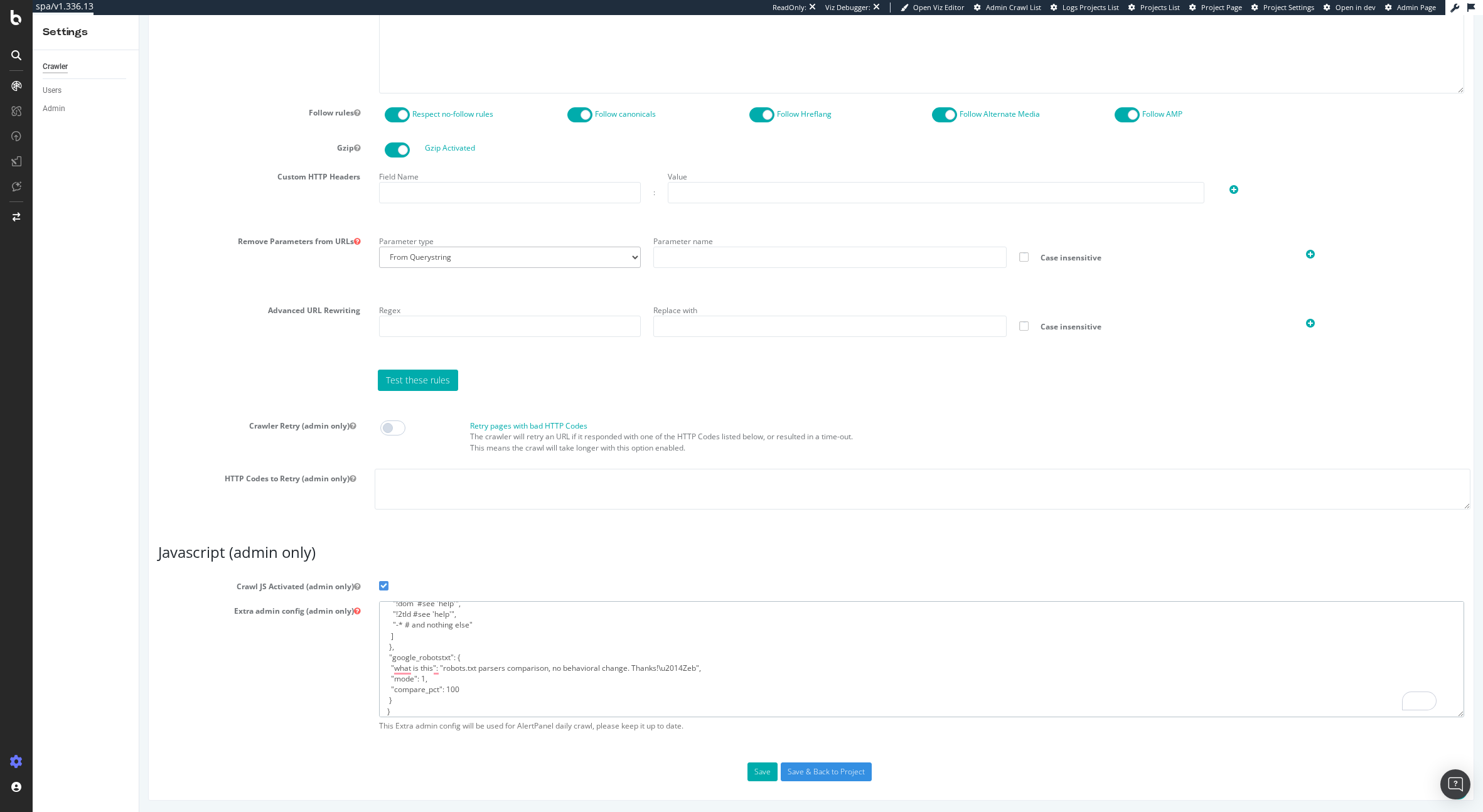
scroll to position [759, 0]
click at [754, 764] on button "Save" at bounding box center [762, 771] width 30 height 19
click at [754, 764] on div "Save Save & Back to Project" at bounding box center [811, 771] width 1325 height 19
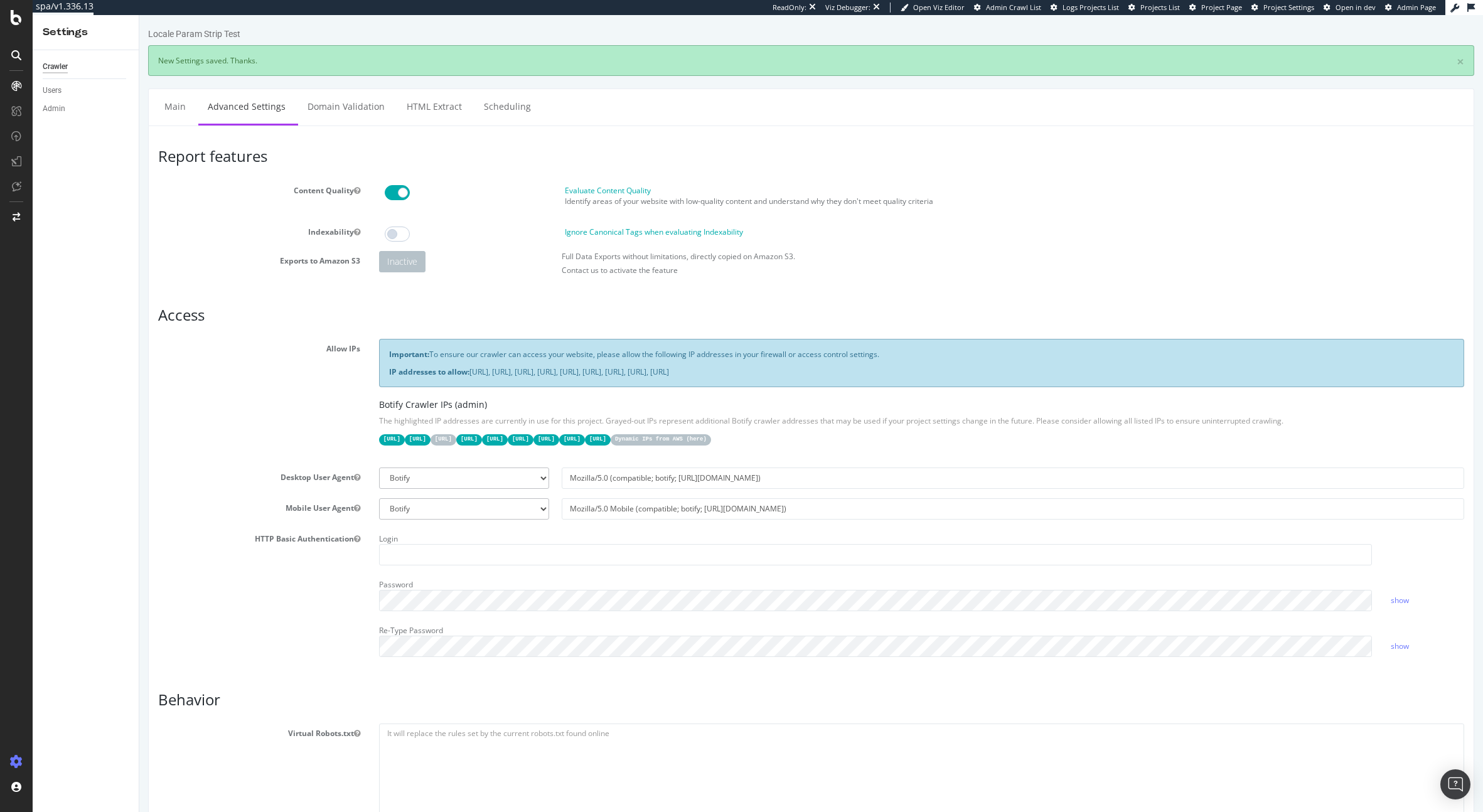
scroll to position [0, 0]
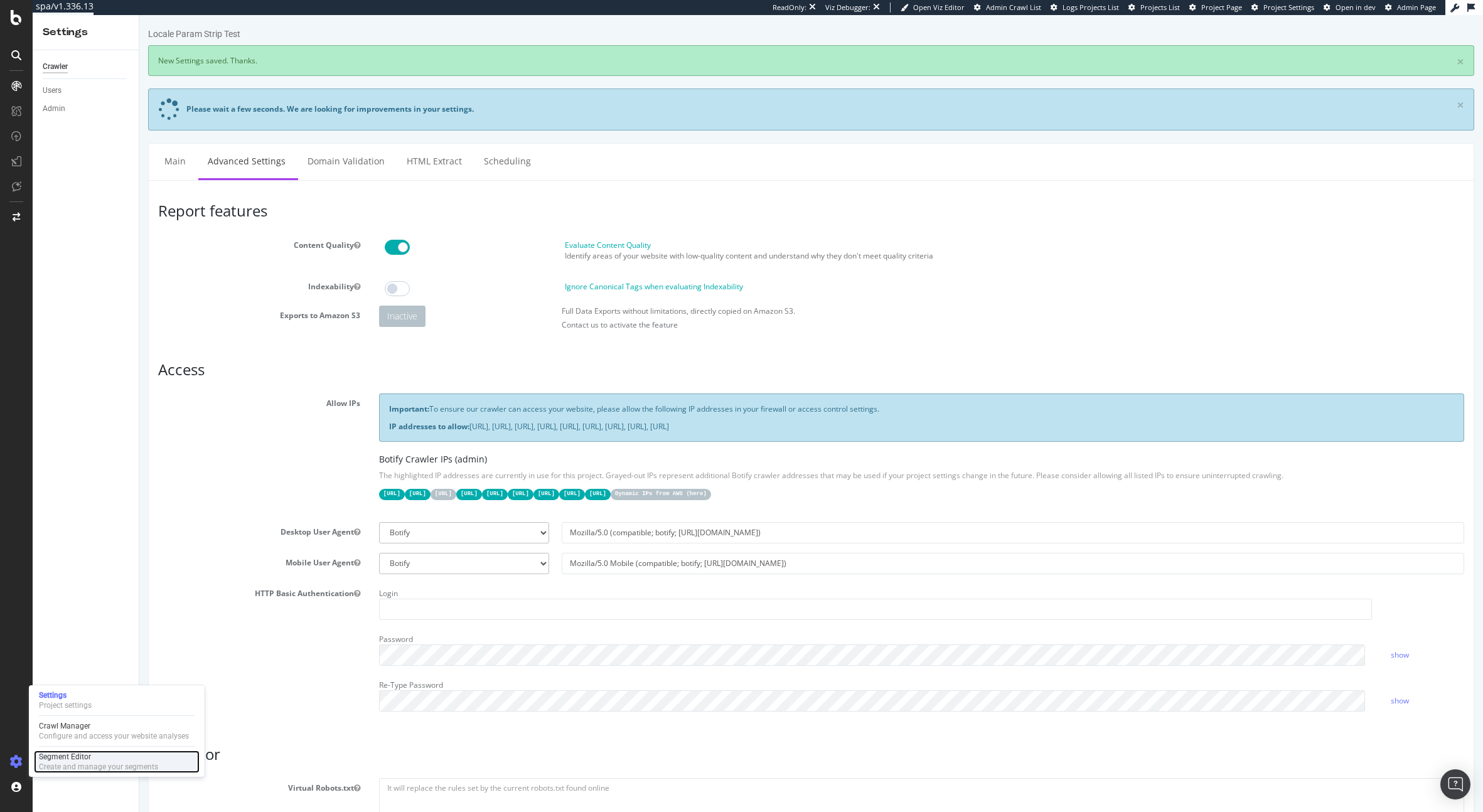
click at [107, 754] on div "Segment Editor" at bounding box center [98, 756] width 119 height 10
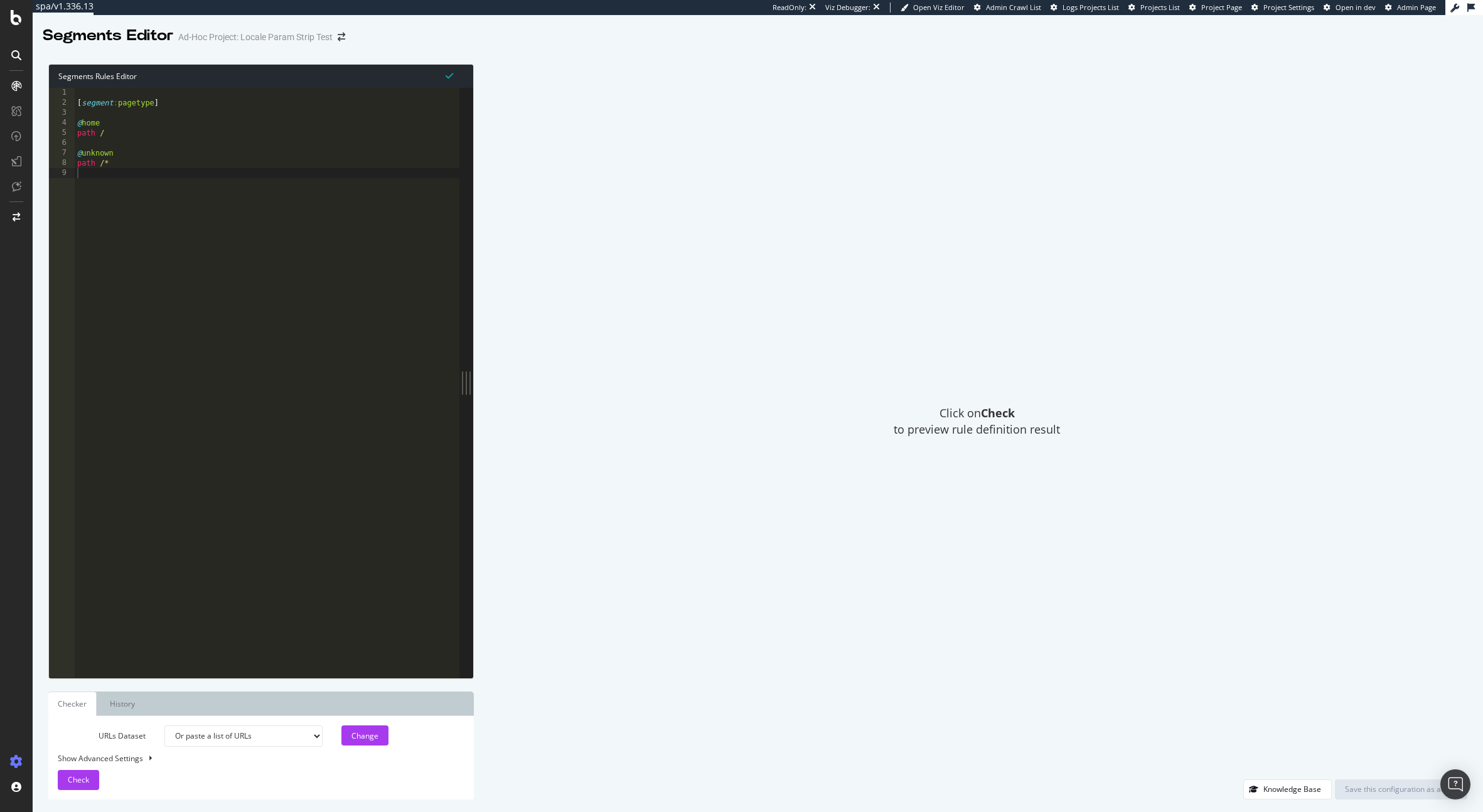
click at [149, 165] on div "[ segment : pagetype ] @ home path / @ unknown path /*" at bounding box center [267, 393] width 384 height 610
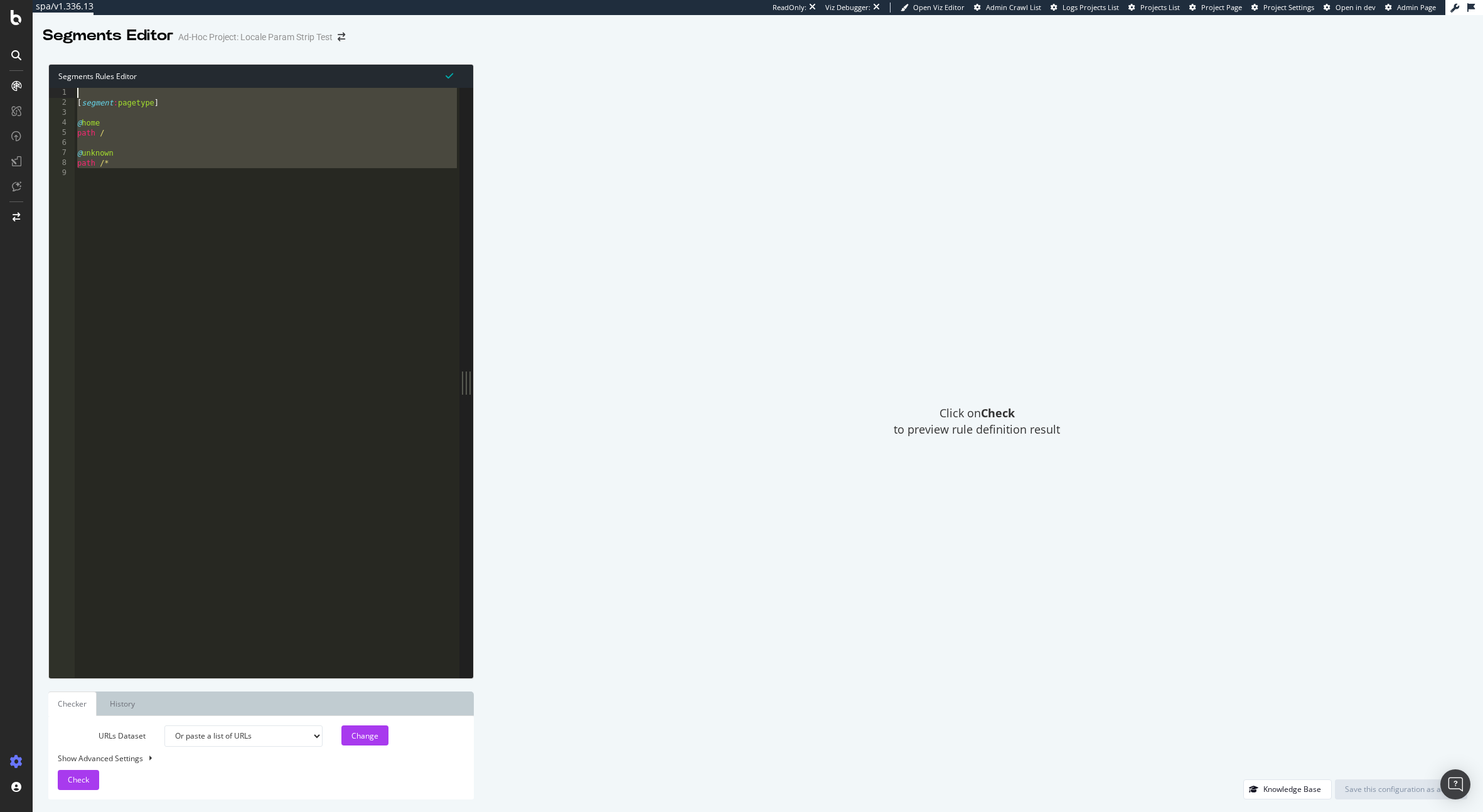
drag, startPoint x: 134, startPoint y: 228, endPoint x: 78, endPoint y: 91, distance: 148.0
click at [69, 82] on div "Segments Rules Editor path /* 1 2 3 4 5 6 7 8 9 [ segment : pagetype ] @ home p…" at bounding box center [261, 371] width 426 height 615
paste textarea ")"
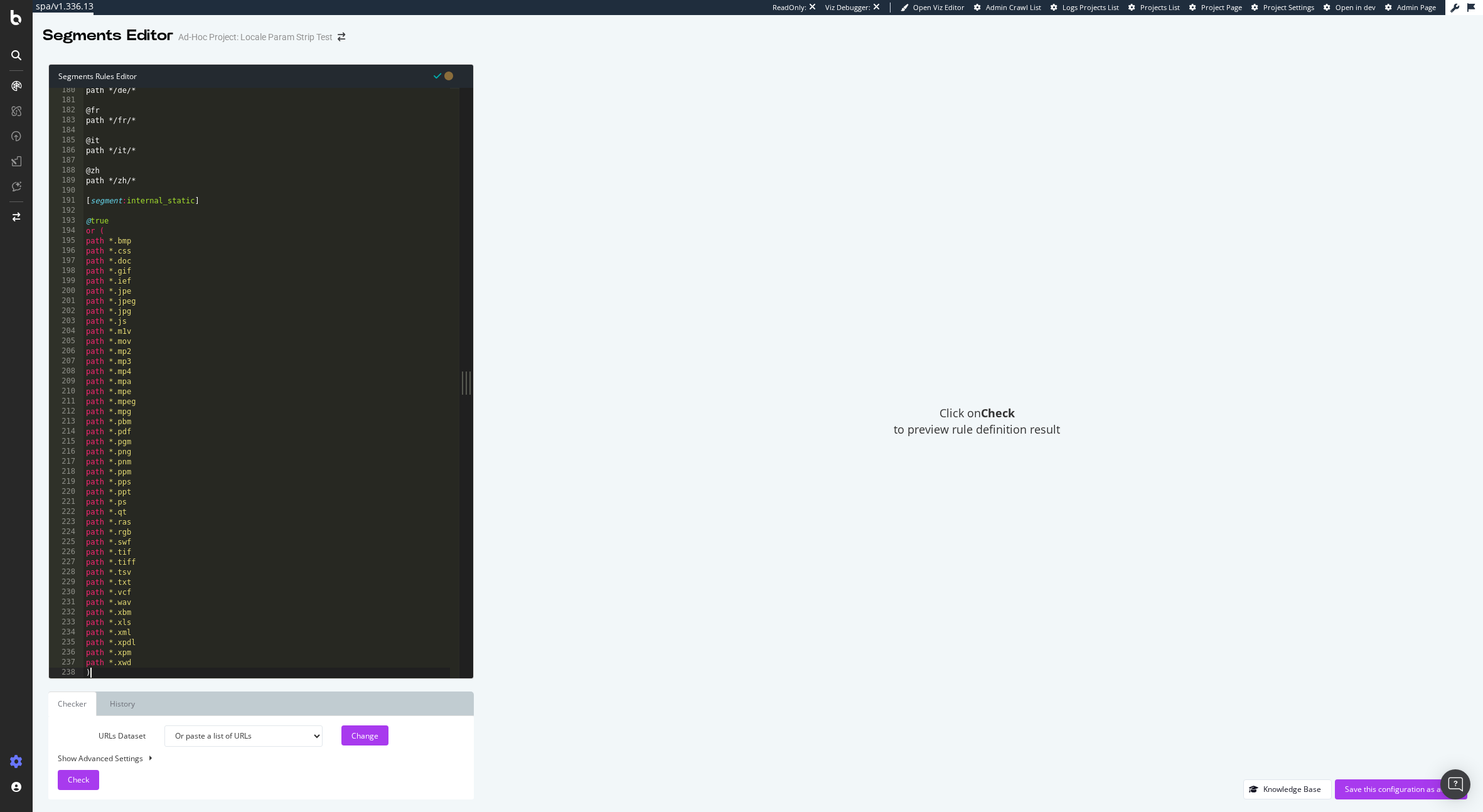
type textarea ")"
click at [1394, 783] on div "Save this configuration as active" at bounding box center [1401, 789] width 113 height 19
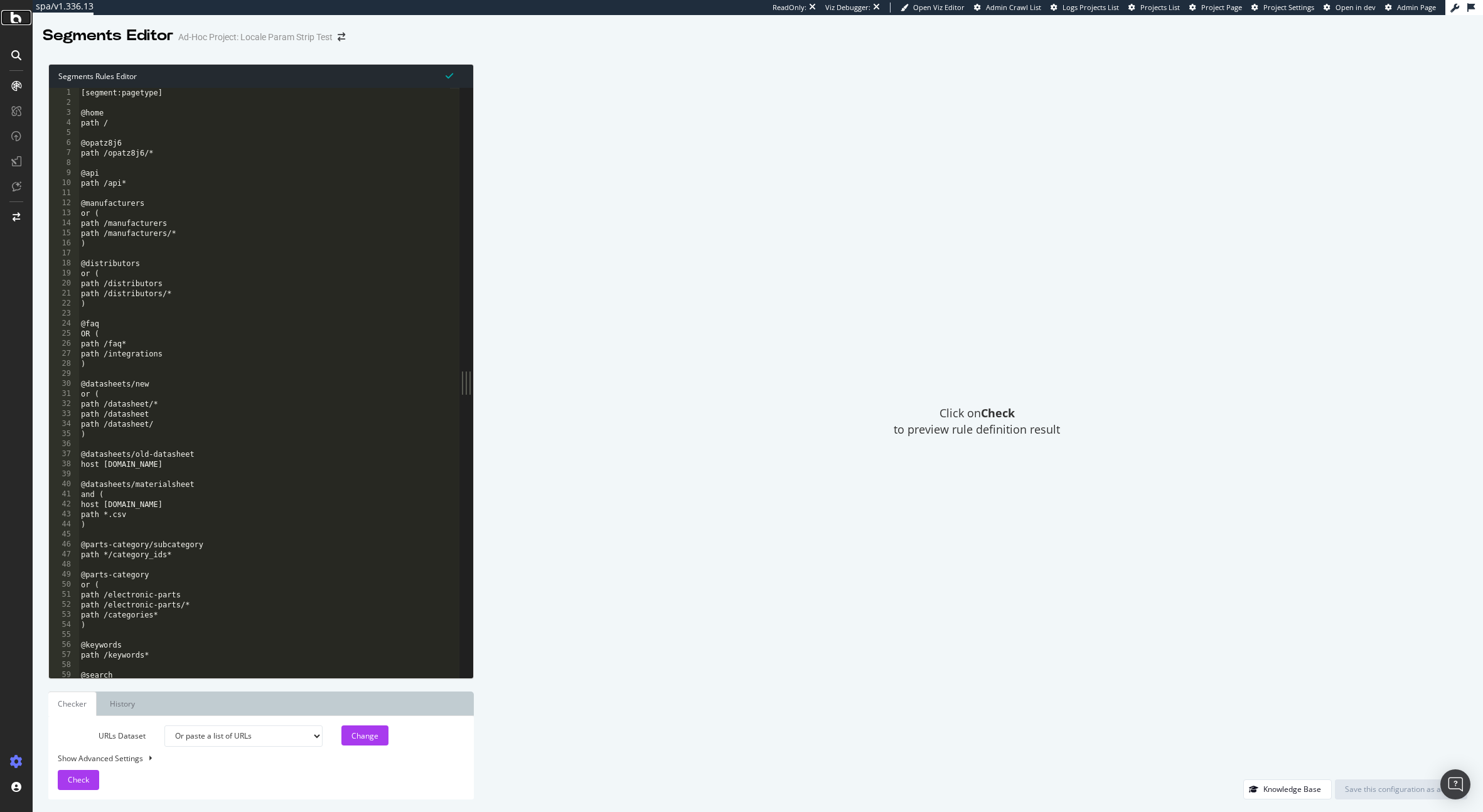
click at [13, 14] on icon at bounding box center [17, 17] width 12 height 15
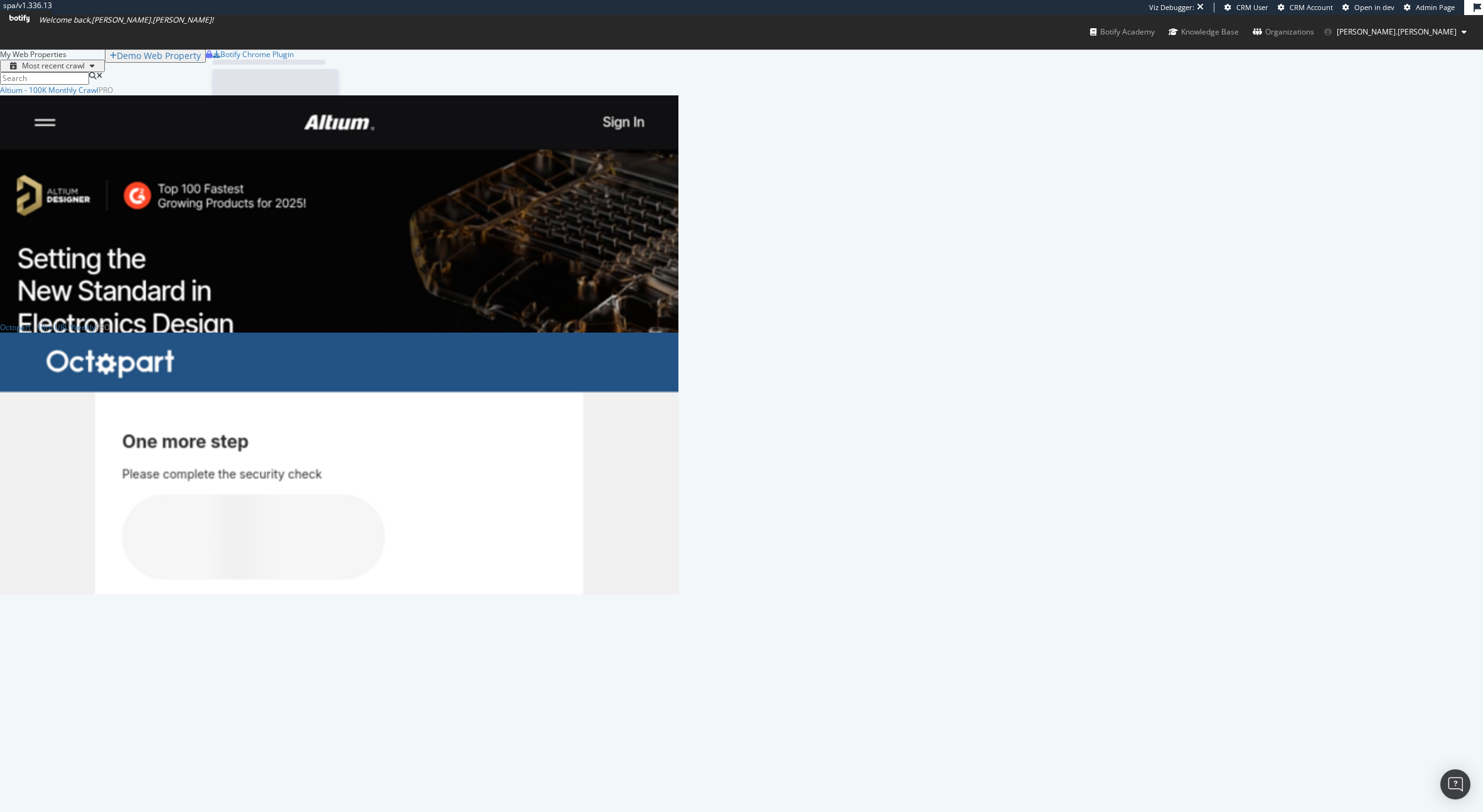
scroll to position [500, 669]
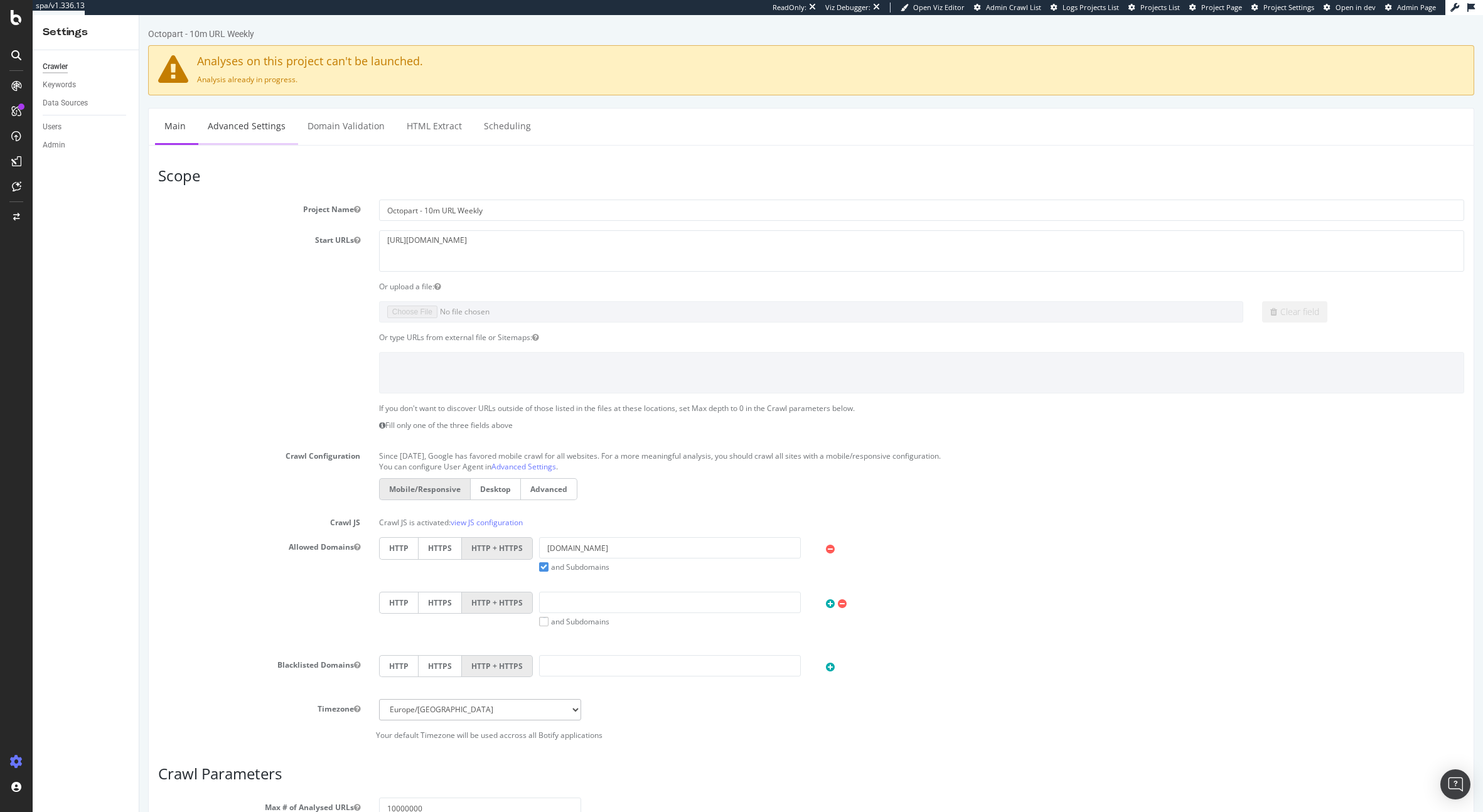
click at [243, 141] on link "Advanced Settings" at bounding box center [247, 126] width 97 height 35
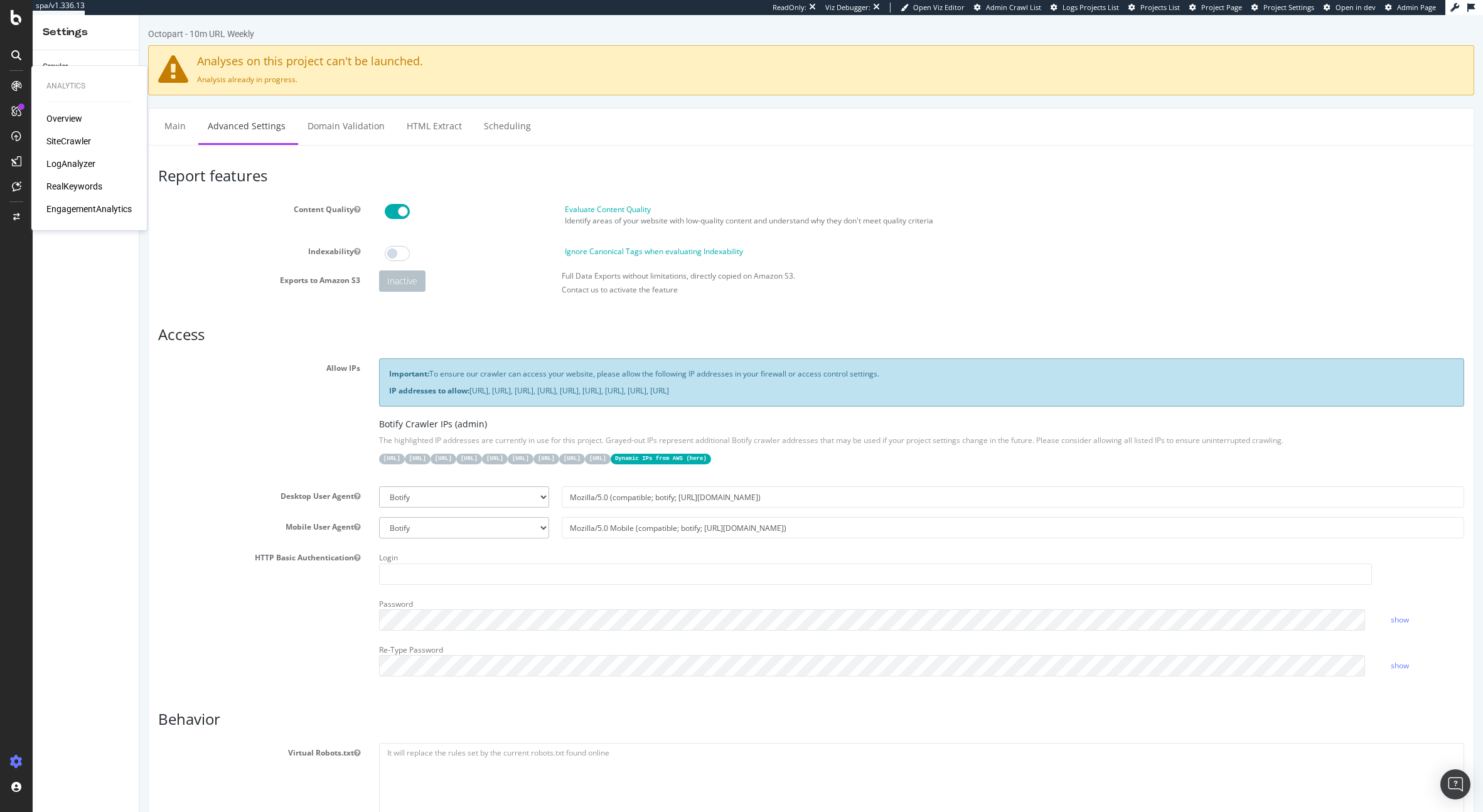
click at [71, 133] on div "Overview SiteCrawler LogAnalyzer RealKeywords EngagementAnalytics" at bounding box center [89, 164] width 85 height 103
click at [70, 138] on div "SiteCrawler" at bounding box center [69, 141] width 45 height 12
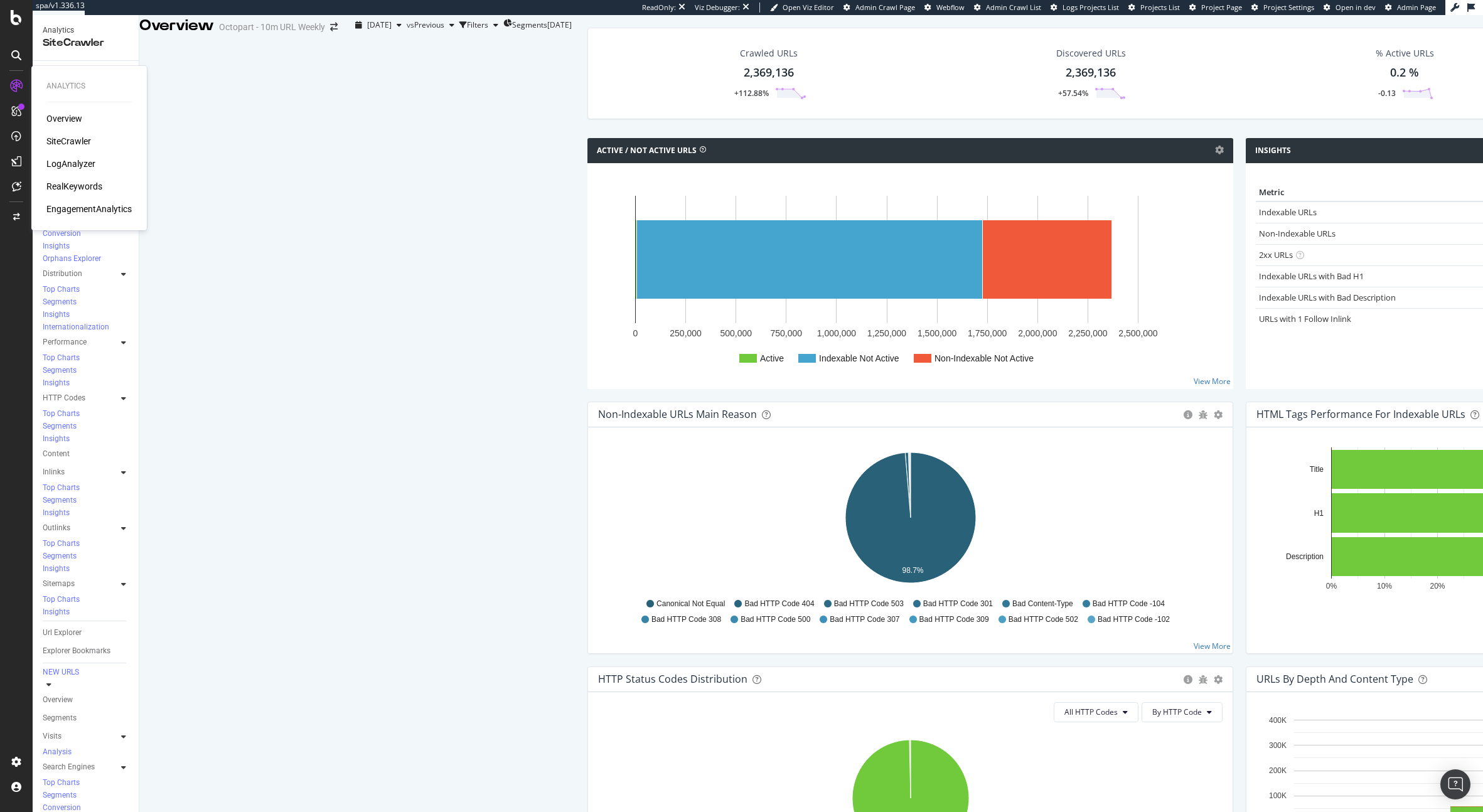
click at [65, 187] on div "RealKeywords" at bounding box center [74, 186] width 56 height 12
